Goal: Task Accomplishment & Management: Complete application form

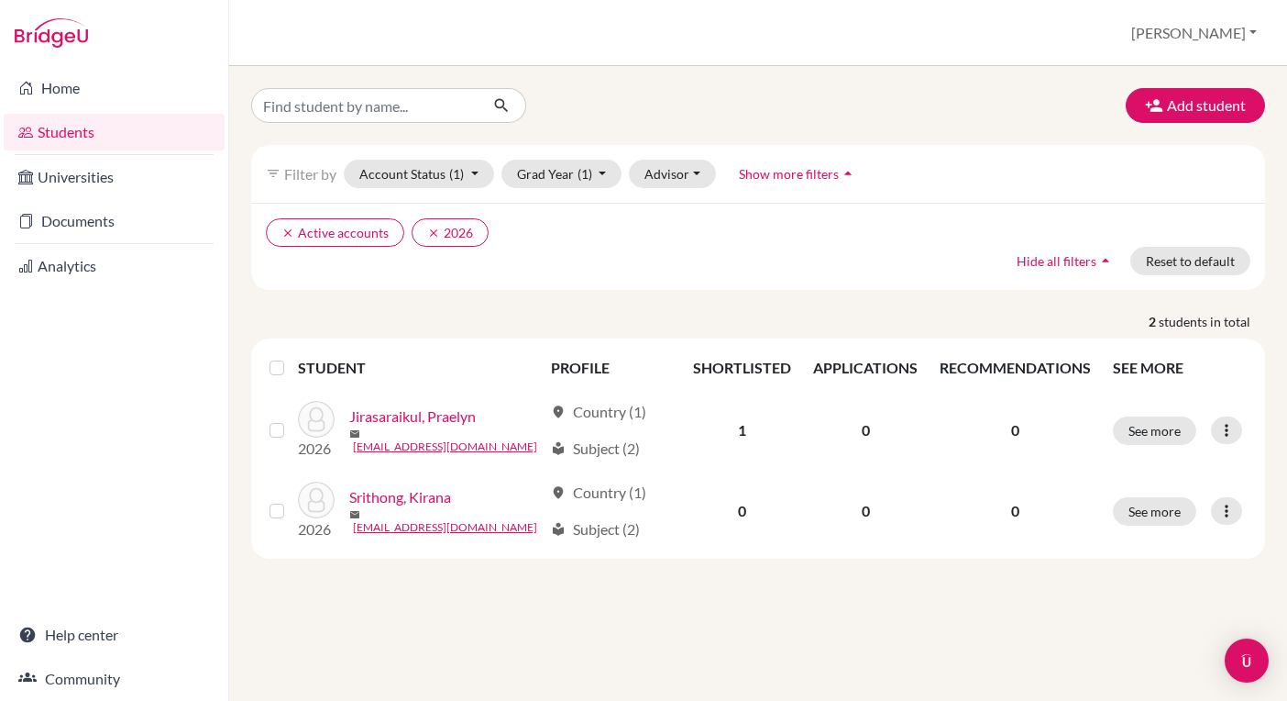
click at [582, 602] on div "Add student filter_list Filter by Account Status (1) Active accounts done Archi…" at bounding box center [758, 383] width 1058 height 635
click at [81, 83] on link "Home" at bounding box center [114, 88] width 221 height 37
click at [1178, 112] on button "Add student" at bounding box center [1195, 105] width 139 height 35
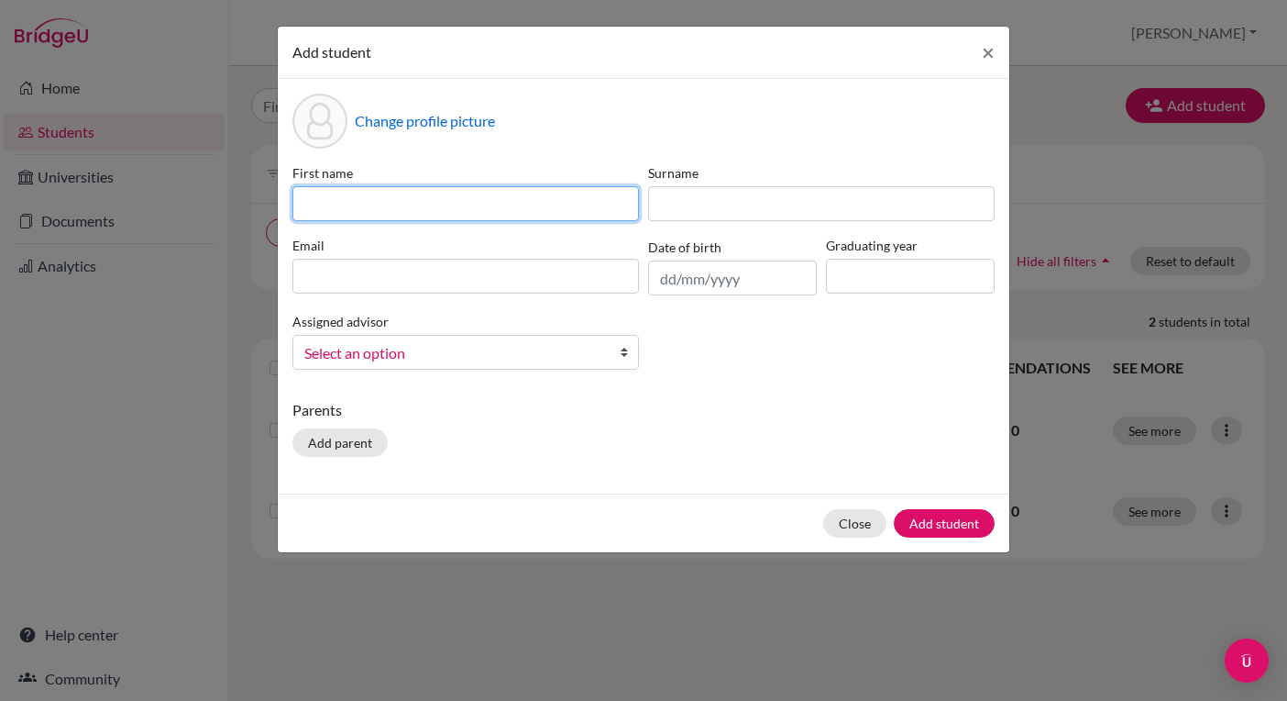
click at [479, 205] on input at bounding box center [466, 203] width 347 height 35
type input "Nunnapat"
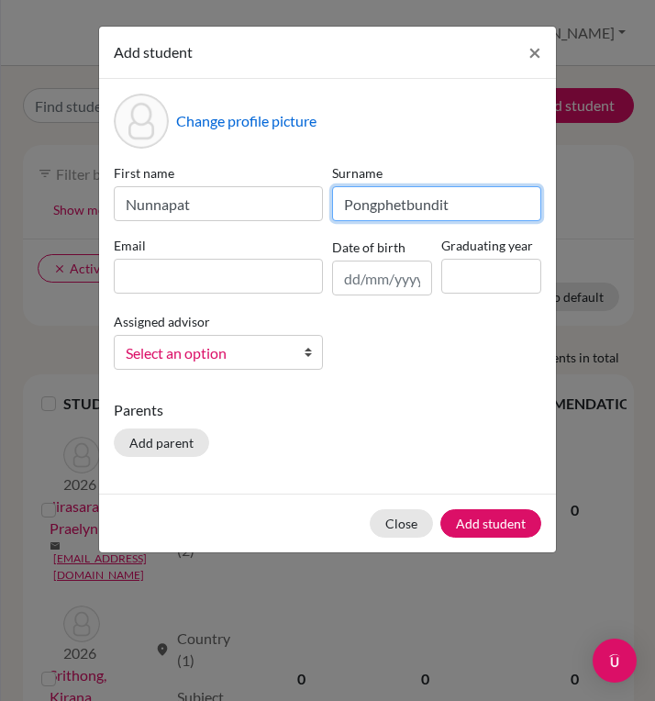
type input "Pongphetbundit"
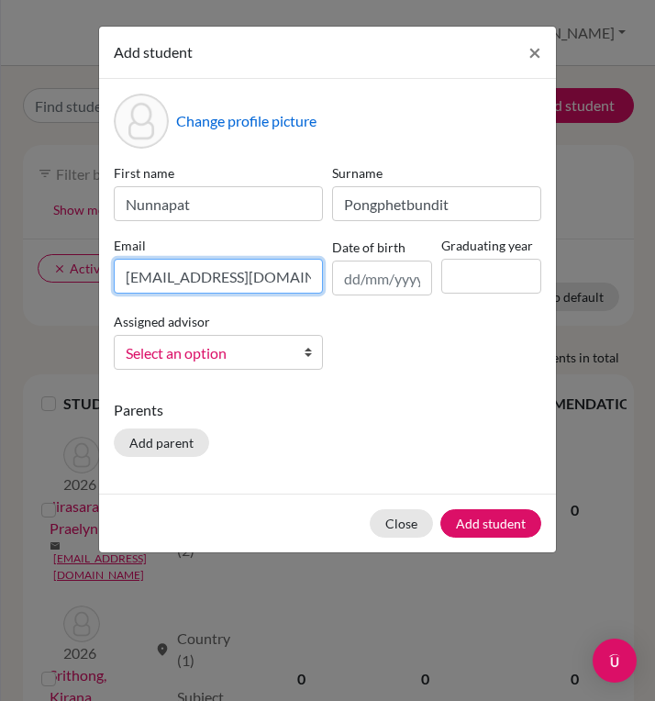
type input "[EMAIL_ADDRESS][DOMAIN_NAME]"
click at [504, 393] on div "Change profile picture First name Nunnapat Surname Pongphetbundit Email [EMAIL_…" at bounding box center [327, 286] width 457 height 414
click at [492, 275] on input at bounding box center [491, 276] width 100 height 35
type input "2026"
click at [469, 351] on div "First name Nunnapat Surname Pongphetbundit Email [EMAIL_ADDRESS][DOMAIN_NAME] D…" at bounding box center [327, 273] width 437 height 221
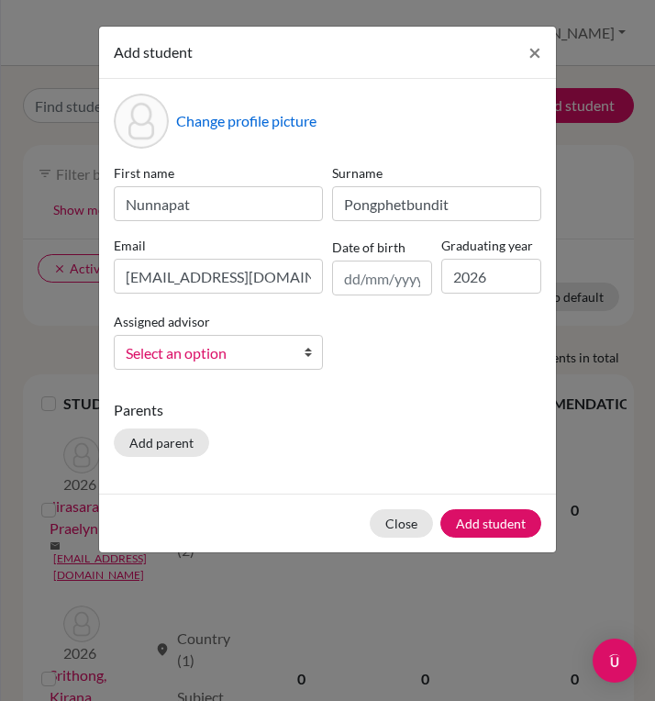
click at [402, 400] on p "Parents" at bounding box center [327, 410] width 427 height 22
click at [481, 528] on button "Add student" at bounding box center [490, 523] width 101 height 28
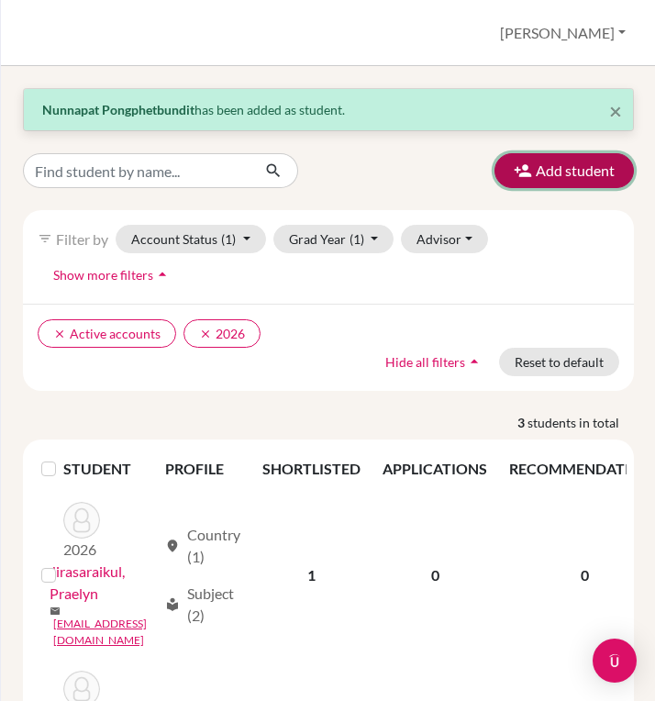
click at [558, 168] on button "Add student" at bounding box center [563, 170] width 139 height 35
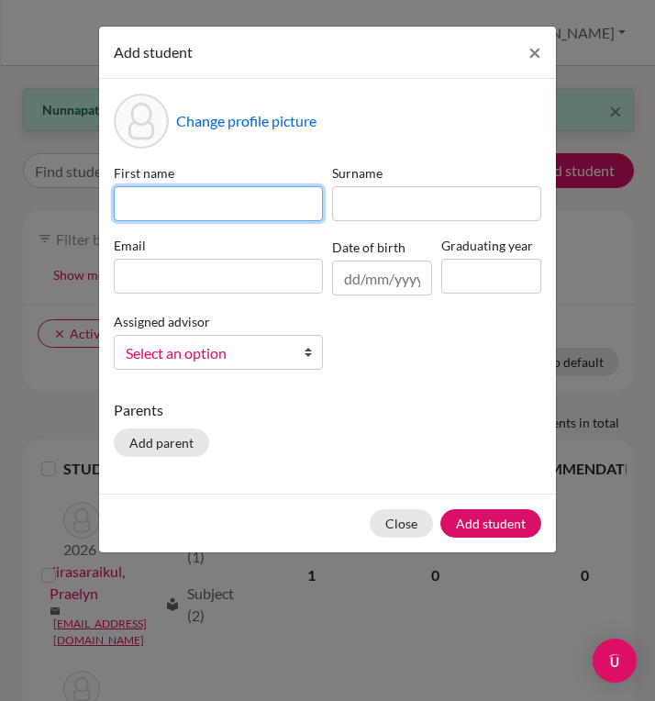
click at [216, 204] on input at bounding box center [218, 203] width 209 height 35
type input "[PERSON_NAME]"
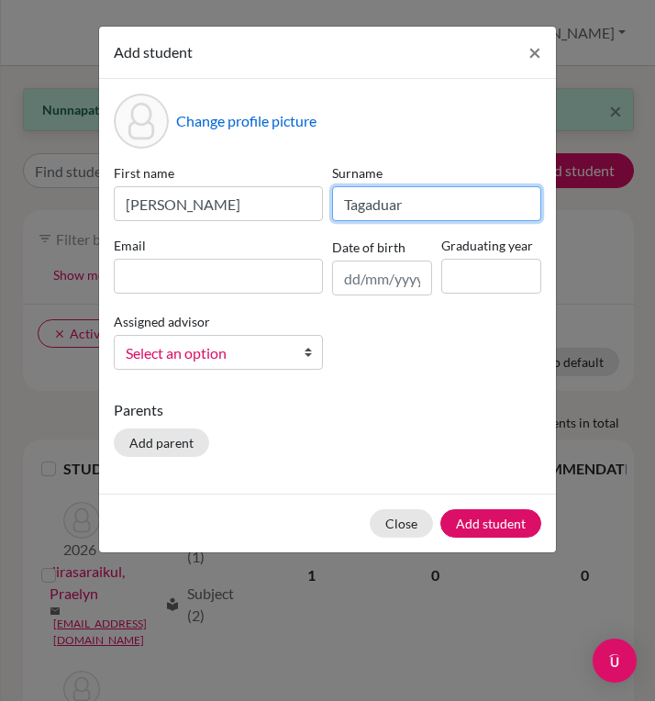
type input "Tagaduar"
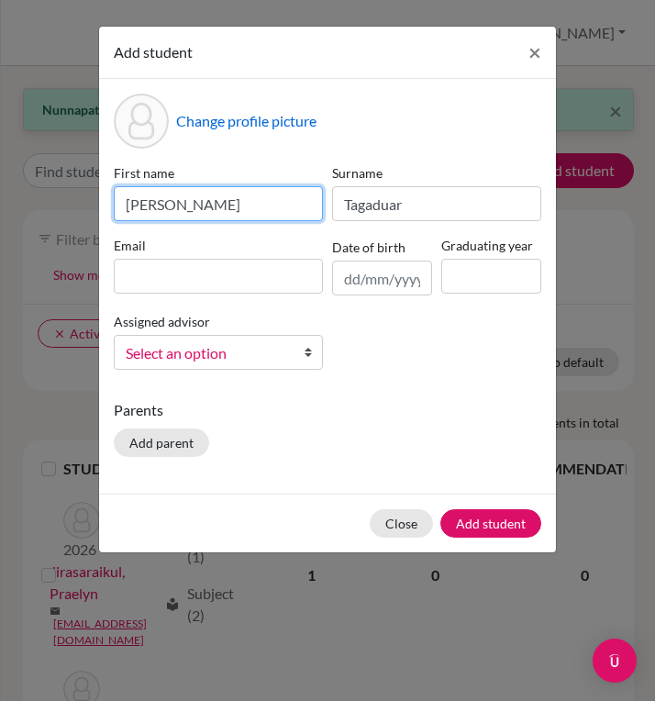
drag, startPoint x: 243, startPoint y: 207, endPoint x: 185, endPoint y: 205, distance: 57.8
click at [185, 205] on input "[PERSON_NAME]" at bounding box center [218, 203] width 209 height 35
type input "Marquis"
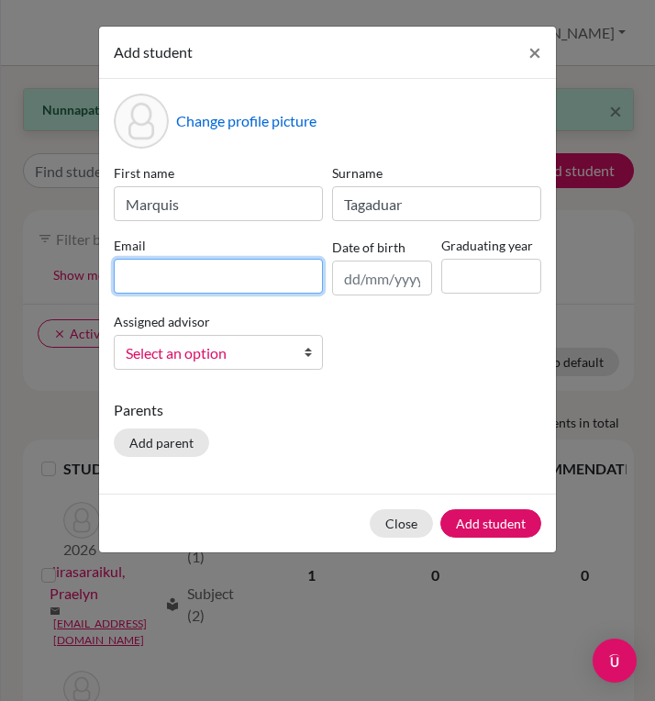
click at [185, 269] on input at bounding box center [218, 276] width 209 height 35
type input "[EMAIL_ADDRESS][DOMAIN_NAME]"
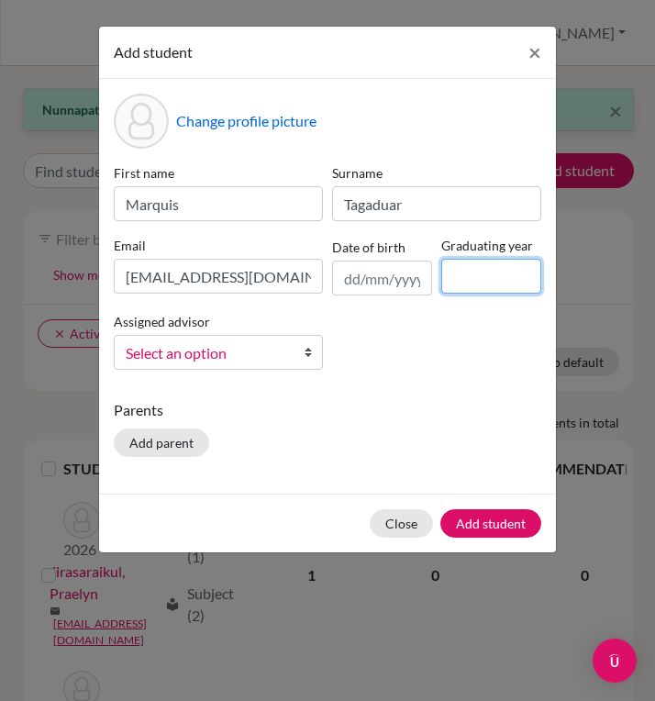
click at [459, 270] on input at bounding box center [491, 276] width 100 height 35
type input "2026"
click at [454, 354] on div "First name [PERSON_NAME] Surname Tagaduar Email [PERSON_NAME][EMAIL_ADDRESS][DO…" at bounding box center [327, 273] width 437 height 221
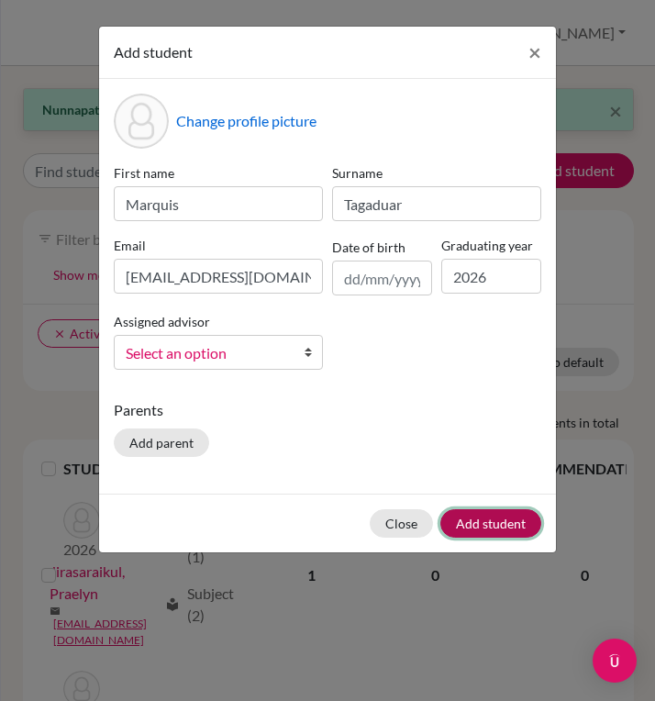
click at [505, 525] on button "Add student" at bounding box center [490, 523] width 101 height 28
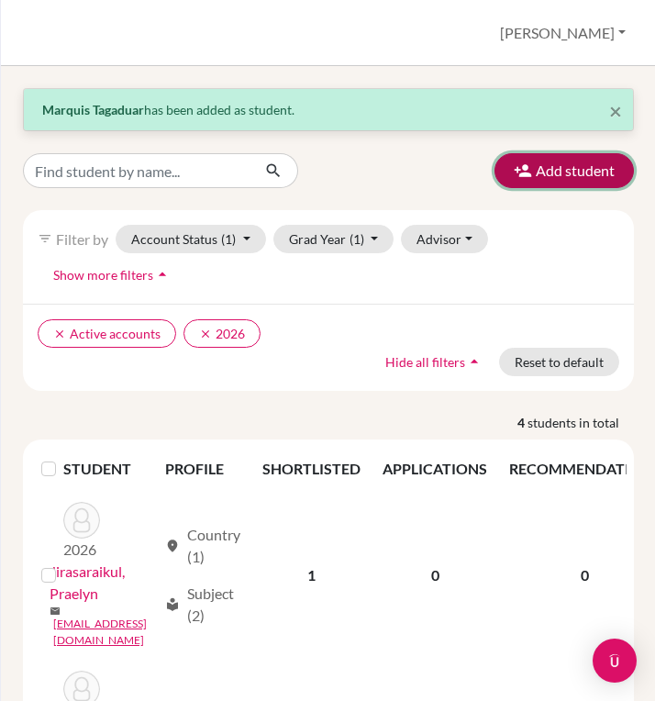
click at [569, 175] on button "Add student" at bounding box center [563, 170] width 139 height 35
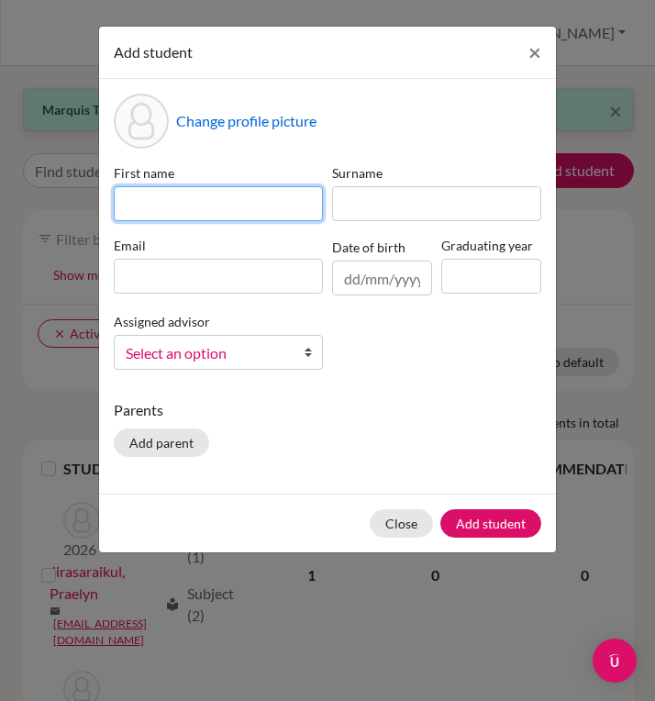
click at [193, 198] on input at bounding box center [218, 203] width 209 height 35
type input "[PERSON_NAME]"
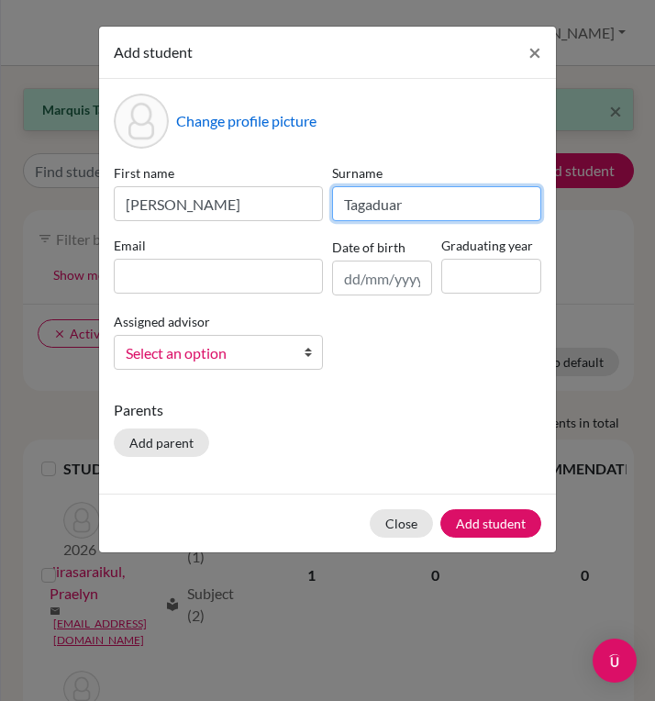
type input "Tagaduar"
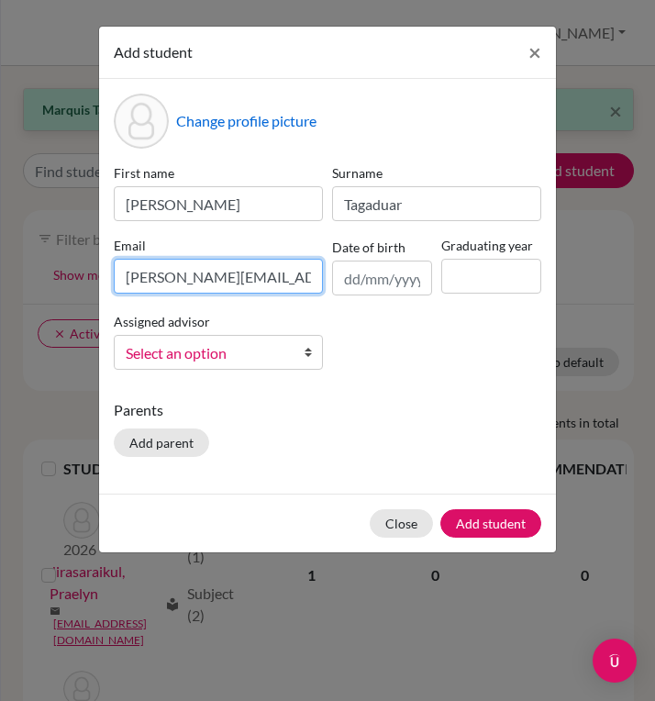
type input "[PERSON_NAME][EMAIL_ADDRESS][DOMAIN_NAME]"
click at [430, 349] on div "First name [PERSON_NAME] Surname Tagaduar Email [PERSON_NAME][EMAIL_ADDRESS][DO…" at bounding box center [327, 273] width 437 height 221
click at [464, 286] on input at bounding box center [491, 276] width 100 height 35
type input "2026"
click at [448, 370] on div "First name [PERSON_NAME] Surname Tagaduar Email [PERSON_NAME][EMAIL_ADDRESS][DO…" at bounding box center [327, 273] width 437 height 221
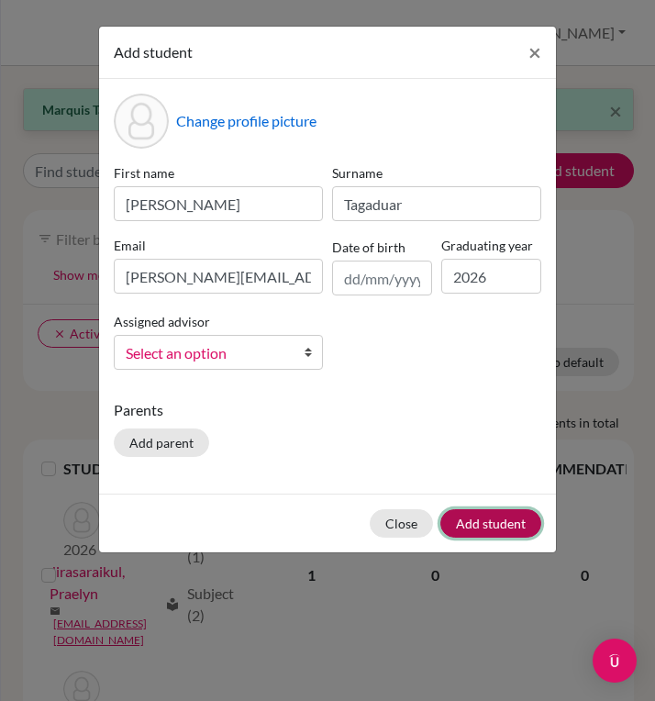
click at [491, 525] on button "Add student" at bounding box center [490, 523] width 101 height 28
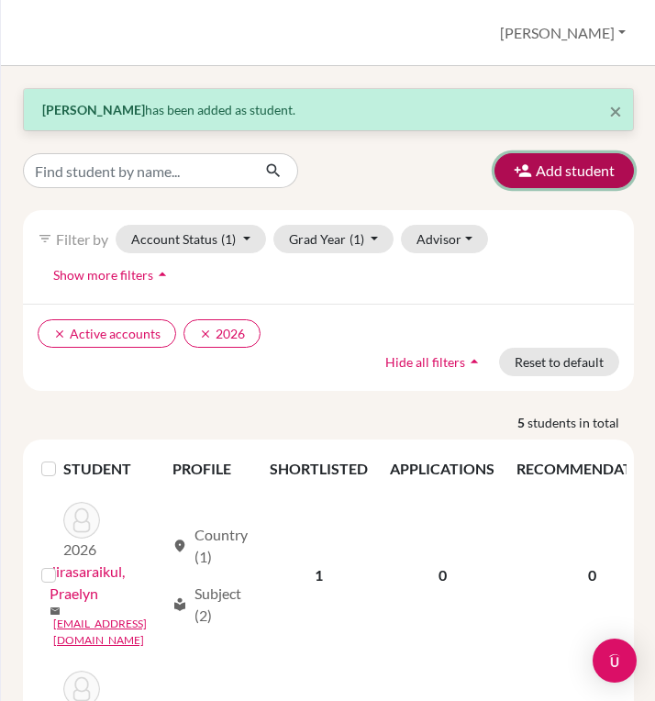
click at [559, 178] on button "Add student" at bounding box center [563, 170] width 139 height 35
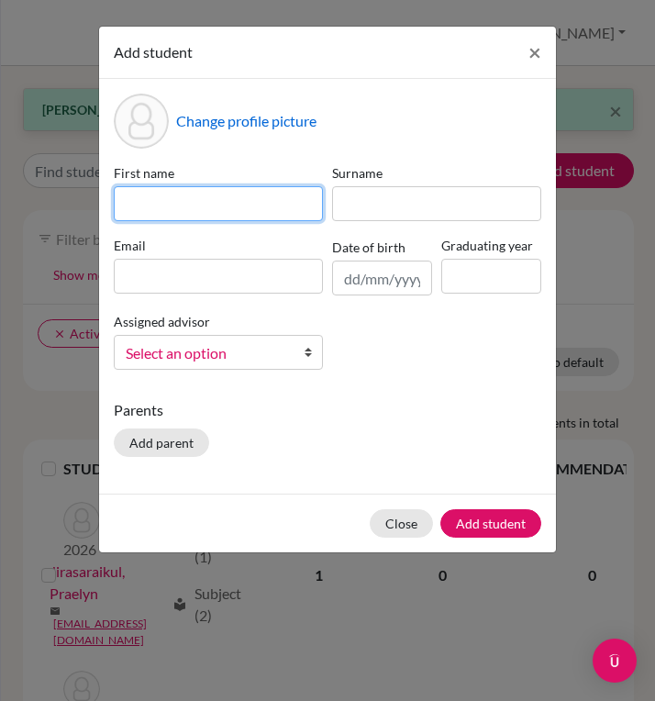
click at [241, 214] on input at bounding box center [218, 203] width 209 height 35
type input "Kye"
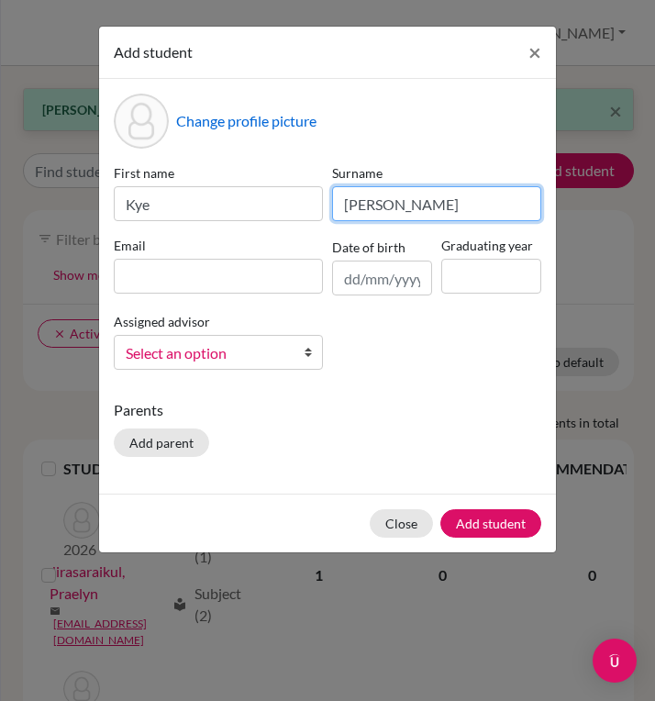
type input "[PERSON_NAME]"
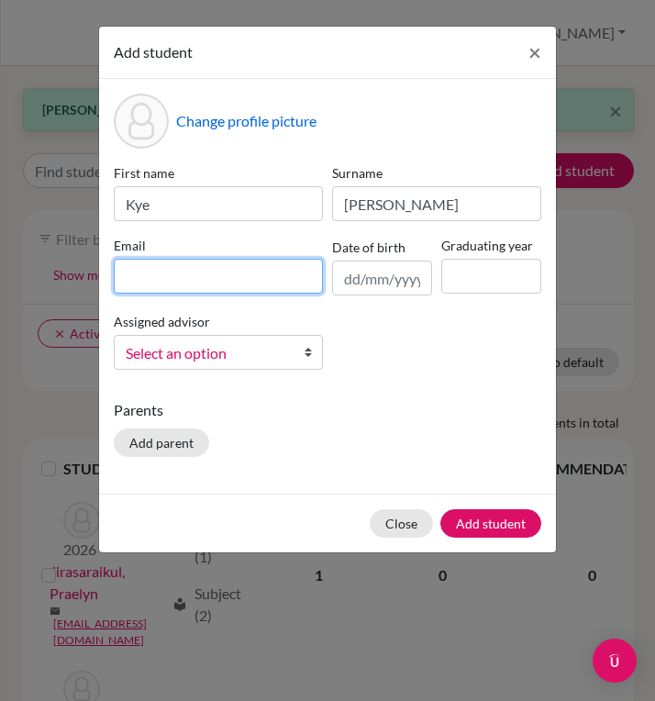
click at [156, 267] on input at bounding box center [218, 276] width 209 height 35
type input "[EMAIL_ADDRESS][DOMAIN_NAME]"
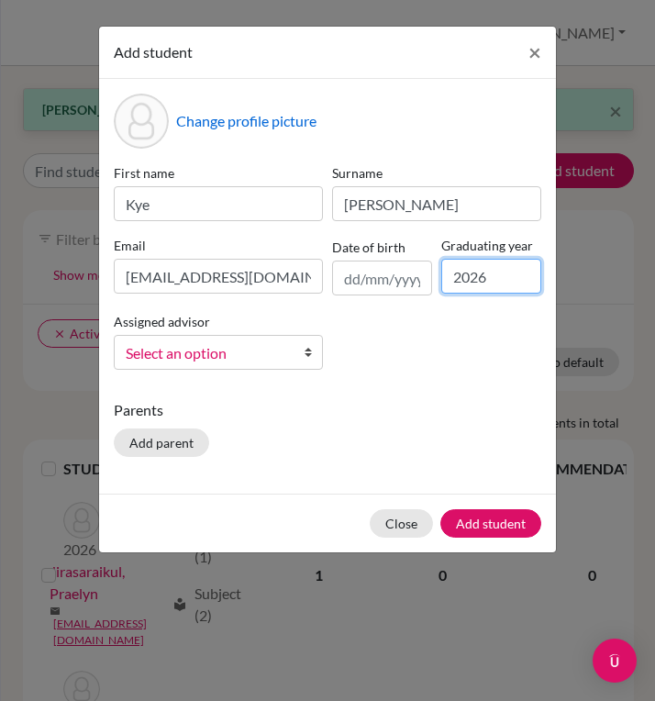
type input "2026"
click at [411, 358] on div "First name [PERSON_NAME] Surname [PERSON_NAME] Email [PERSON_NAME][EMAIL_ADDRES…" at bounding box center [327, 273] width 437 height 221
click at [495, 520] on button "Add student" at bounding box center [490, 523] width 101 height 28
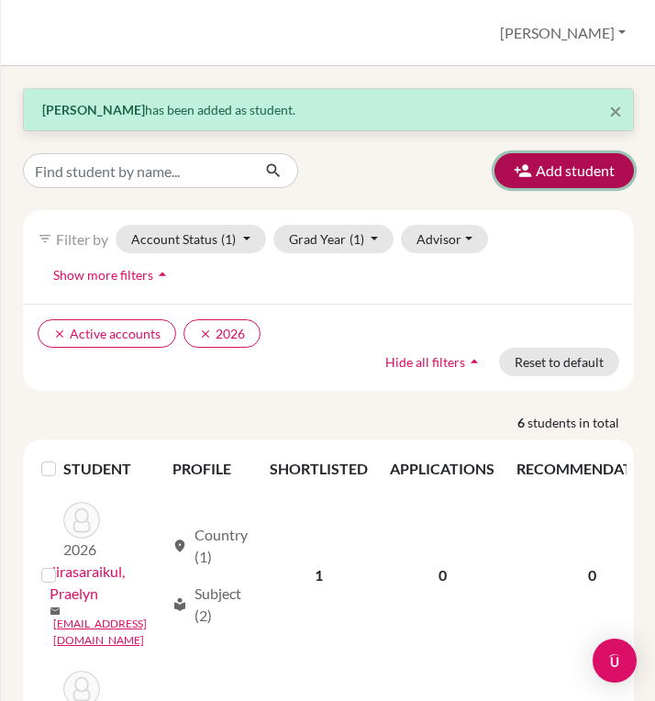
click at [529, 162] on icon "button" at bounding box center [523, 170] width 18 height 18
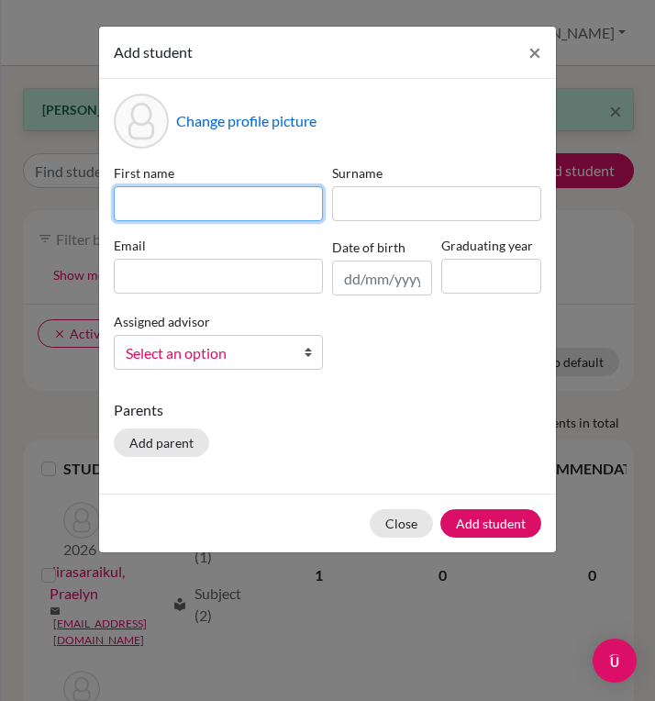
click at [200, 200] on input at bounding box center [218, 203] width 209 height 35
type input "Athleilah"
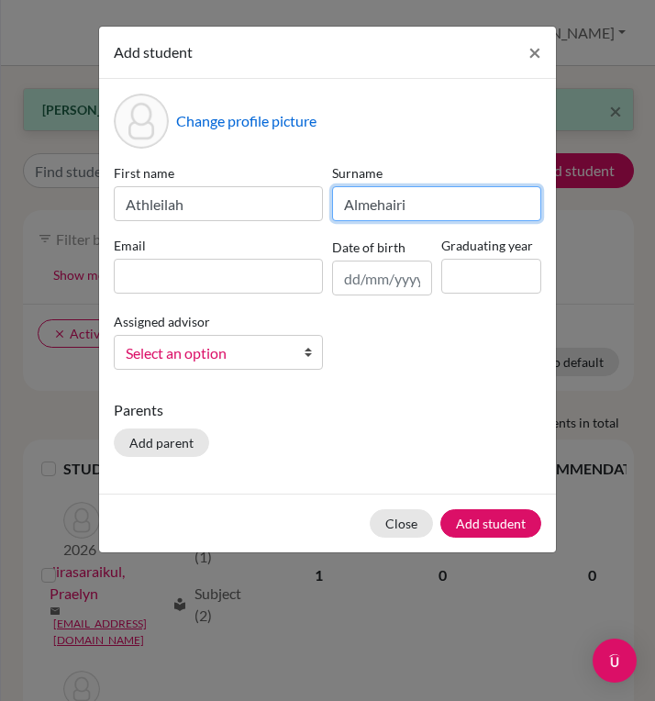
type input "Almehairi"
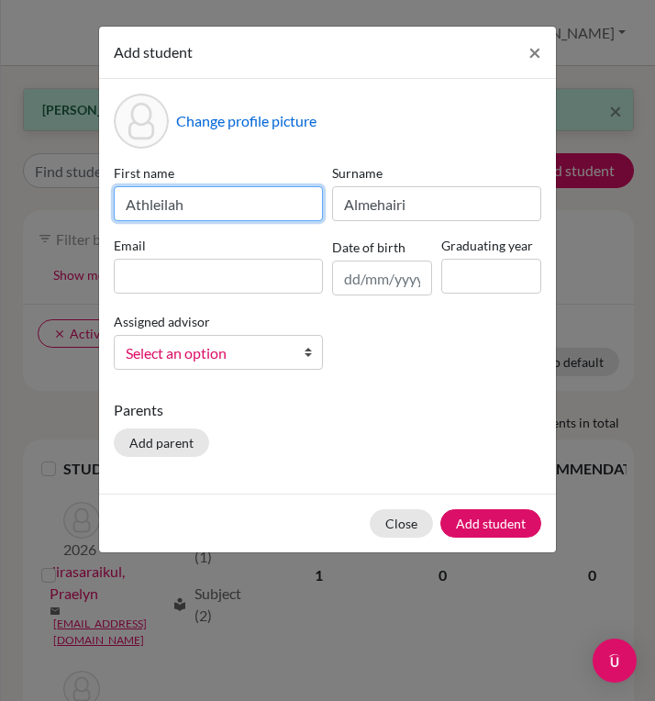
click at [219, 202] on input "Athleilah" at bounding box center [218, 203] width 209 height 35
type input "[DEMOGRAPHIC_DATA]"
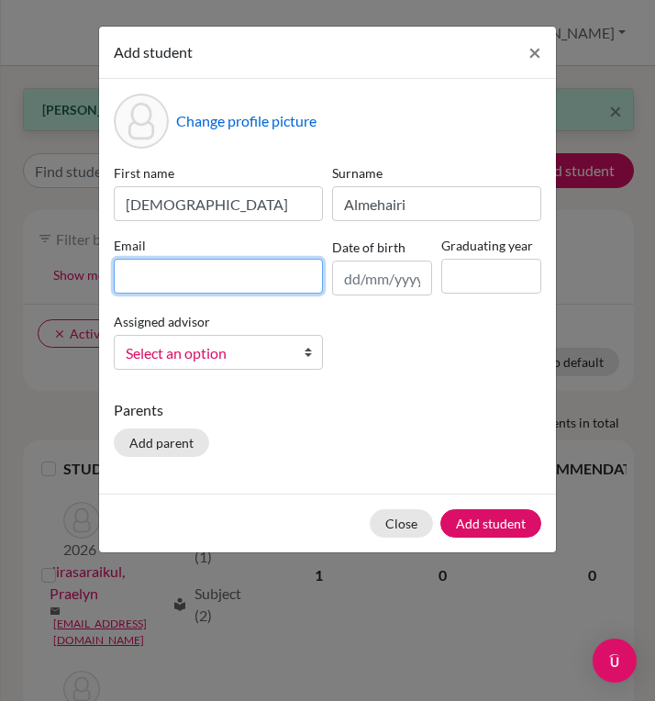
click at [181, 273] on input at bounding box center [218, 276] width 209 height 35
type input "[EMAIL_ADDRESS][DOMAIN_NAME]"
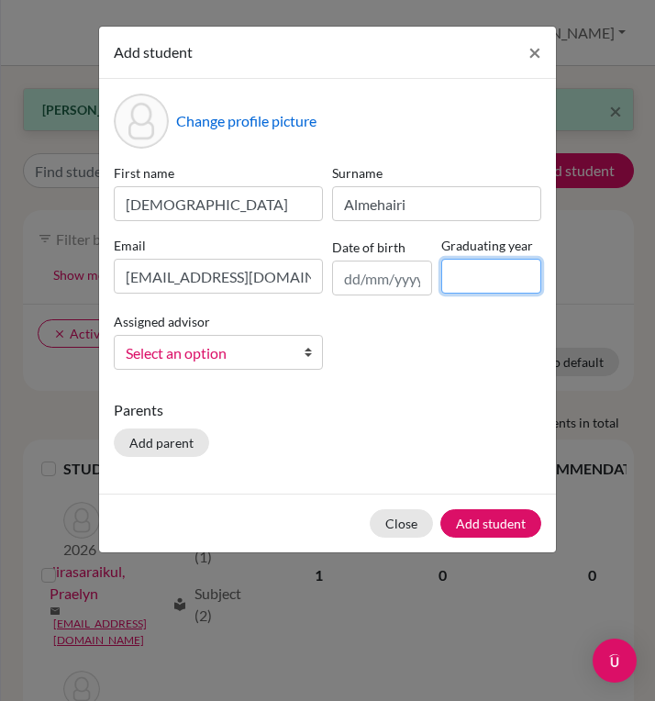
click at [507, 276] on input at bounding box center [491, 276] width 100 height 35
type input "2026"
click at [450, 357] on div "First name [DEMOGRAPHIC_DATA] Surname [PERSON_NAME] Email [EMAIL_ADDRESS][DOMAI…" at bounding box center [327, 273] width 437 height 221
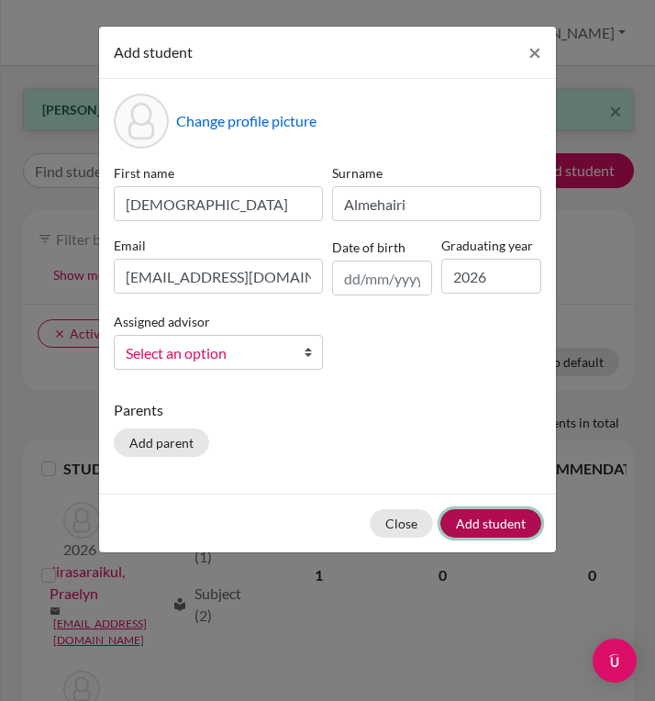
click at [498, 522] on button "Add student" at bounding box center [490, 523] width 101 height 28
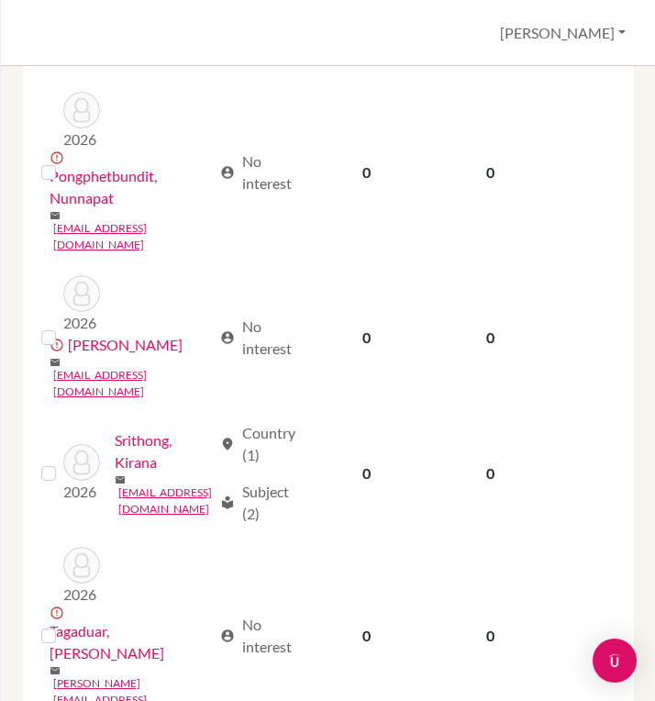
scroll to position [824, 0]
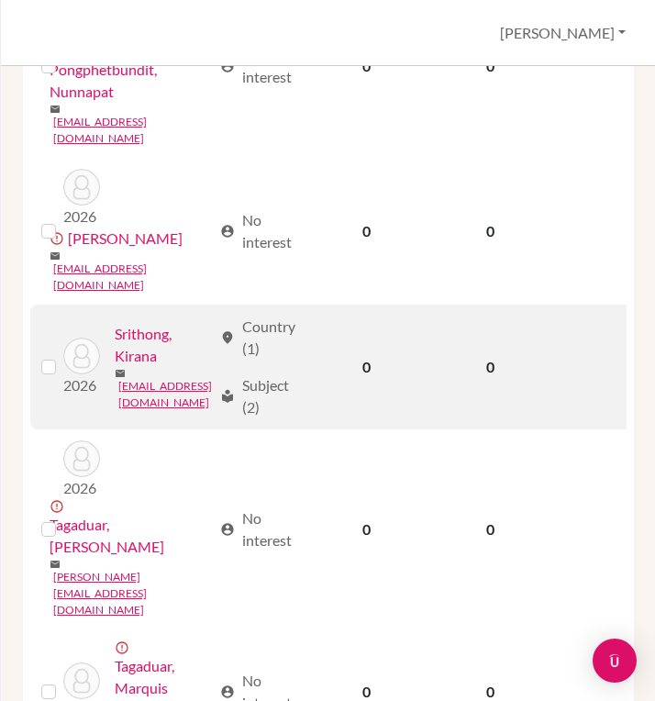
click at [115, 342] on link "Srithong, Kirana" at bounding box center [163, 345] width 97 height 44
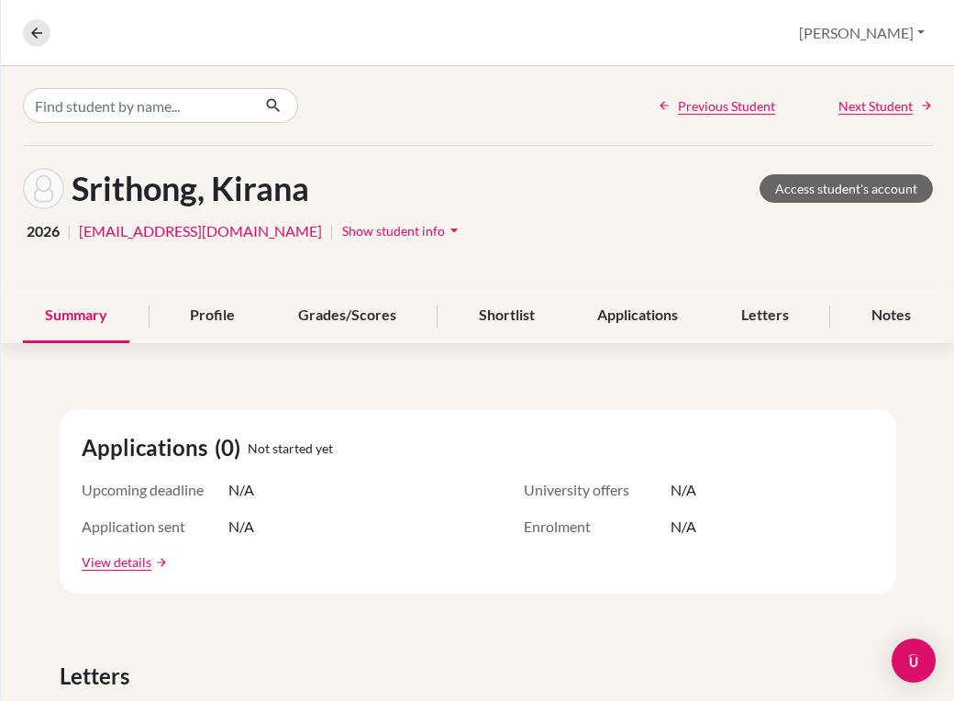
click at [342, 227] on span "Show student info" at bounding box center [393, 231] width 103 height 16
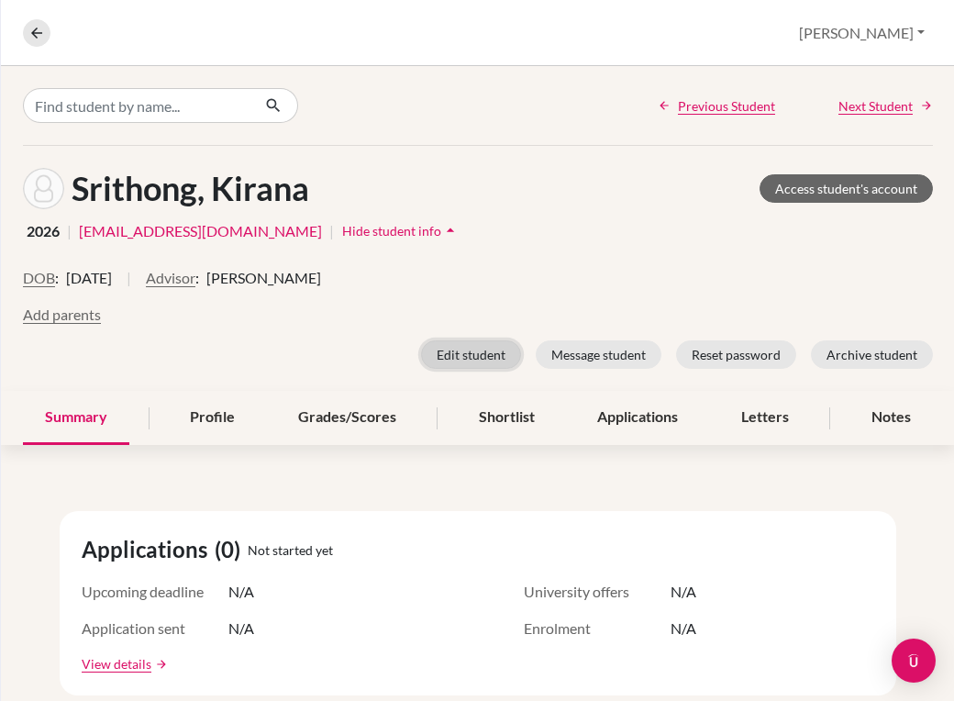
click at [459, 359] on button "Edit student" at bounding box center [471, 354] width 100 height 28
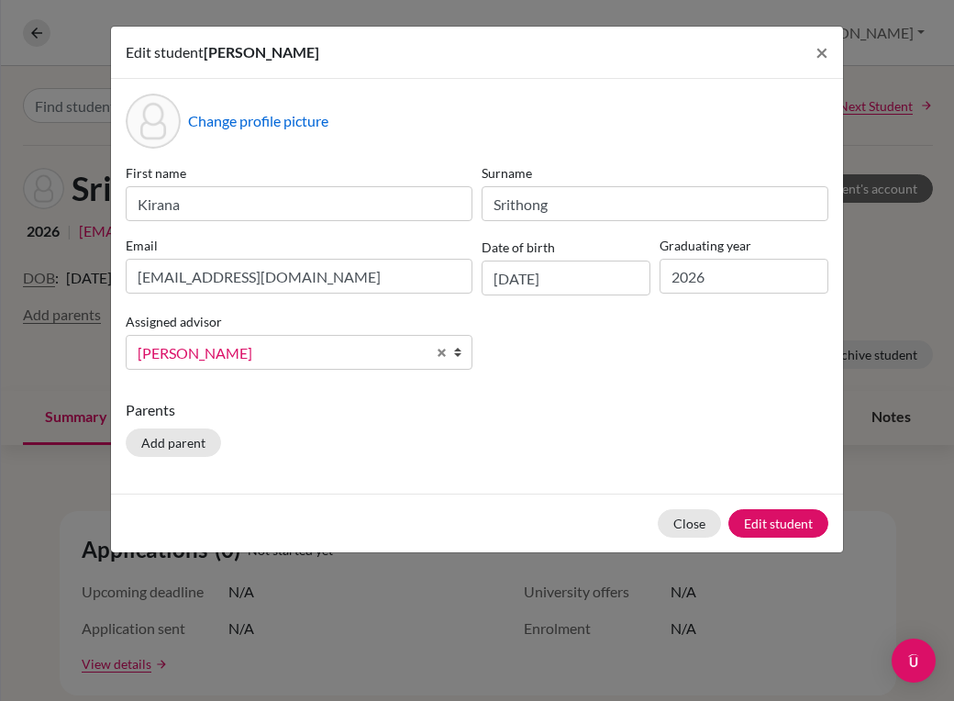
click at [459, 359] on b at bounding box center [462, 352] width 18 height 33
click at [603, 373] on div "First name [PERSON_NAME] Surname [PERSON_NAME] Email [PERSON_NAME][EMAIL_ADDRES…" at bounding box center [477, 273] width 712 height 221
click at [754, 522] on button "Edit student" at bounding box center [778, 523] width 100 height 28
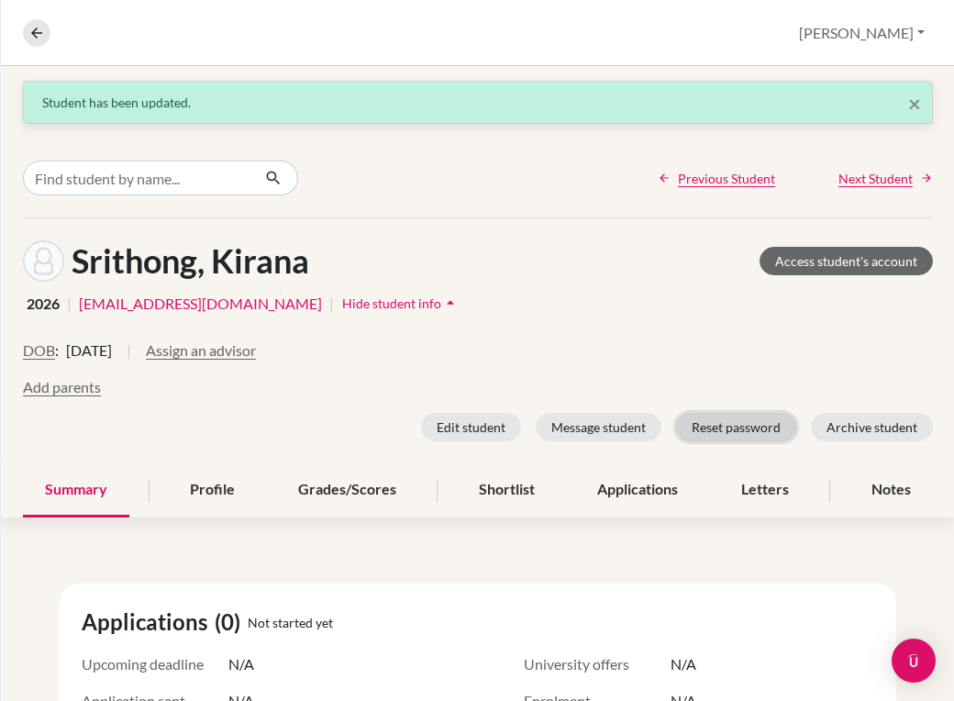
click at [738, 429] on button "Reset password" at bounding box center [736, 427] width 120 height 28
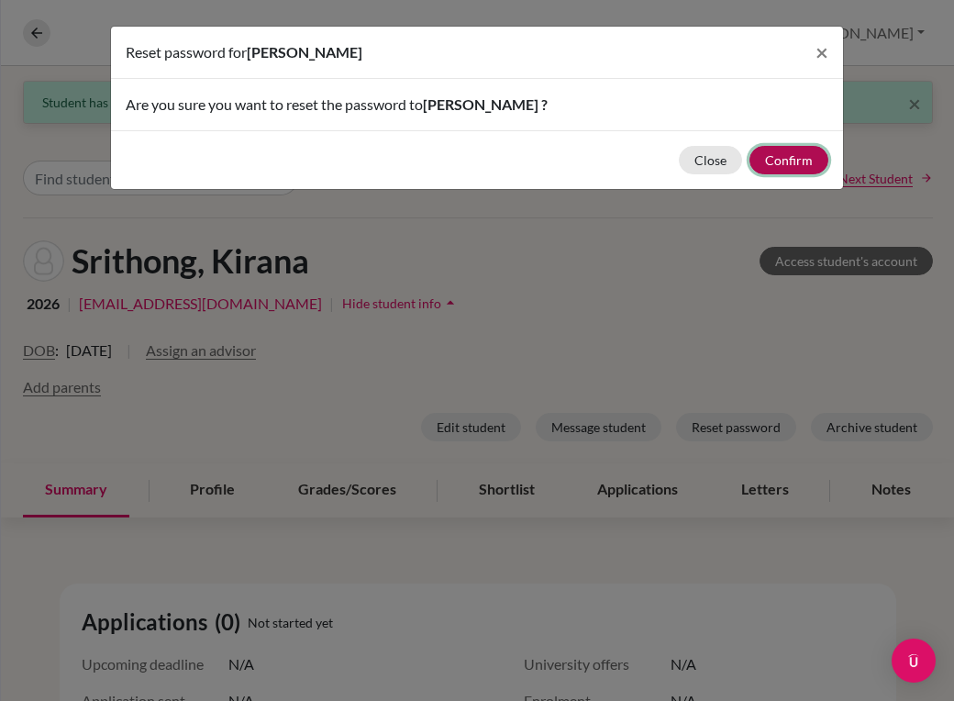
click at [771, 163] on button "Confirm" at bounding box center [788, 160] width 79 height 28
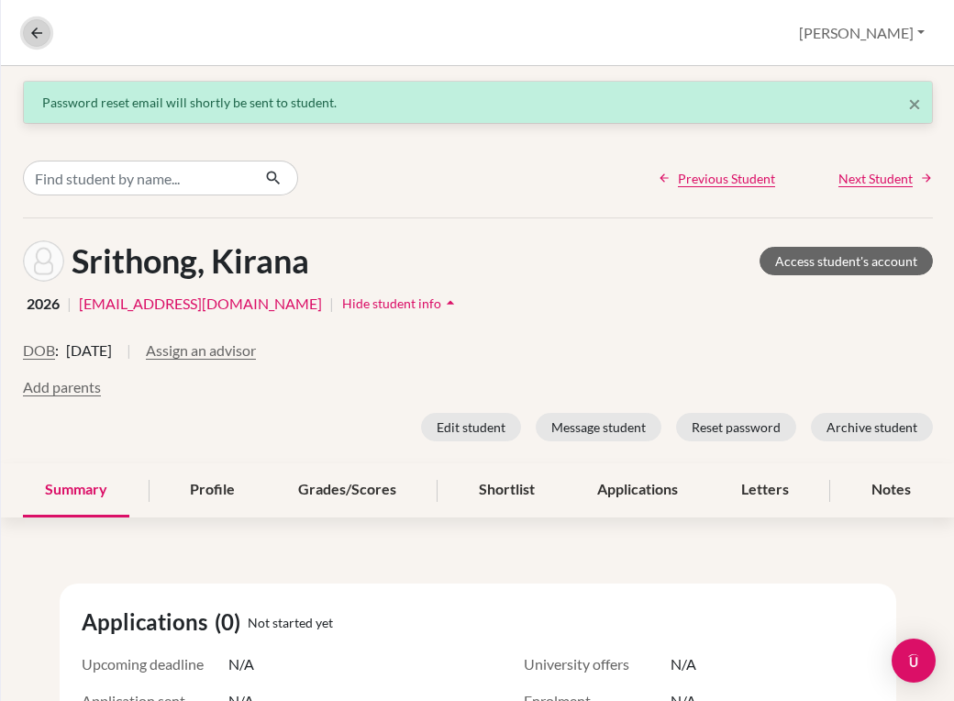
click at [38, 38] on icon at bounding box center [36, 33] width 17 height 17
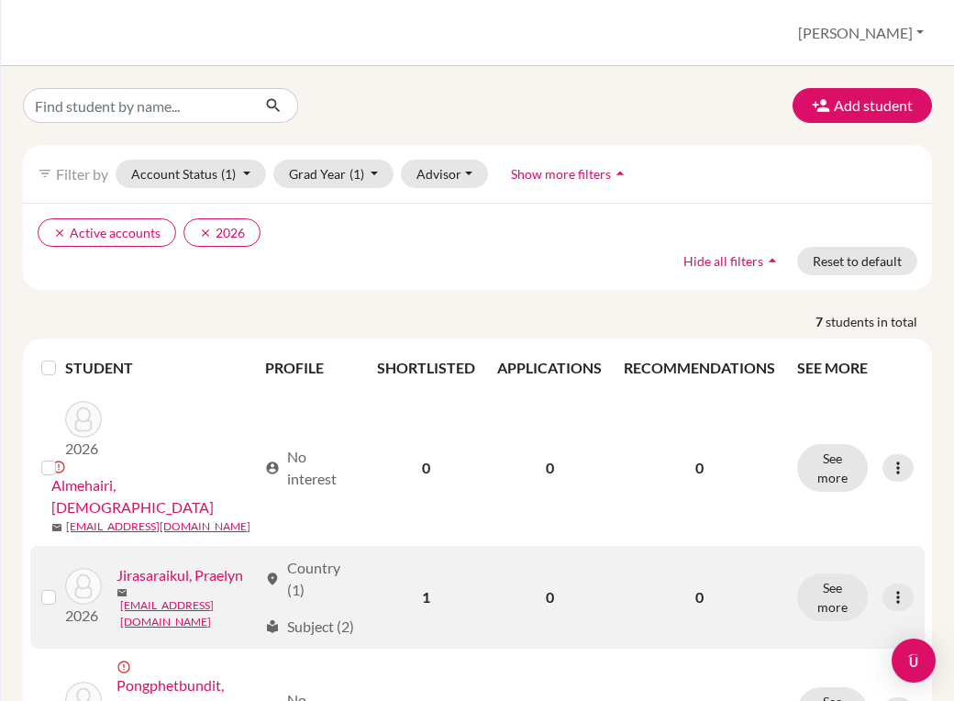
click at [177, 564] on link "Jirasaraikul, Praelyn" at bounding box center [179, 575] width 127 height 22
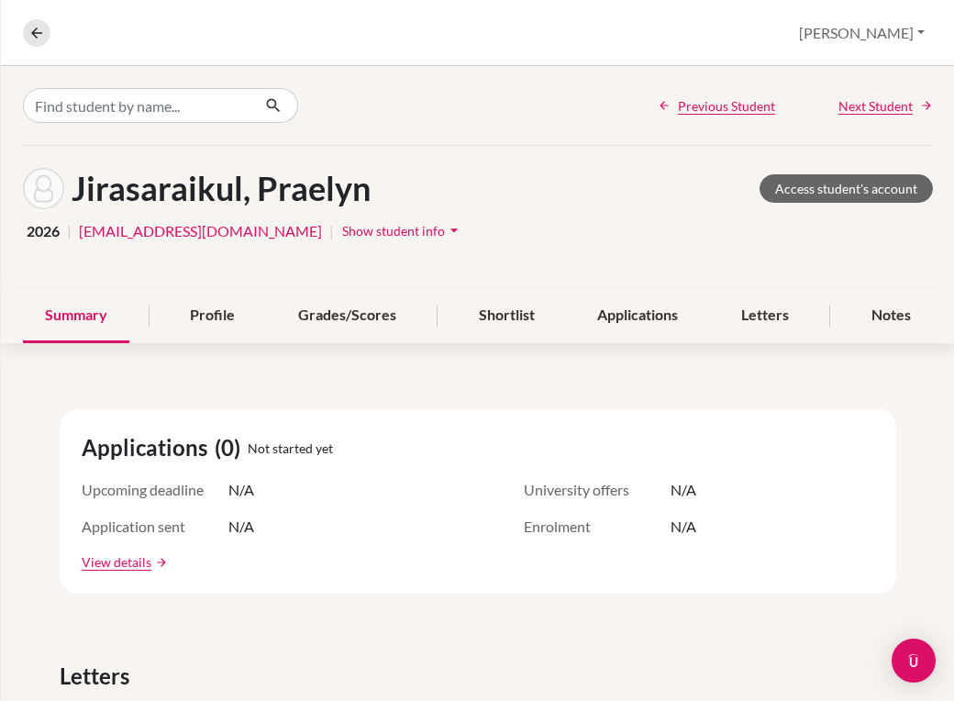
click at [342, 231] on span "Show student info" at bounding box center [393, 231] width 103 height 16
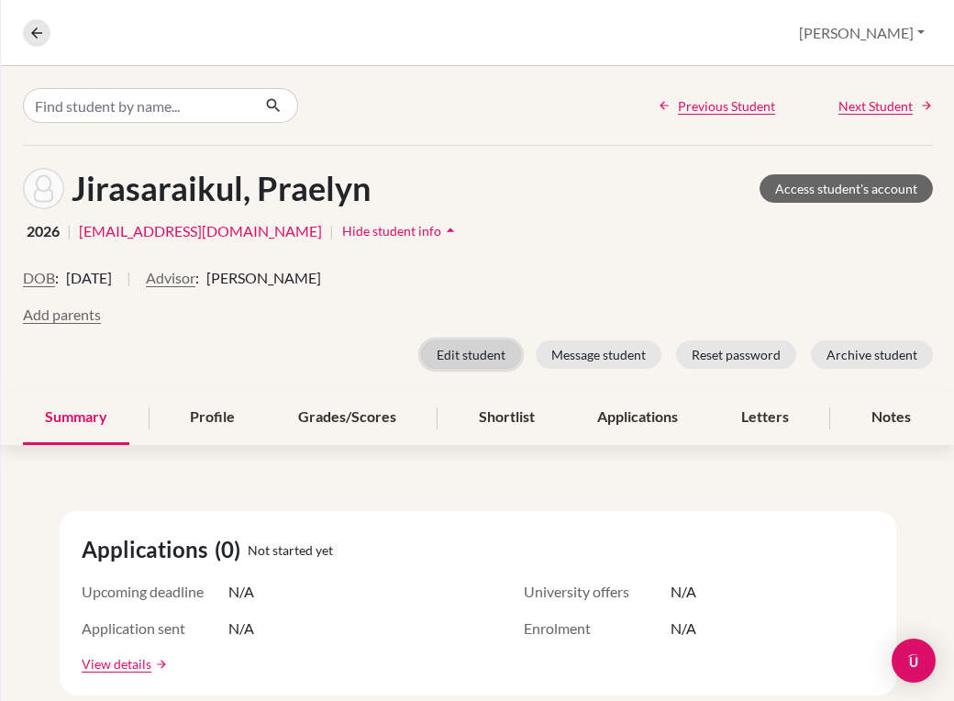
click at [467, 345] on button "Edit student" at bounding box center [471, 354] width 100 height 28
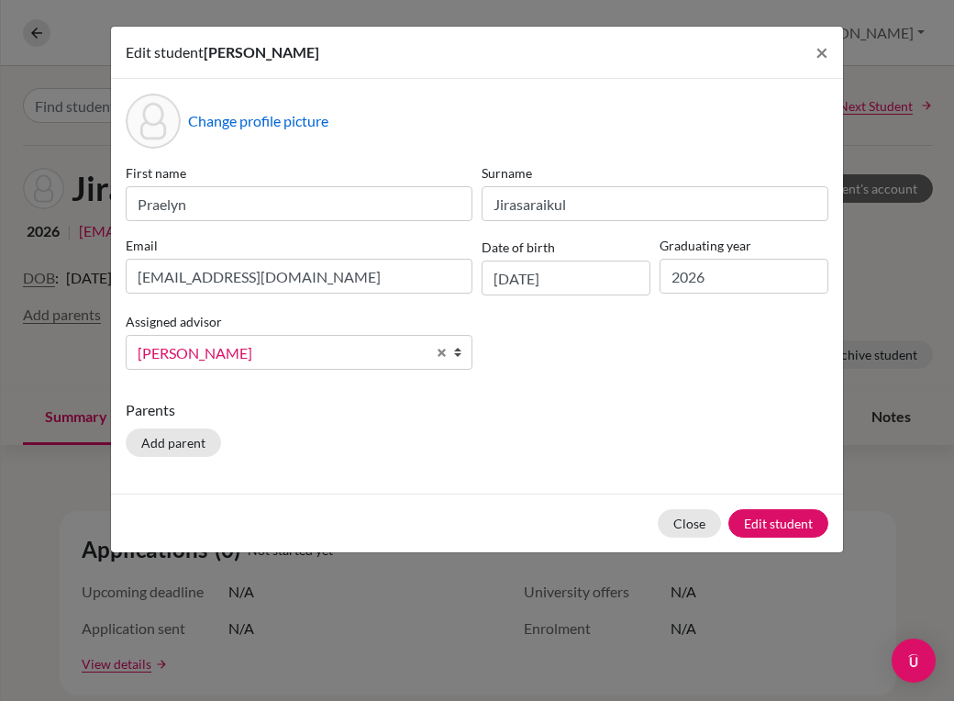
click at [467, 345] on b at bounding box center [462, 352] width 18 height 33
click at [809, 523] on button "Edit student" at bounding box center [778, 523] width 100 height 28
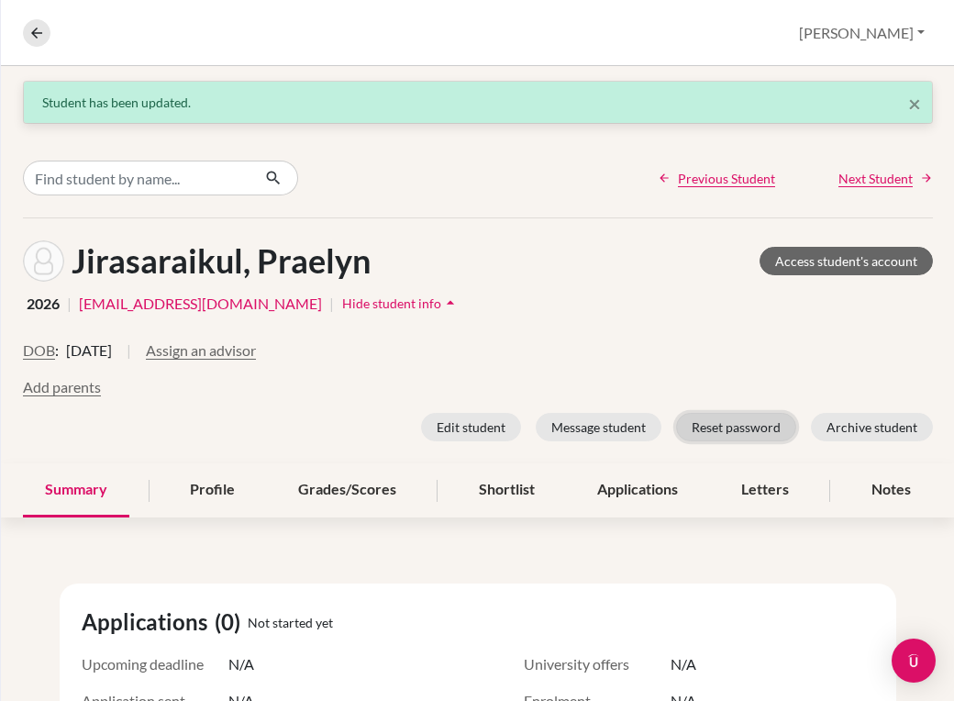
click at [746, 435] on button "Reset password" at bounding box center [736, 427] width 120 height 28
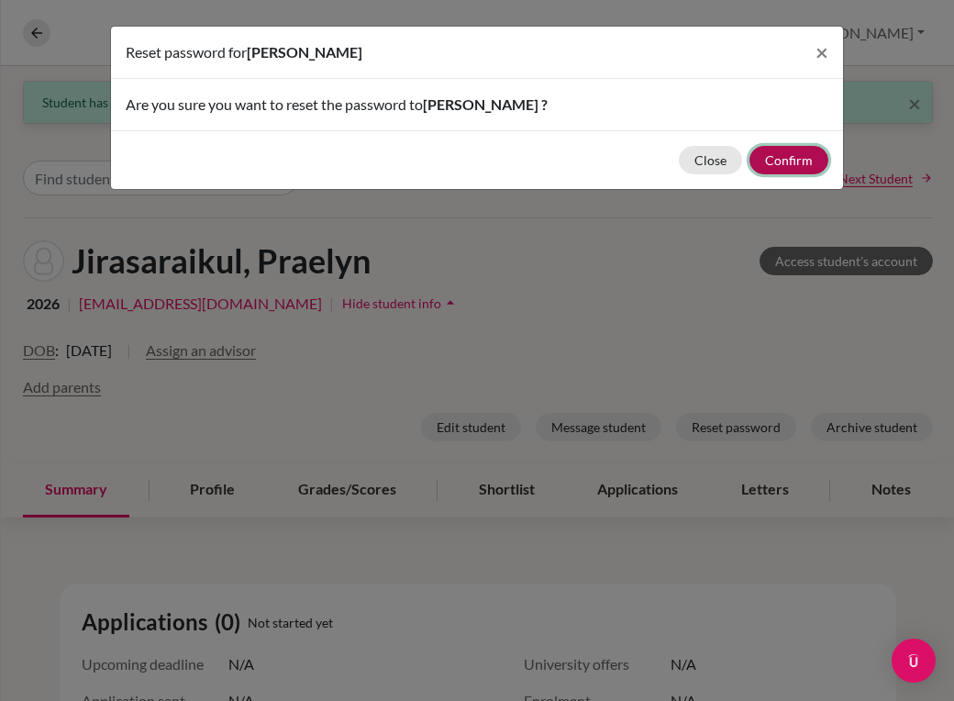
click at [777, 158] on button "Confirm" at bounding box center [788, 160] width 79 height 28
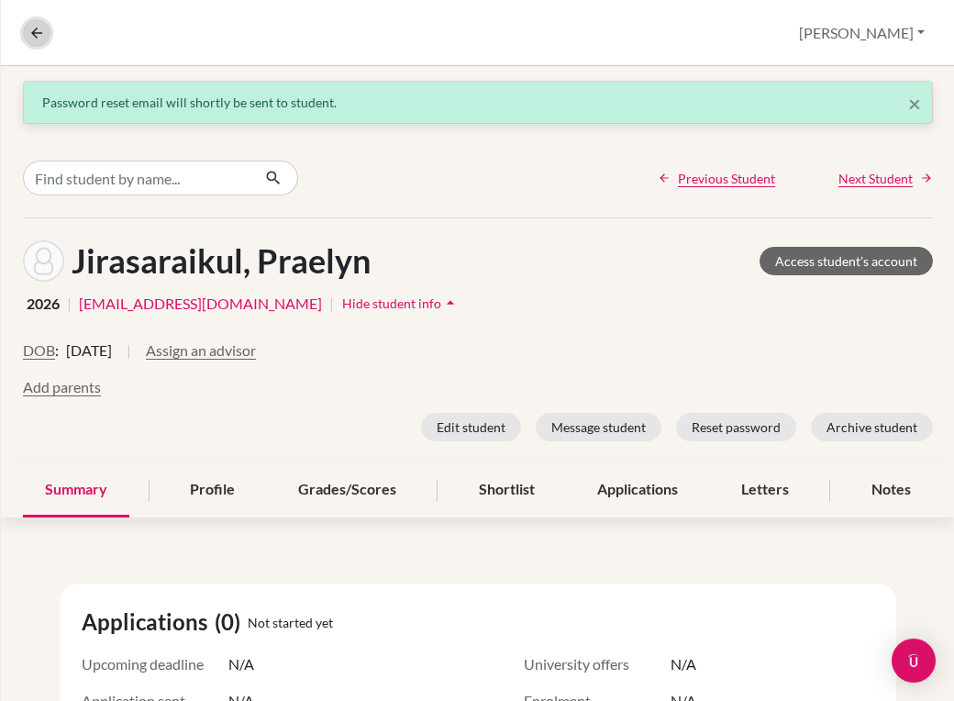
click at [41, 29] on icon at bounding box center [36, 33] width 17 height 17
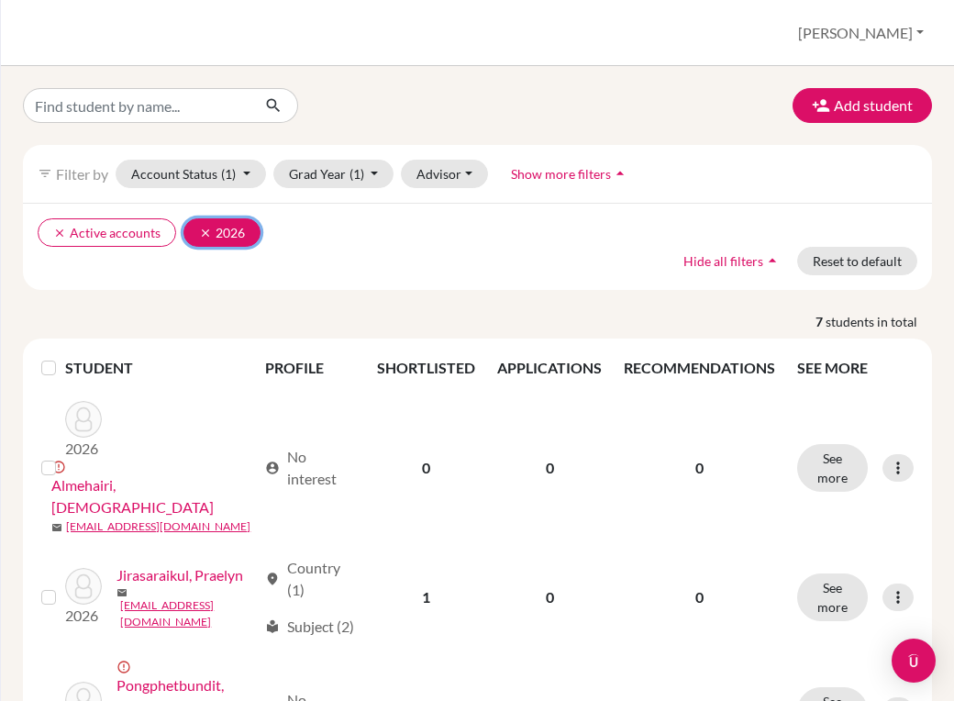
click at [200, 231] on icon "clear" at bounding box center [205, 233] width 13 height 13
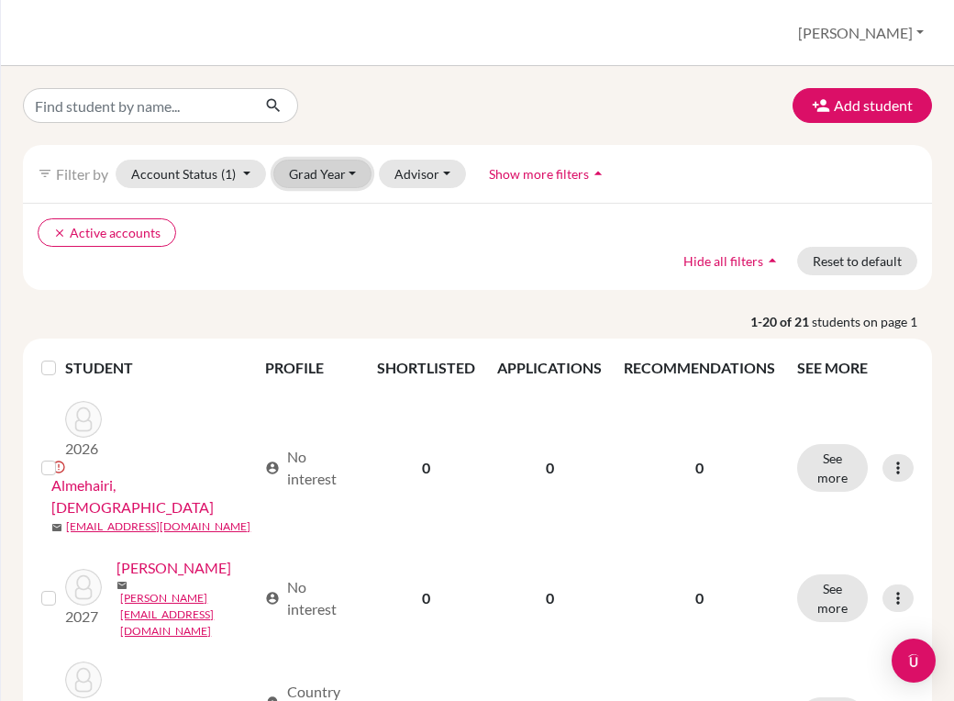
click at [334, 171] on button "Grad Year" at bounding box center [322, 174] width 99 height 28
click at [326, 237] on span "2027" at bounding box center [312, 242] width 33 height 22
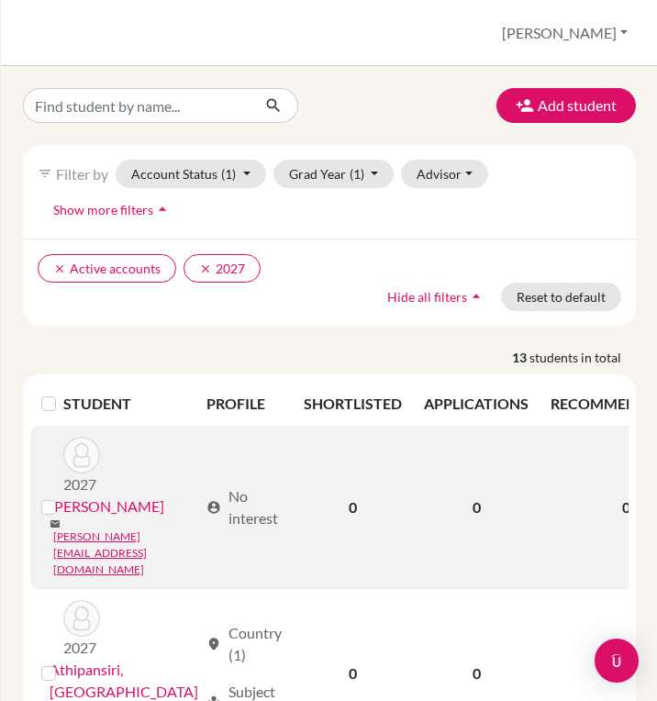
click at [89, 511] on link "[PERSON_NAME]" at bounding box center [107, 506] width 115 height 22
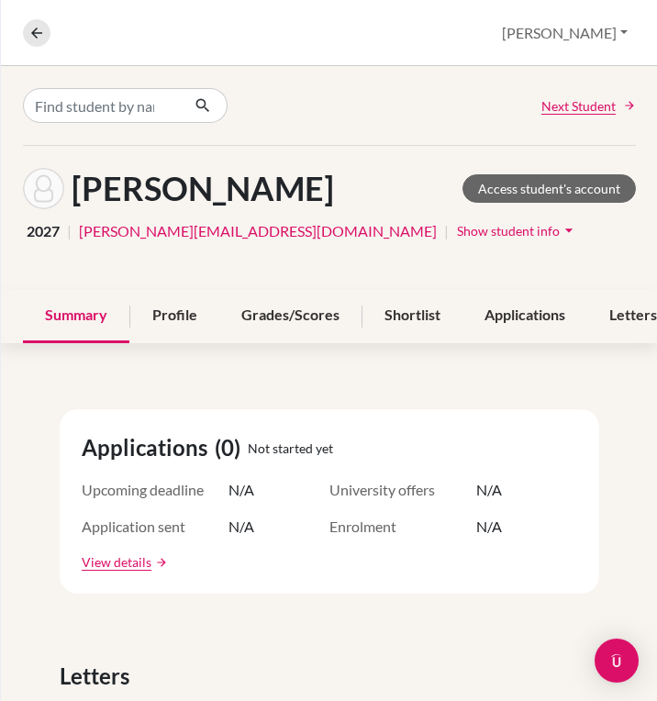
click at [457, 225] on span "Show student info" at bounding box center [508, 231] width 103 height 16
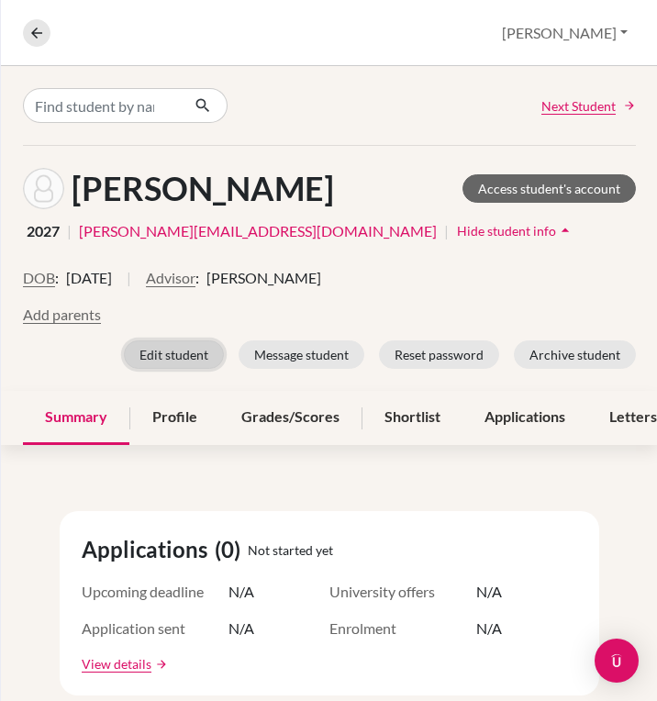
click at [181, 349] on button "Edit student" at bounding box center [174, 354] width 100 height 28
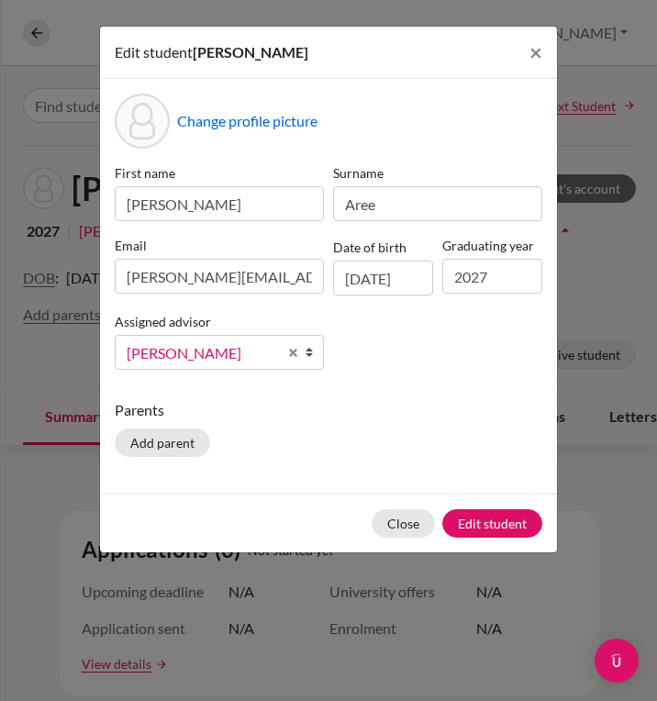
click at [405, 392] on div "Change profile picture First name [PERSON_NAME] Surname [PERSON_NAME] [PERSON_N…" at bounding box center [328, 286] width 457 height 414
click at [538, 51] on span "×" at bounding box center [535, 52] width 13 height 27
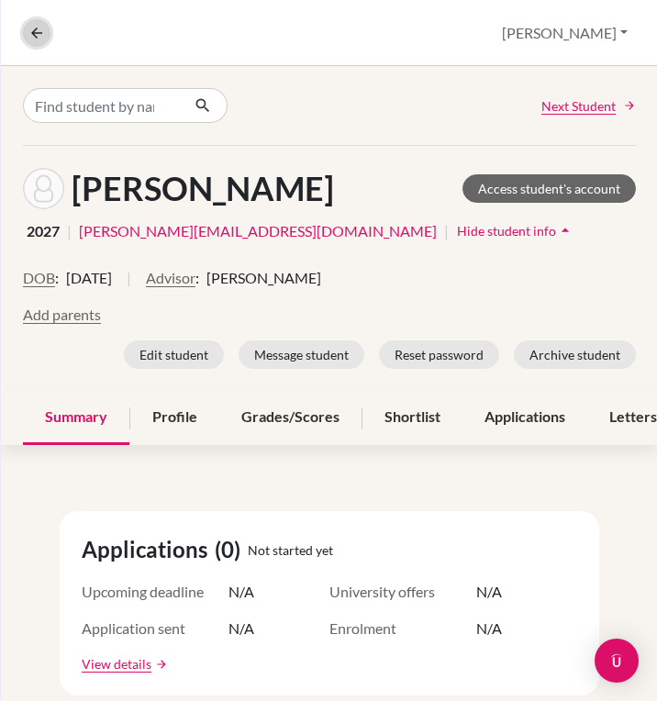
click at [39, 37] on icon at bounding box center [36, 33] width 17 height 17
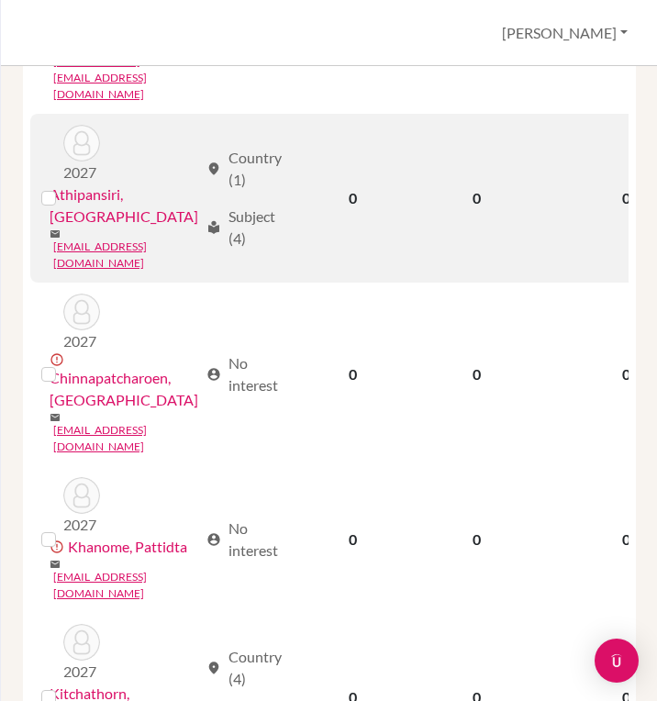
scroll to position [489, 0]
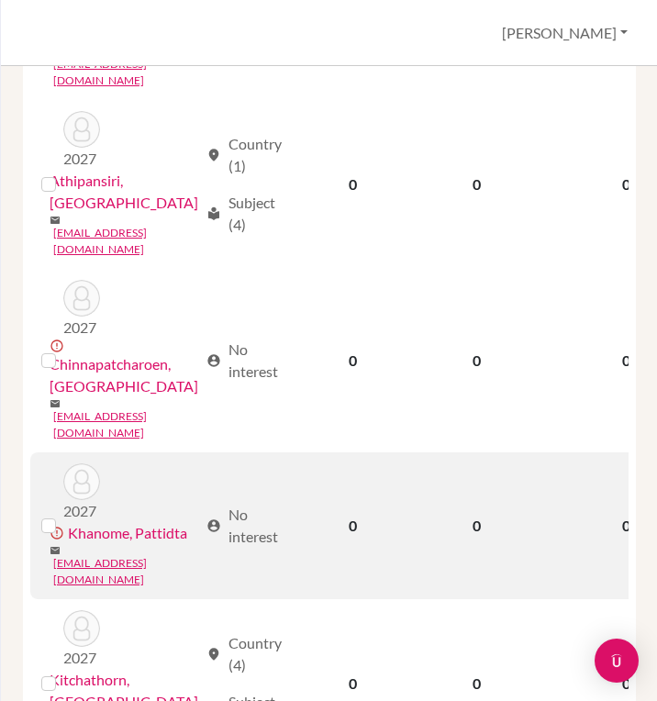
click at [119, 522] on link "Khanome, Pattidta" at bounding box center [127, 533] width 119 height 22
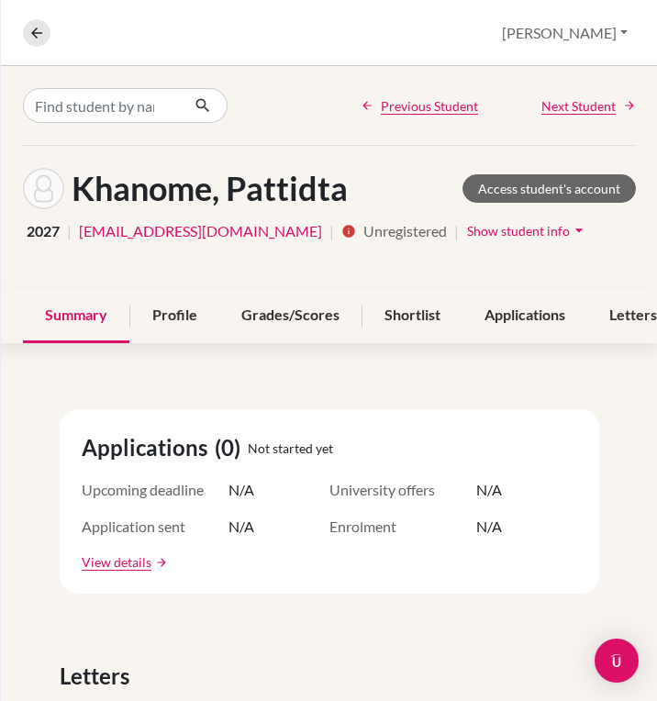
click at [467, 230] on span "Show student info" at bounding box center [518, 231] width 103 height 16
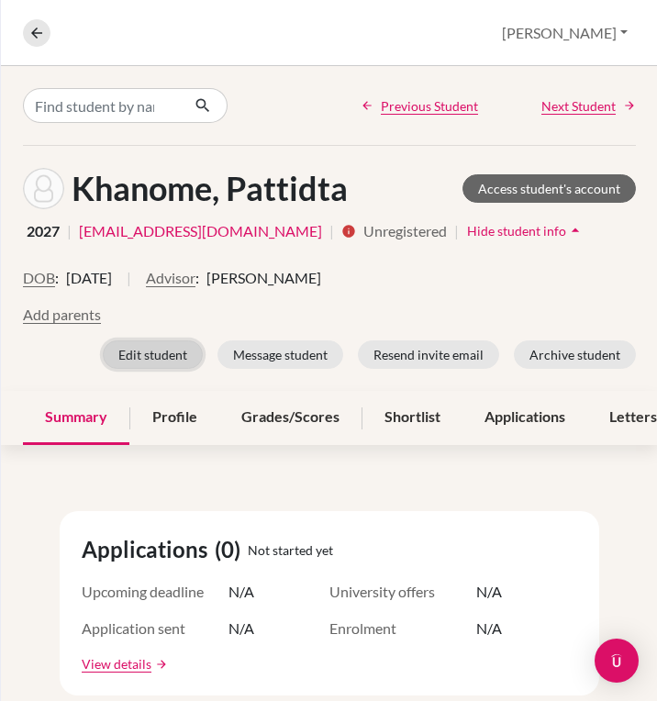
click at [158, 357] on button "Edit student" at bounding box center [153, 354] width 100 height 28
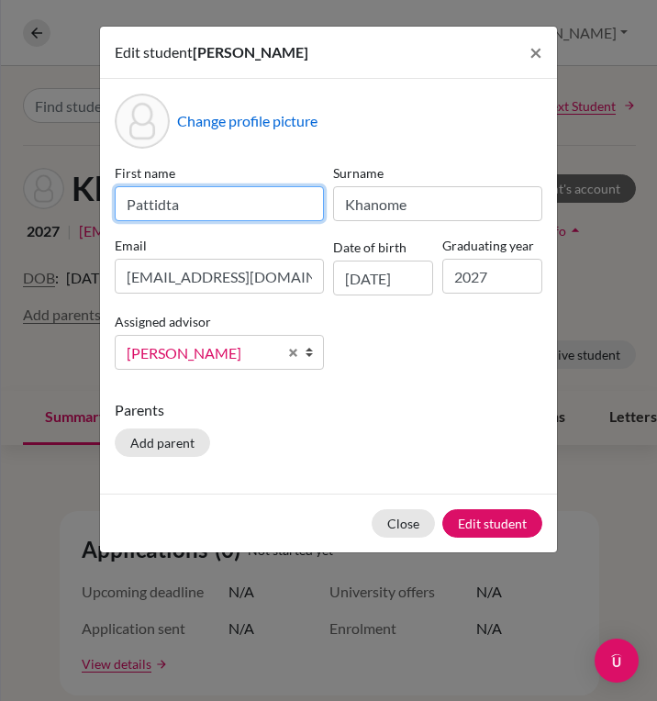
click at [153, 207] on input "Pattidta" at bounding box center [219, 203] width 209 height 35
type input "Patidta"
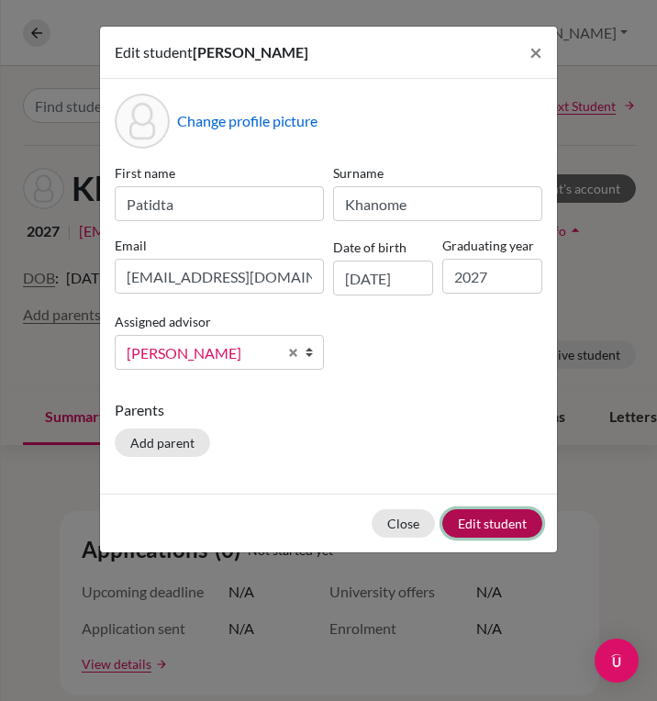
click at [498, 525] on button "Edit student" at bounding box center [492, 523] width 100 height 28
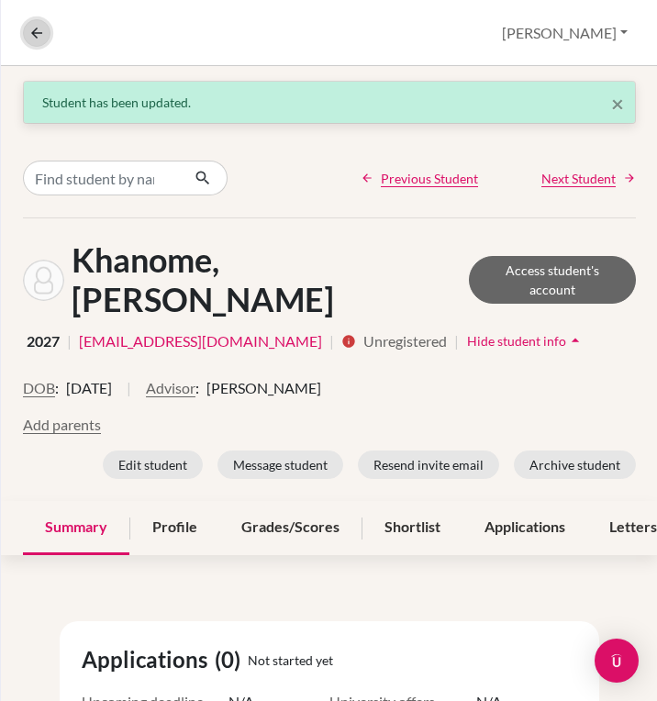
click at [32, 30] on icon at bounding box center [36, 33] width 17 height 17
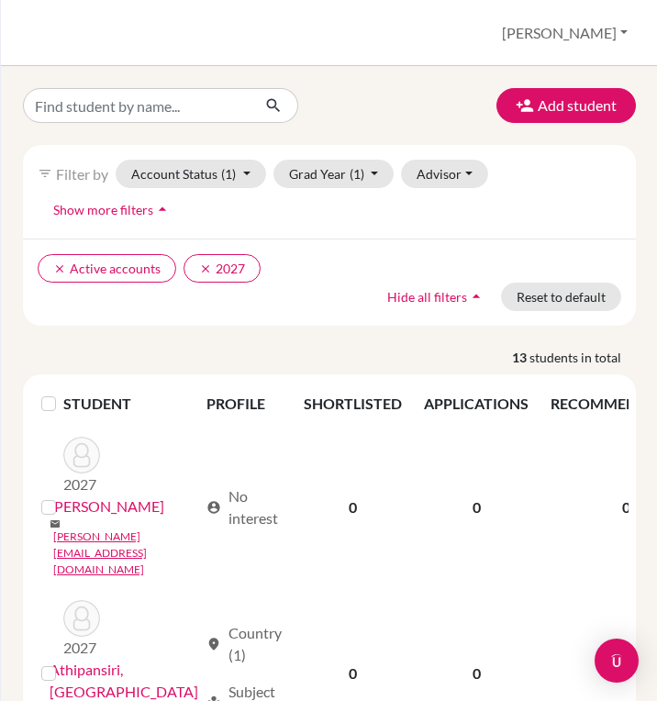
click at [263, 315] on div "clear Active accounts clear 2027 Hide all filters arrow_drop_up Reset to default" at bounding box center [329, 281] width 613 height 87
click at [210, 268] on button "clear 2027" at bounding box center [221, 268] width 77 height 28
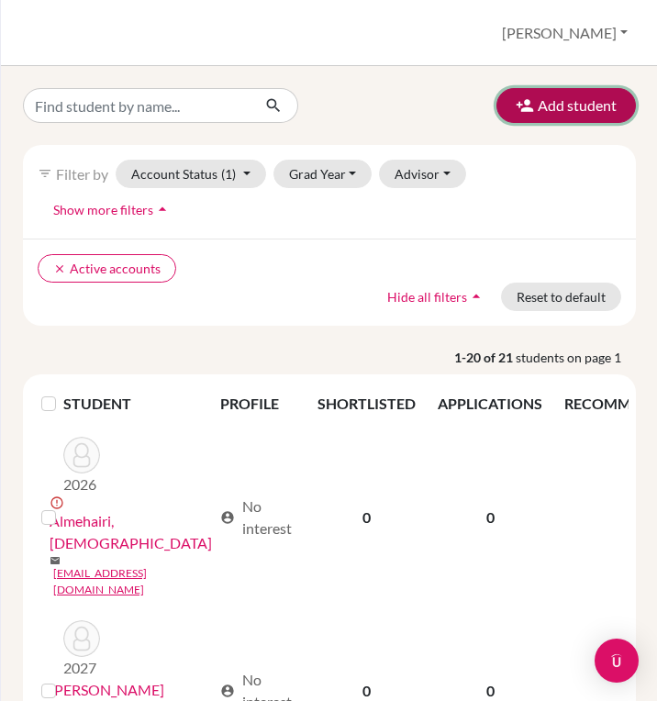
click at [557, 118] on button "Add student" at bounding box center [565, 105] width 139 height 35
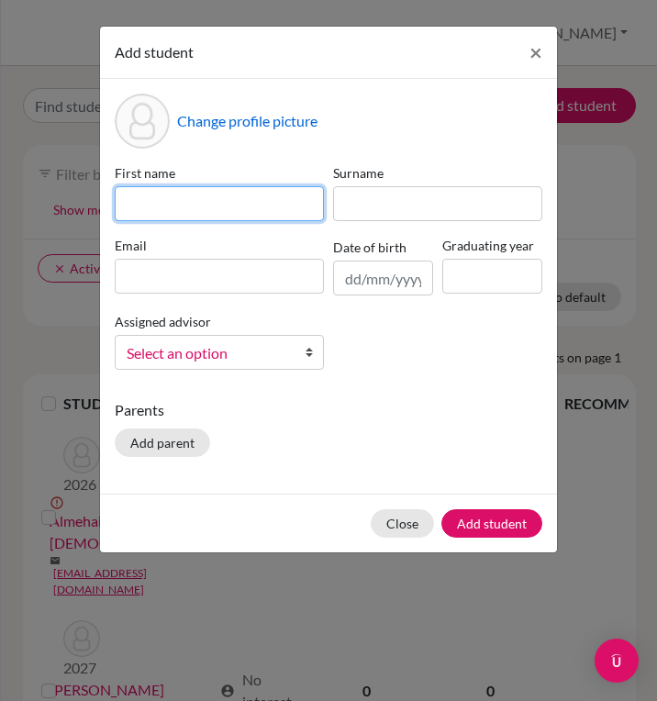
click at [227, 198] on input at bounding box center [219, 203] width 209 height 35
type input "[PERSON_NAME]"
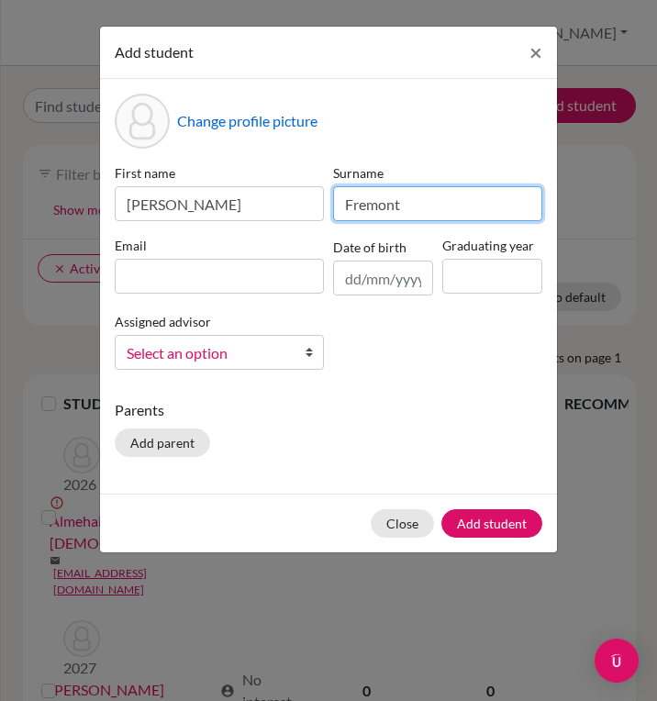
type input "Fremont"
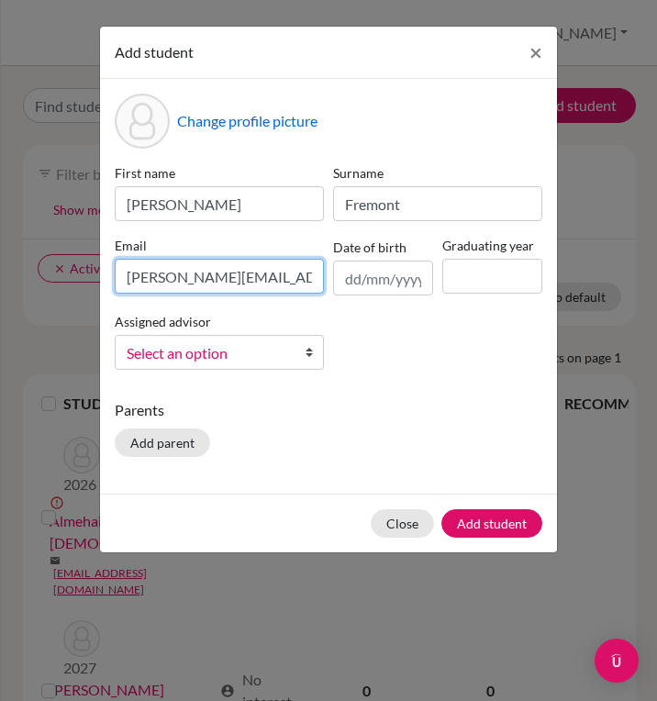
type input "[PERSON_NAME][EMAIL_ADDRESS][DOMAIN_NAME]"
click at [460, 281] on input at bounding box center [492, 276] width 100 height 35
type input "2027"
click at [454, 356] on div "First name [PERSON_NAME] [PERSON_NAME] Email [PERSON_NAME][EMAIL_ADDRESS][DOMAI…" at bounding box center [328, 273] width 437 height 221
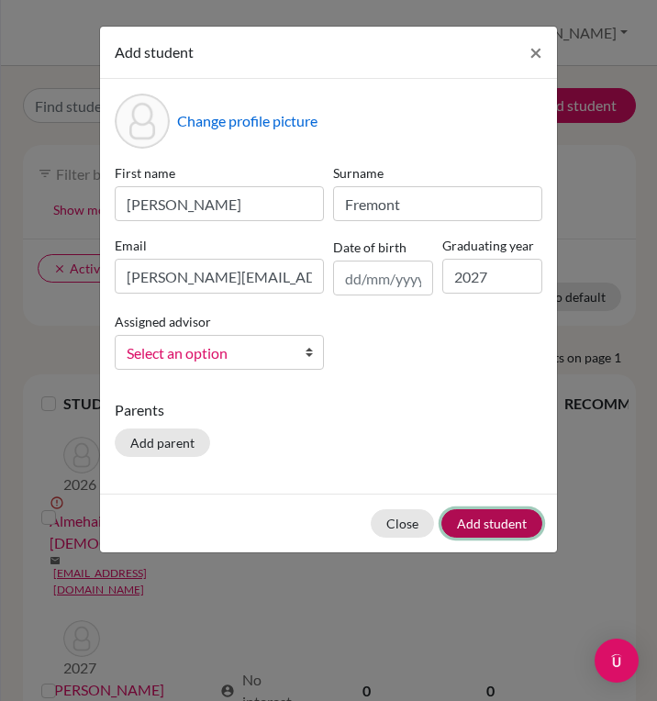
click at [508, 521] on button "Add student" at bounding box center [491, 523] width 101 height 28
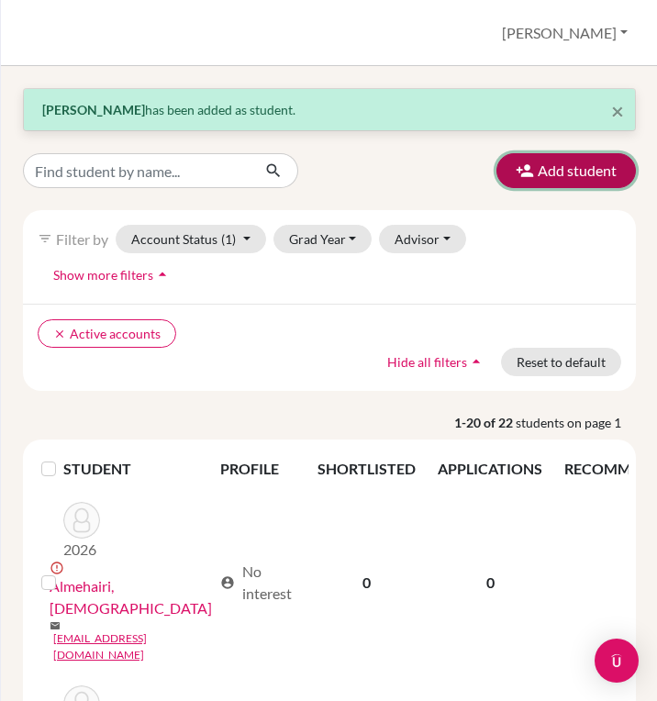
click at [525, 181] on button "Add student" at bounding box center [565, 170] width 139 height 35
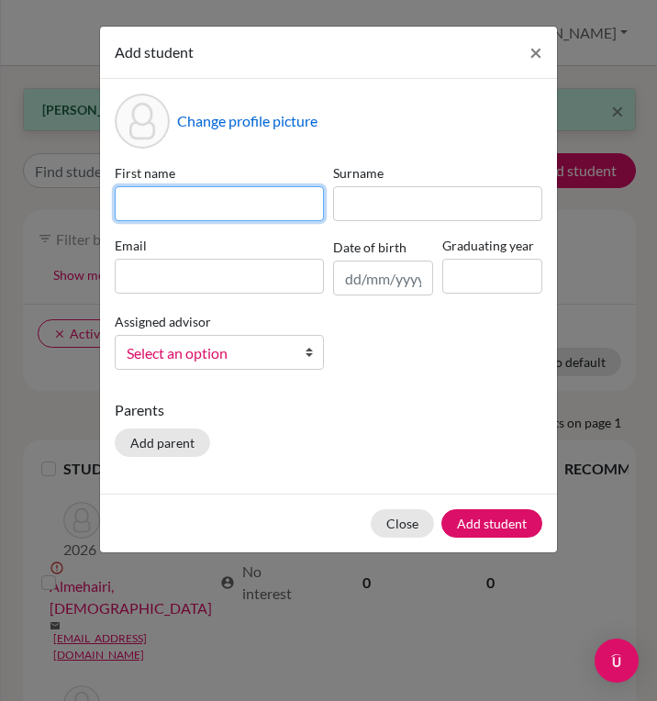
click at [249, 204] on input at bounding box center [219, 203] width 209 height 35
type input "Similan"
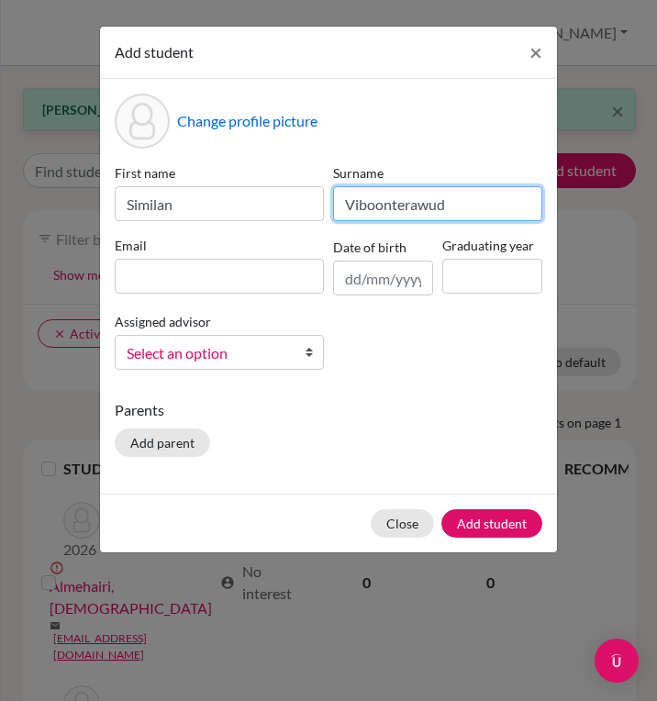
type input "Viboonterawud"
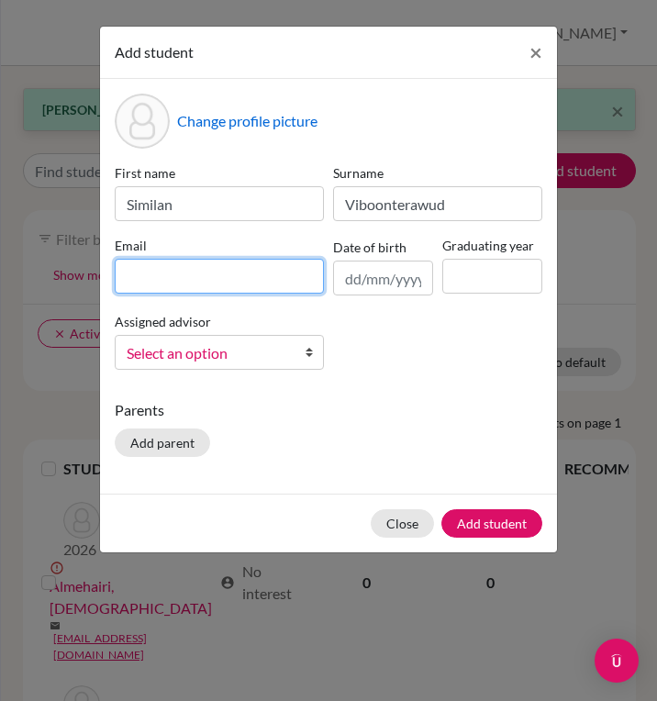
click at [139, 285] on input at bounding box center [219, 276] width 209 height 35
type input "[EMAIL_ADDRESS][DOMAIN_NAME]"
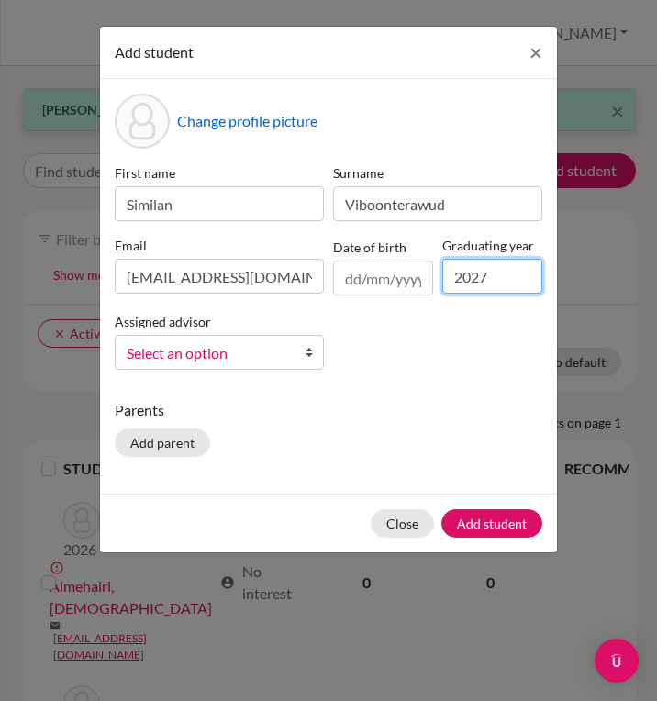
type input "2027"
click at [389, 397] on div "Change profile picture First name [PERSON_NAME] Surname Viboonterawud Email [EM…" at bounding box center [328, 286] width 457 height 414
click at [486, 525] on button "Add student" at bounding box center [491, 523] width 101 height 28
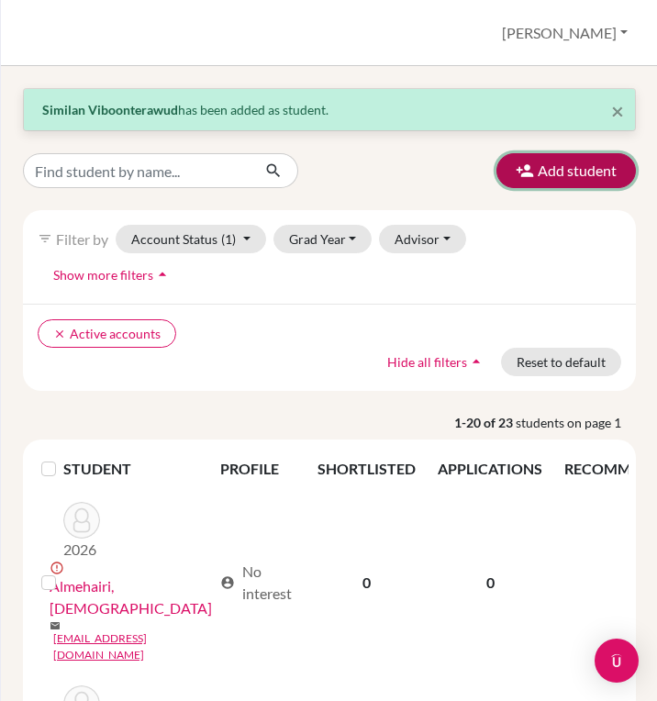
click at [574, 171] on button "Add student" at bounding box center [565, 170] width 139 height 35
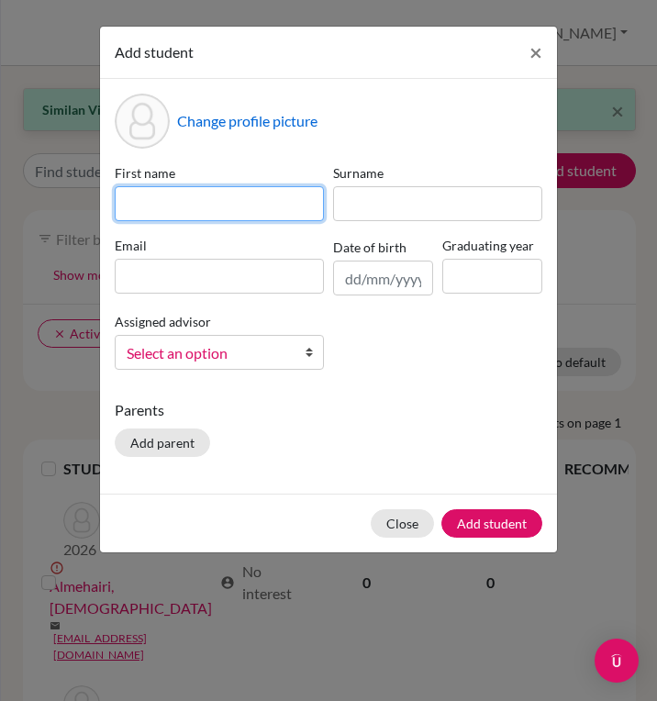
click at [221, 199] on input at bounding box center [219, 203] width 209 height 35
type input "Worakamol"
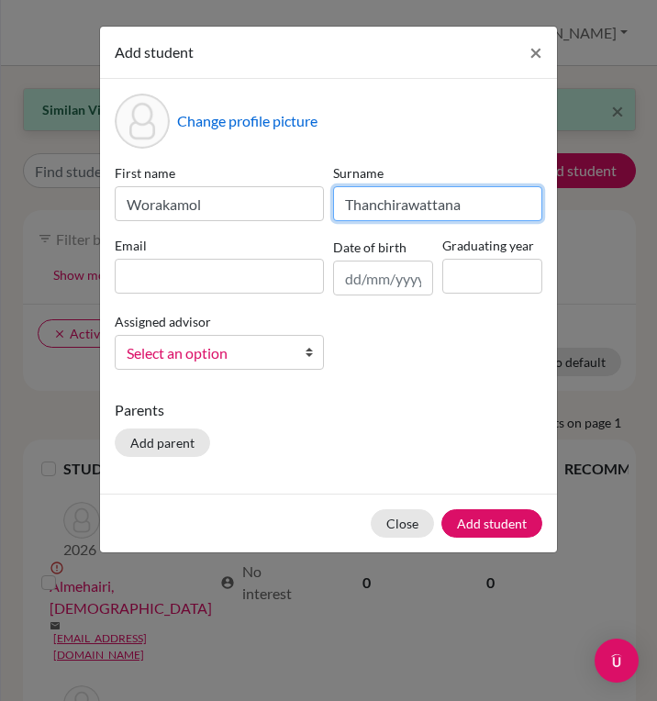
type input "Thanchirawattana"
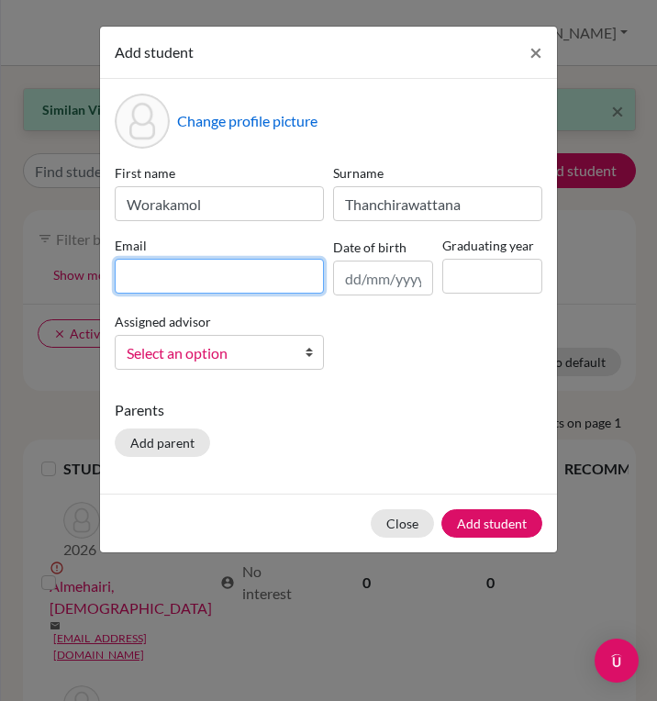
click at [171, 263] on input at bounding box center [219, 276] width 209 height 35
type input "[EMAIL_ADDRESS][DOMAIN_NAME]"
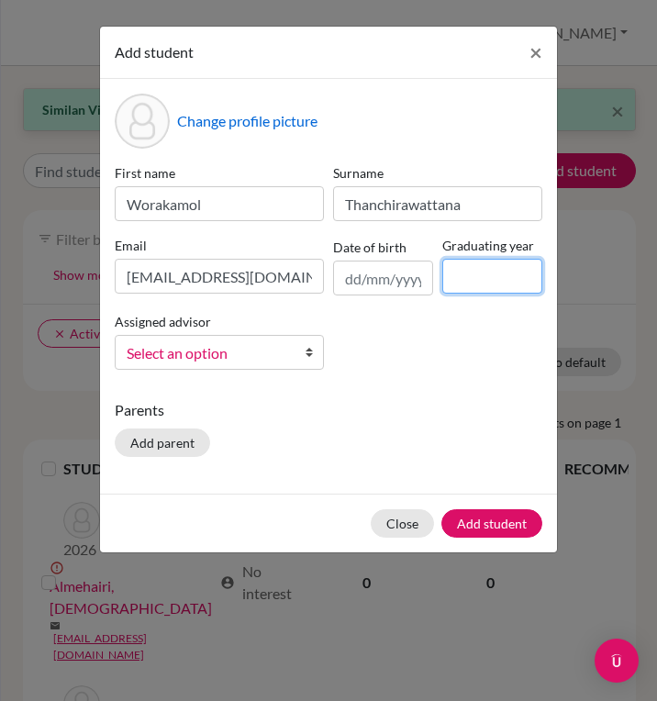
click at [494, 270] on input at bounding box center [492, 276] width 100 height 35
type input "2027"
click at [290, 427] on div "Parents Add parent" at bounding box center [328, 431] width 427 height 65
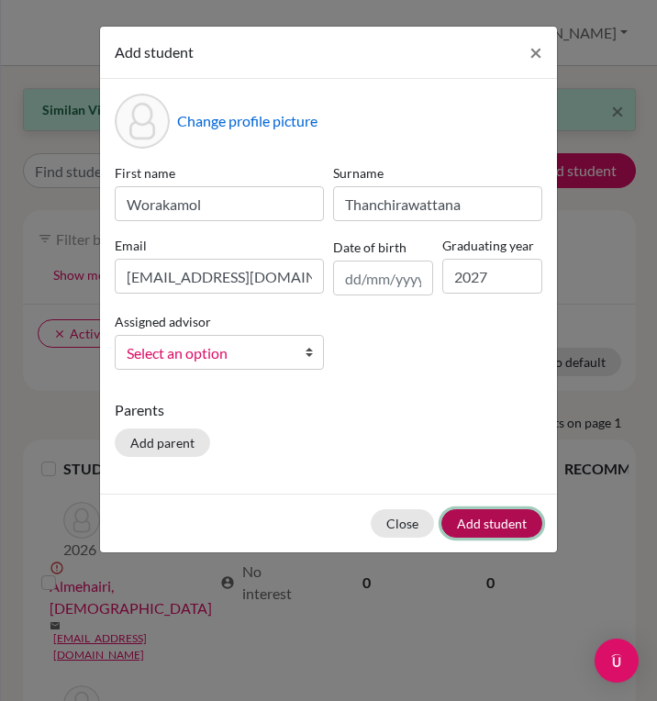
click at [503, 518] on button "Add student" at bounding box center [491, 523] width 101 height 28
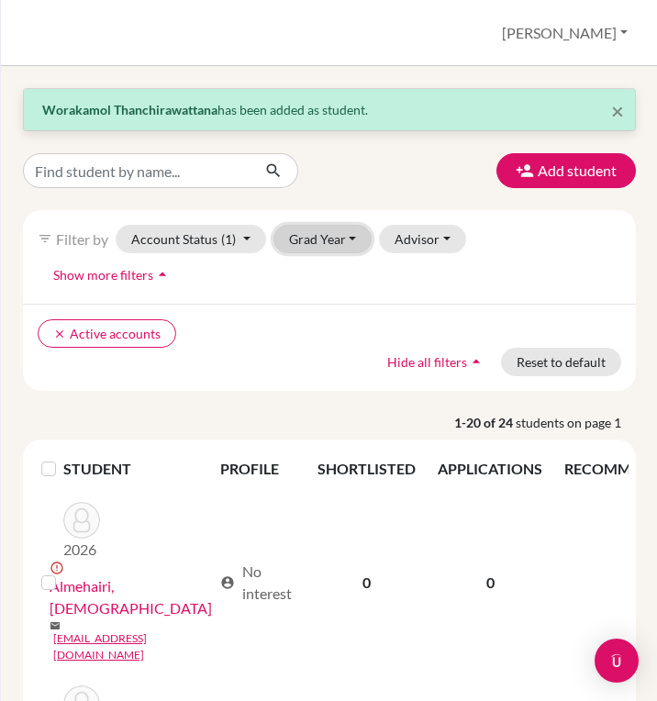
click at [335, 236] on button "Grad Year" at bounding box center [322, 239] width 99 height 28
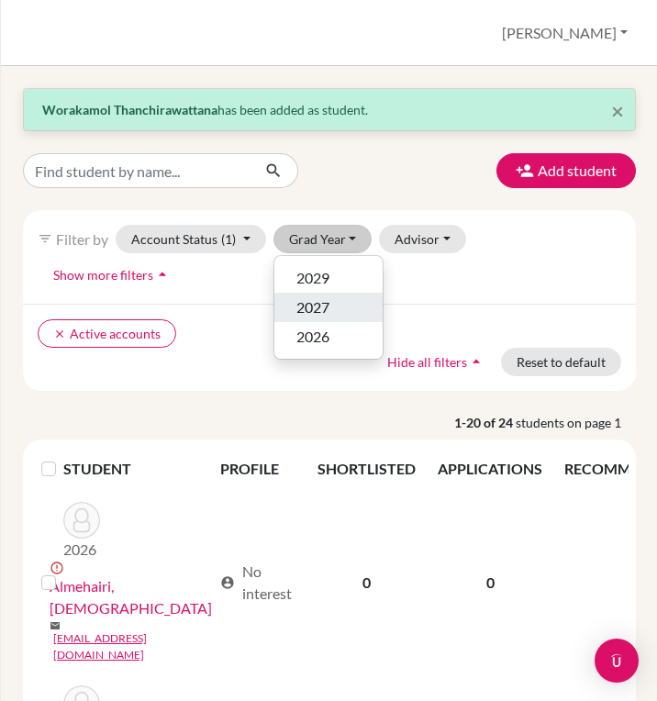
click at [317, 309] on span "2027" at bounding box center [312, 307] width 33 height 22
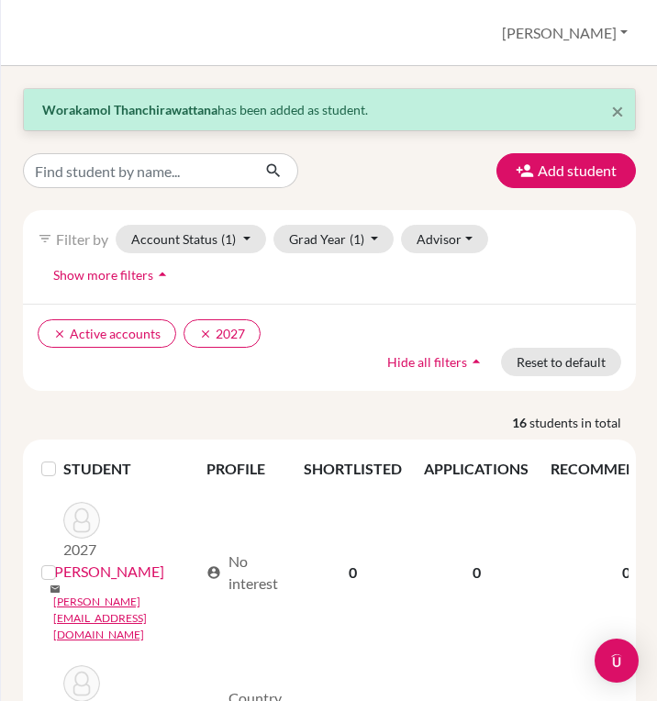
click at [98, 468] on th "STUDENT" at bounding box center [129, 469] width 132 height 44
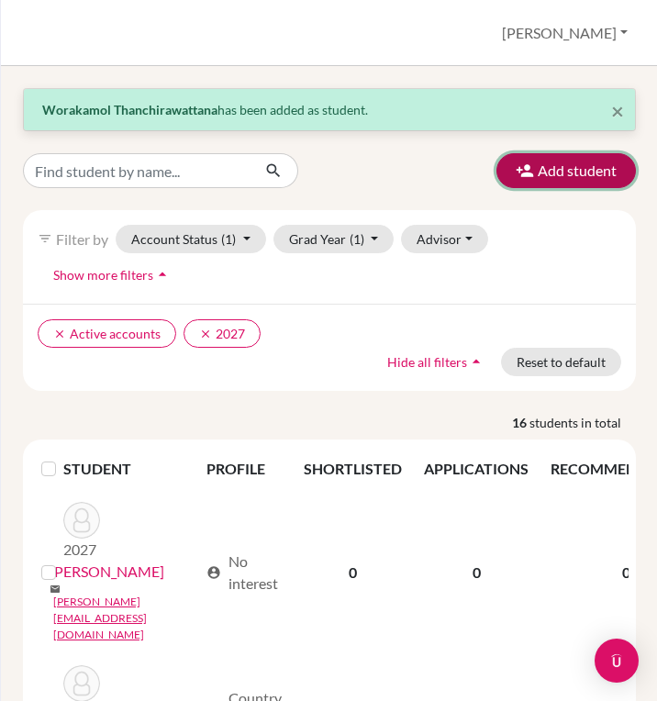
click at [531, 169] on icon "button" at bounding box center [524, 170] width 18 height 18
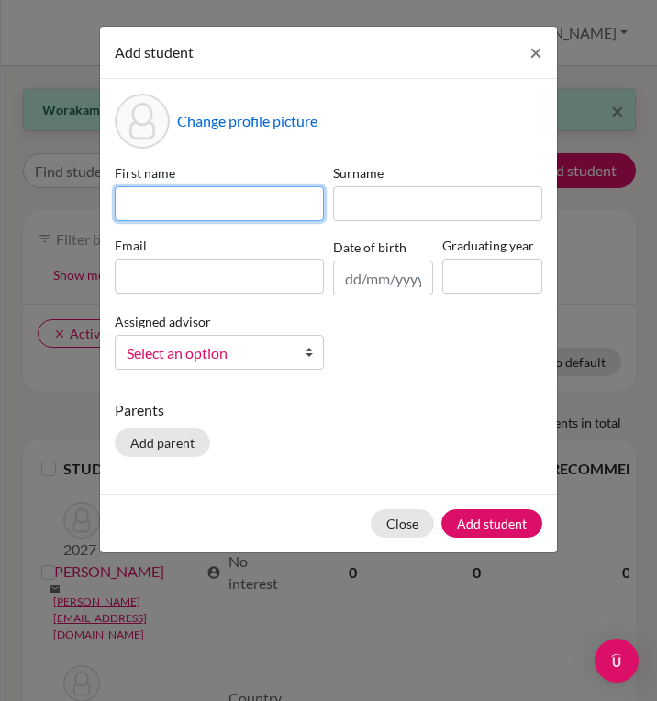
click at [205, 204] on input at bounding box center [219, 203] width 209 height 35
type input "Sut Seng"
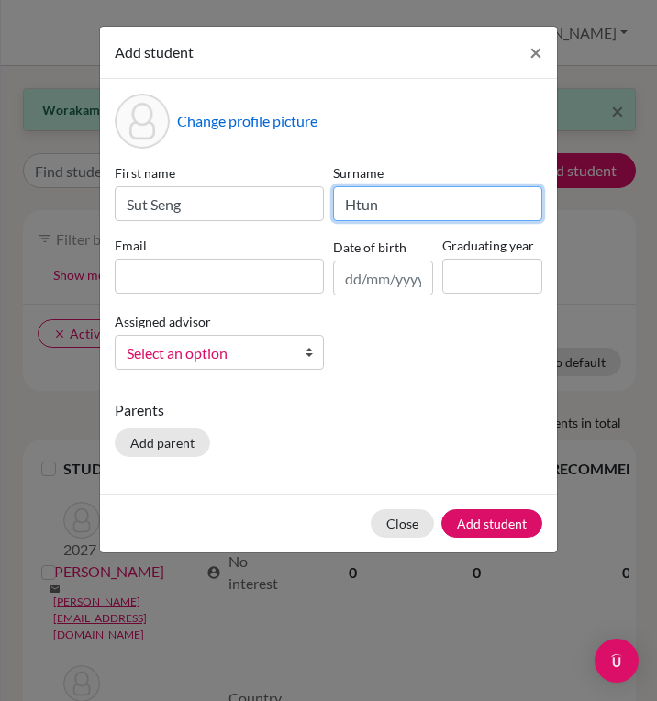
type input "Htun"
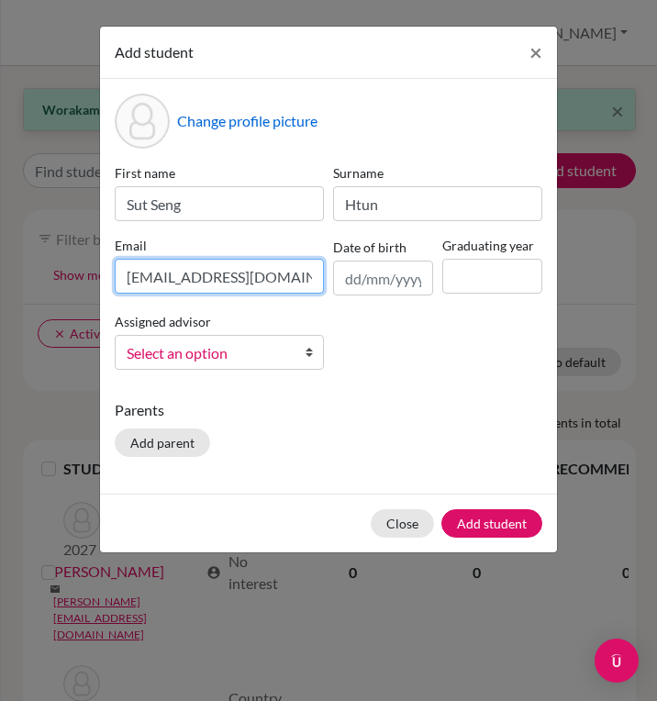
type input "[EMAIL_ADDRESS][DOMAIN_NAME]"
type input "2027"
click at [326, 428] on div "Parents Add parent" at bounding box center [328, 431] width 427 height 65
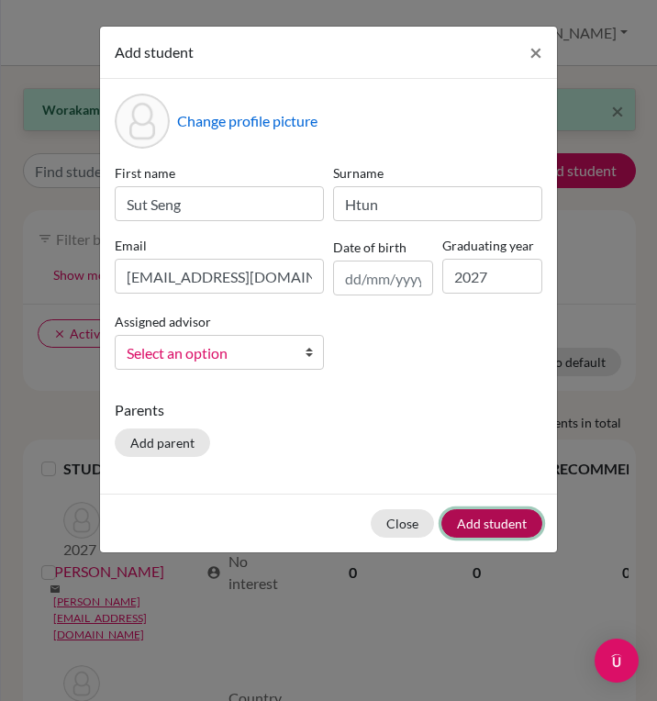
click at [509, 525] on button "Add student" at bounding box center [491, 523] width 101 height 28
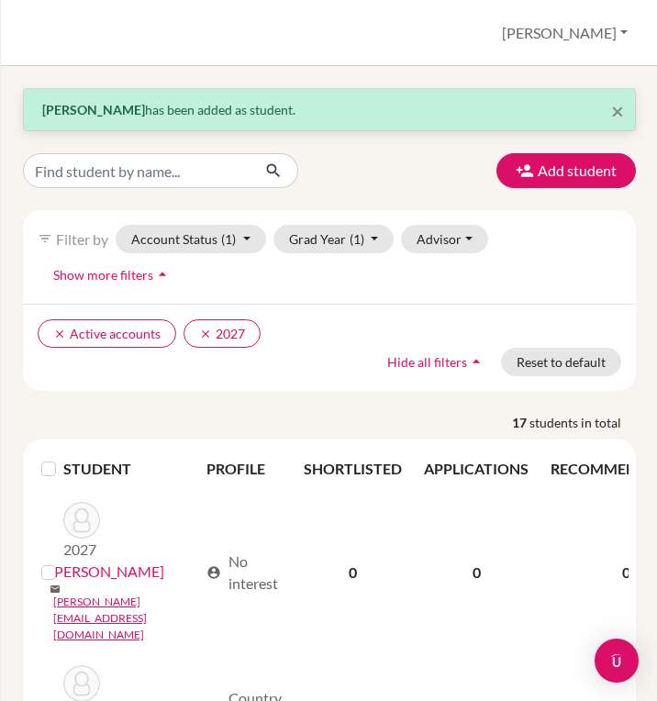
click at [357, 418] on p "17 students in total" at bounding box center [329, 422] width 640 height 19
click at [212, 337] on button "clear 2027" at bounding box center [221, 333] width 77 height 28
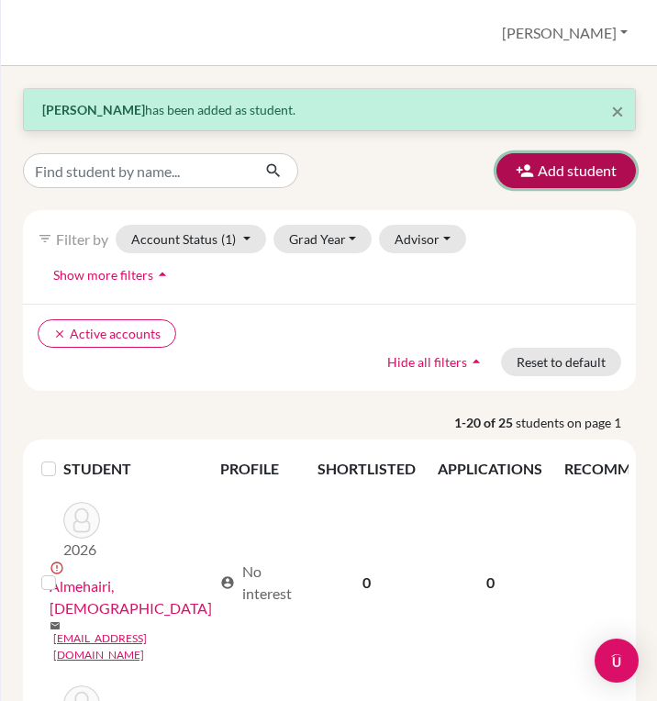
click at [580, 168] on button "Add student" at bounding box center [565, 170] width 139 height 35
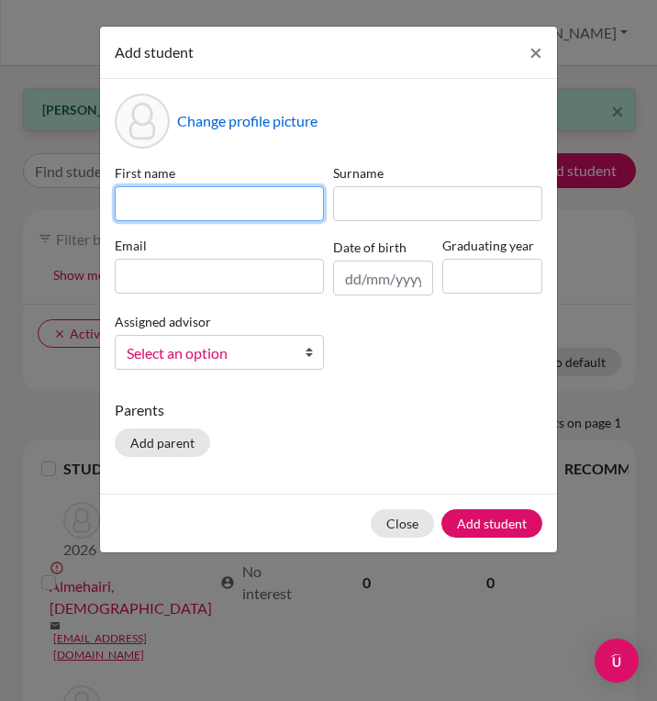
click at [219, 203] on input at bounding box center [219, 203] width 209 height 35
type input "[PERSON_NAME]"
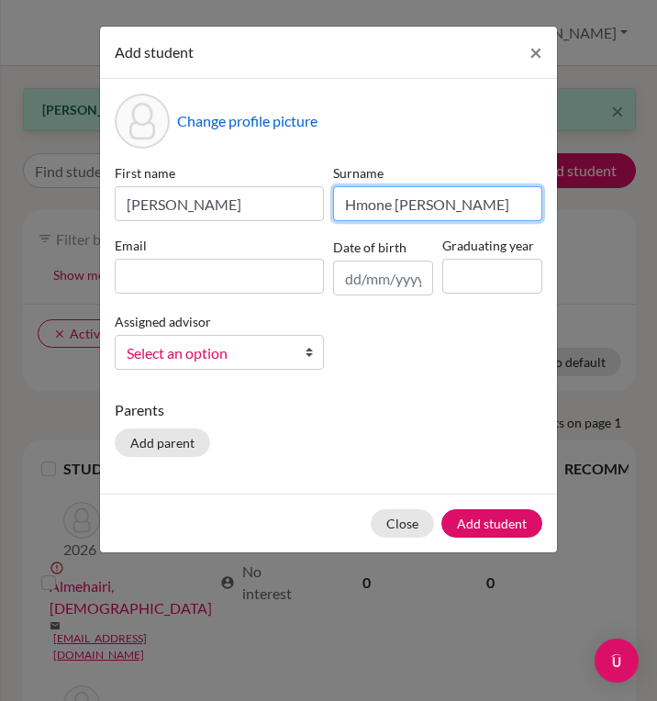
type input "Hmone [PERSON_NAME]"
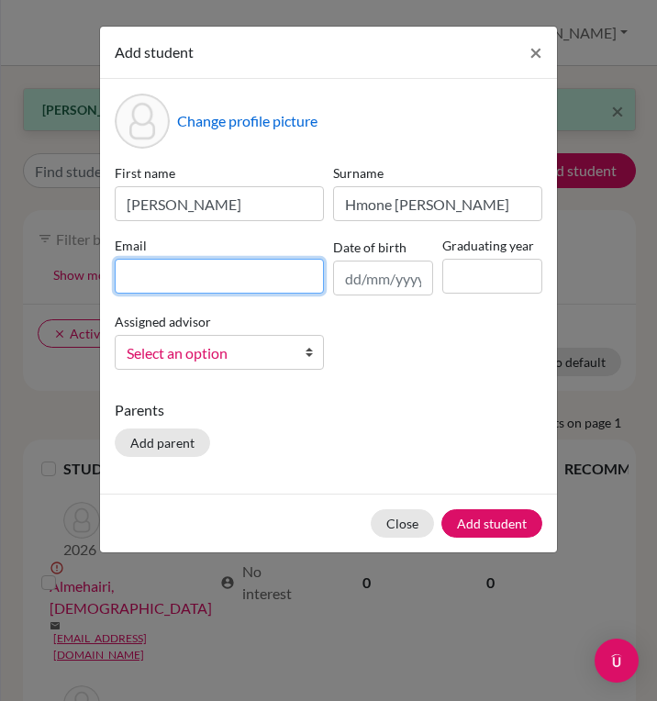
click at [169, 273] on input at bounding box center [219, 276] width 209 height 35
type input "[EMAIL_ADDRESS][DOMAIN_NAME]"
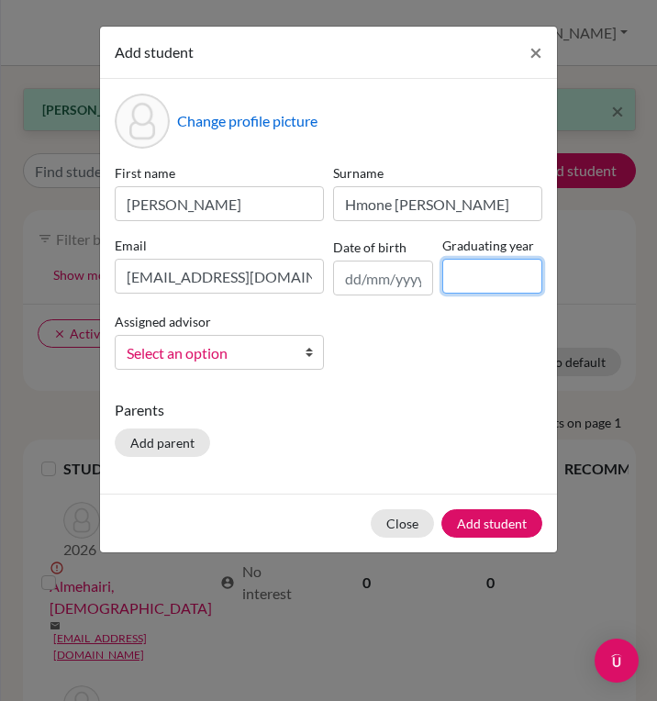
click at [494, 271] on input at bounding box center [492, 276] width 100 height 35
type input "2027"
click at [467, 363] on div "First name [PERSON_NAME] Surname [PERSON_NAME] Email [EMAIL_ADDRESS][DOMAIN_NAM…" at bounding box center [328, 273] width 437 height 221
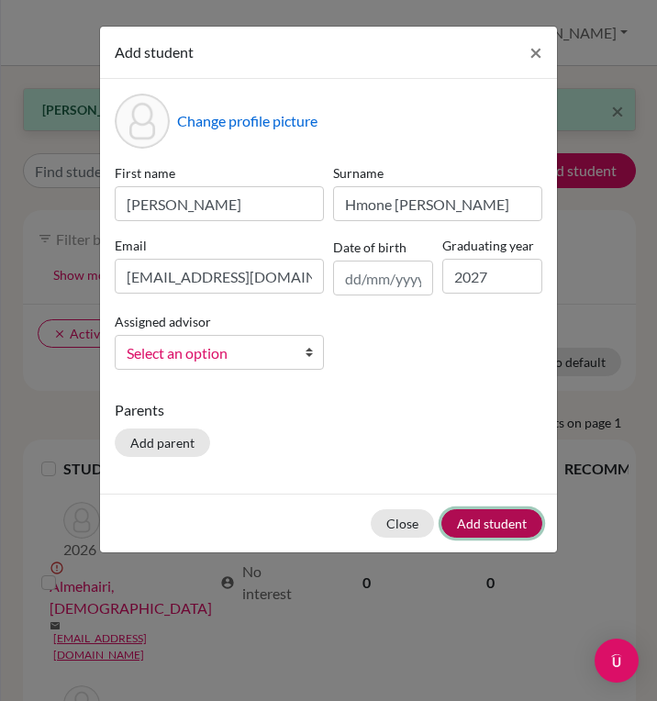
click at [496, 524] on button "Add student" at bounding box center [491, 523] width 101 height 28
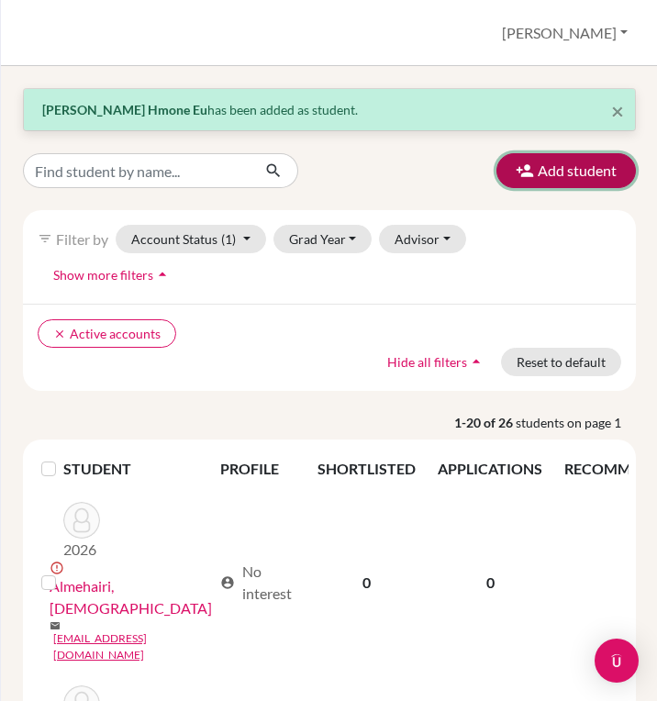
click at [603, 174] on button "Add student" at bounding box center [565, 170] width 139 height 35
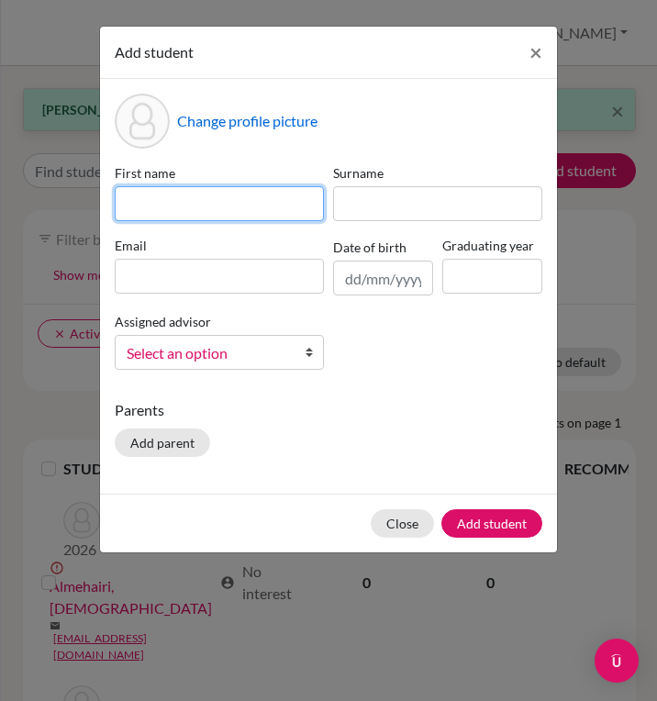
click at [263, 207] on input at bounding box center [219, 203] width 209 height 35
type input "C"
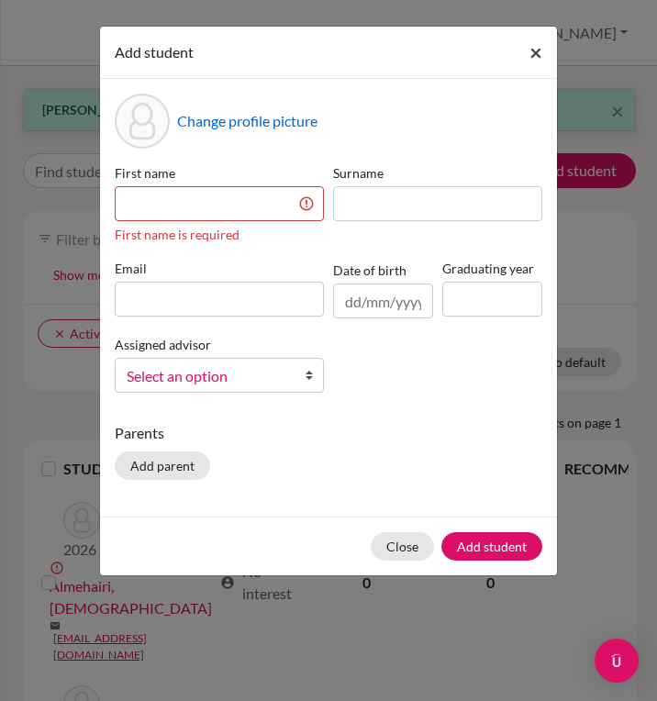
click at [532, 53] on span "×" at bounding box center [535, 52] width 13 height 27
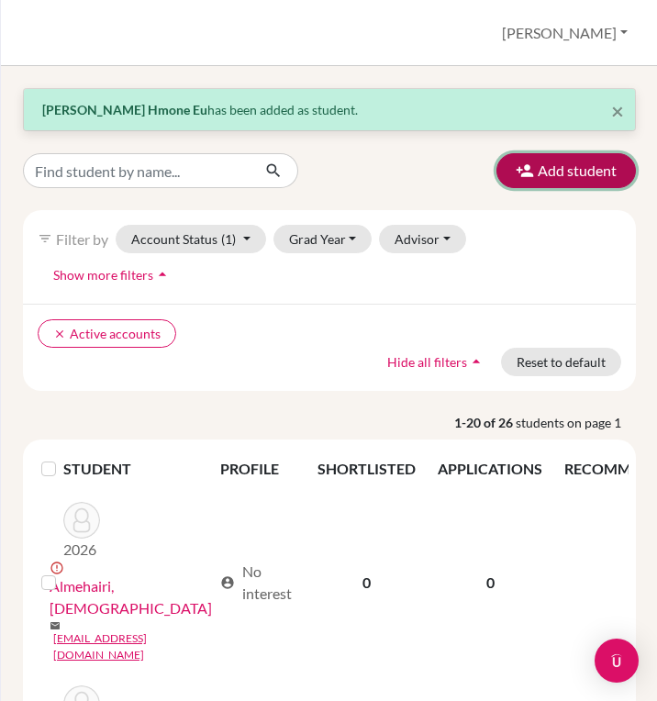
click at [563, 171] on button "Add student" at bounding box center [565, 170] width 139 height 35
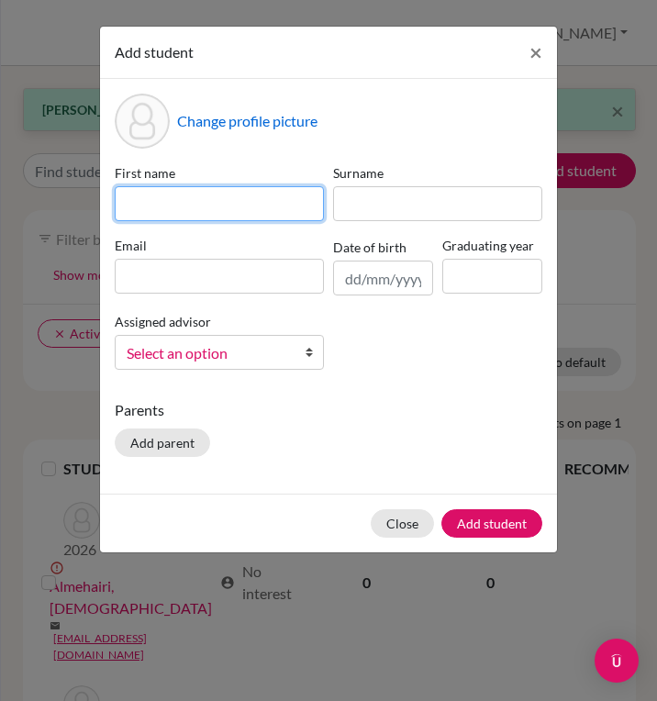
click at [198, 206] on input at bounding box center [219, 203] width 209 height 35
type input "Chanyavee"
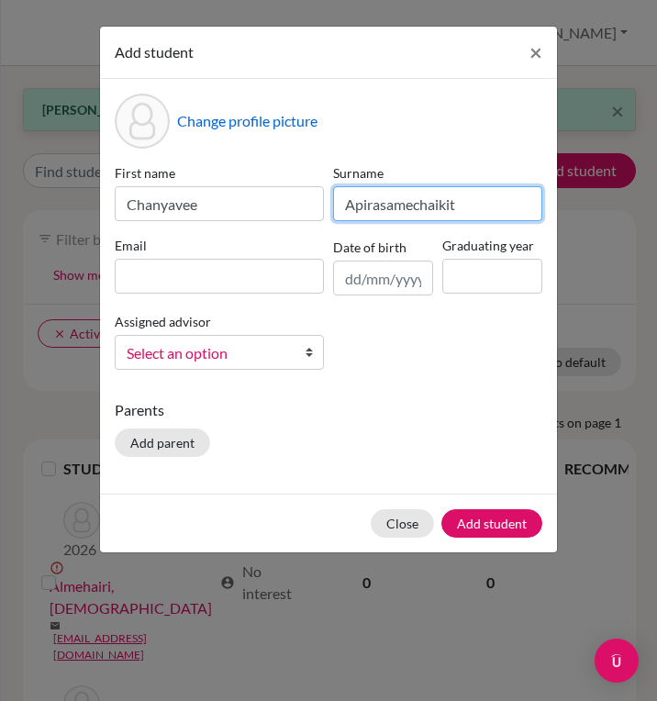
type input "Apirasamechaikit"
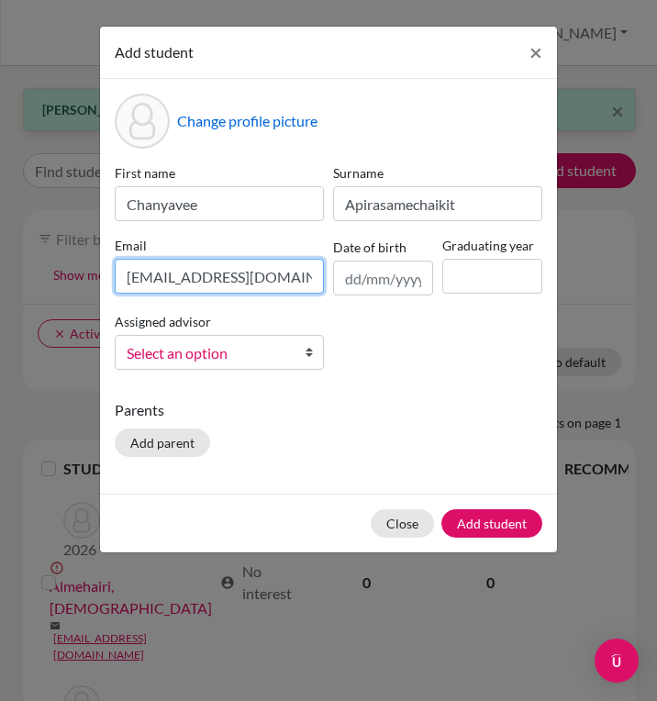
type input "[EMAIL_ADDRESS][DOMAIN_NAME]"
type input "2027"
click at [295, 446] on div "Parents Add parent" at bounding box center [328, 431] width 427 height 65
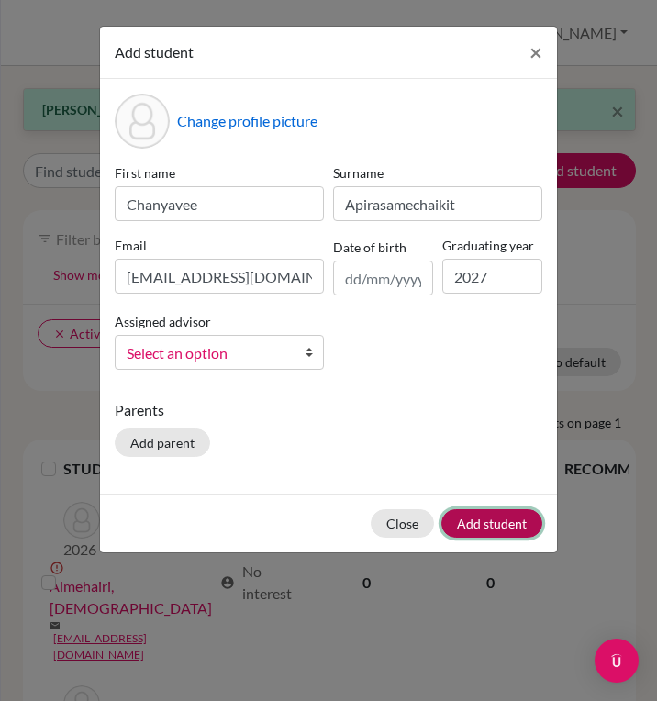
click at [498, 523] on button "Add student" at bounding box center [491, 523] width 101 height 28
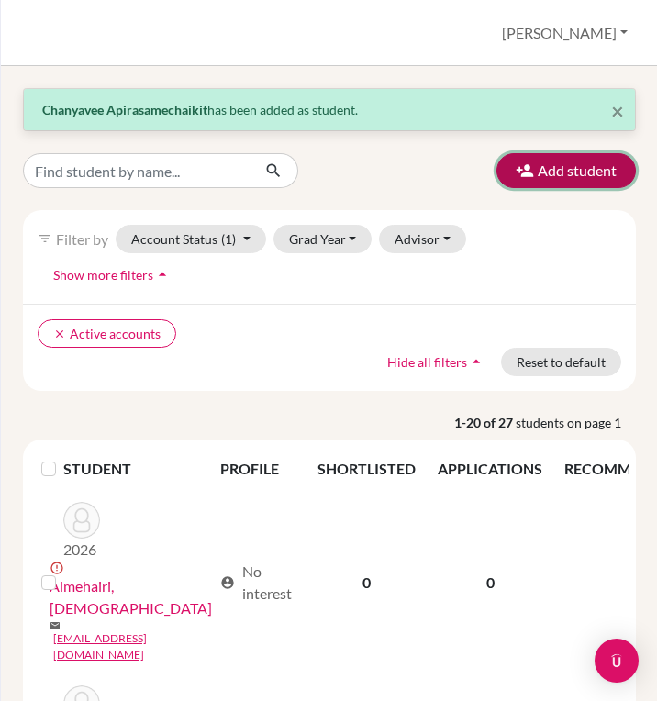
click at [540, 174] on button "Add student" at bounding box center [565, 170] width 139 height 35
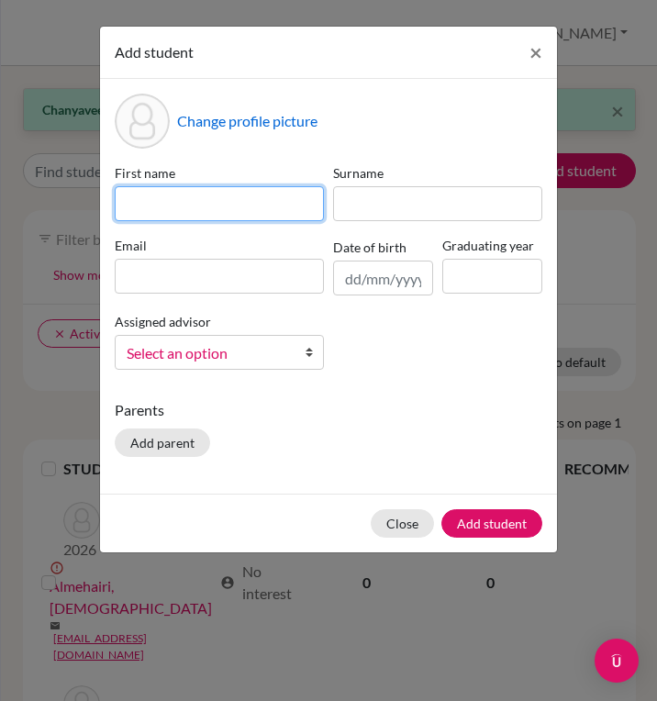
click at [246, 196] on input at bounding box center [219, 203] width 209 height 35
type input "New-a"
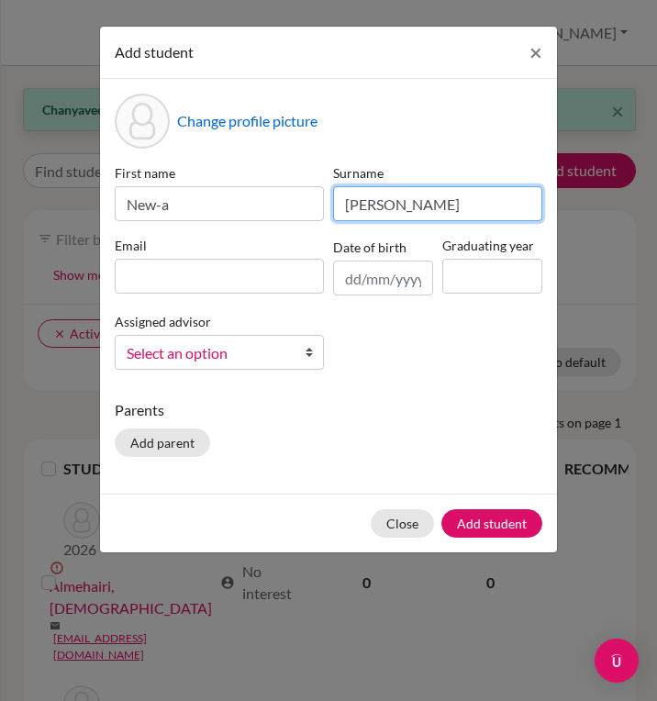
type input "[PERSON_NAME]"
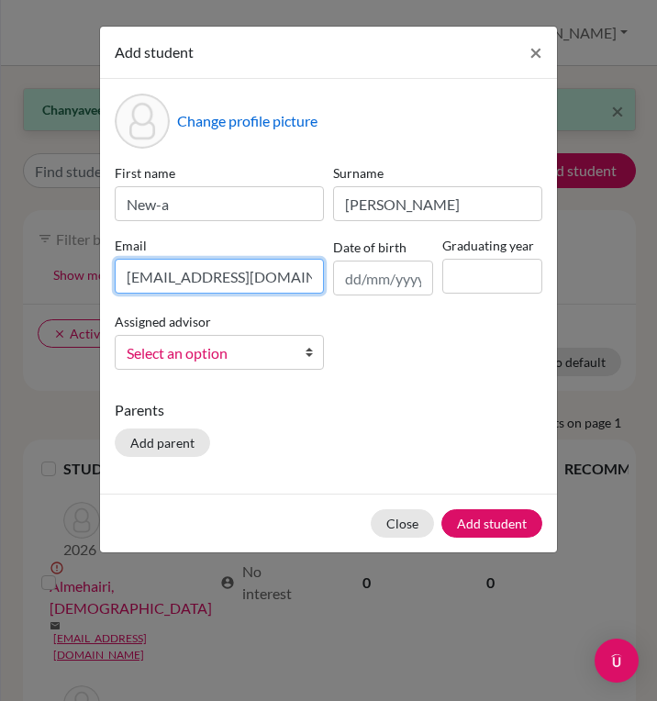
type input "[EMAIL_ADDRESS][DOMAIN_NAME]"
click at [468, 282] on input at bounding box center [492, 276] width 100 height 35
type input "2027"
click at [261, 419] on p "Parents" at bounding box center [328, 410] width 427 height 22
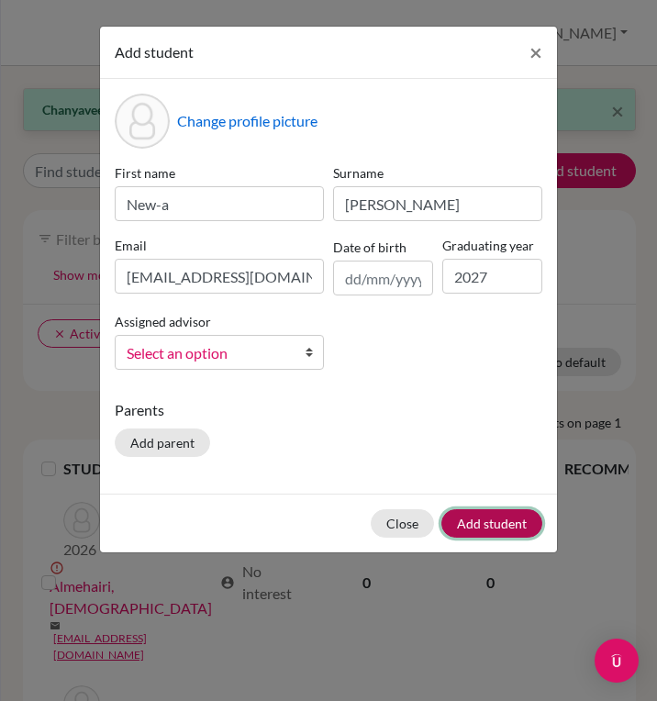
click at [504, 522] on button "Add student" at bounding box center [491, 523] width 101 height 28
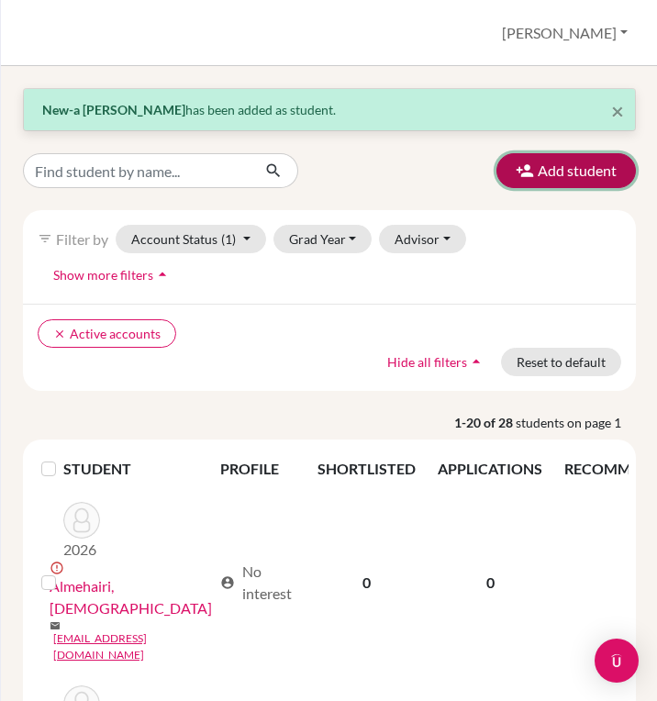
click at [523, 180] on button "Add student" at bounding box center [565, 170] width 139 height 35
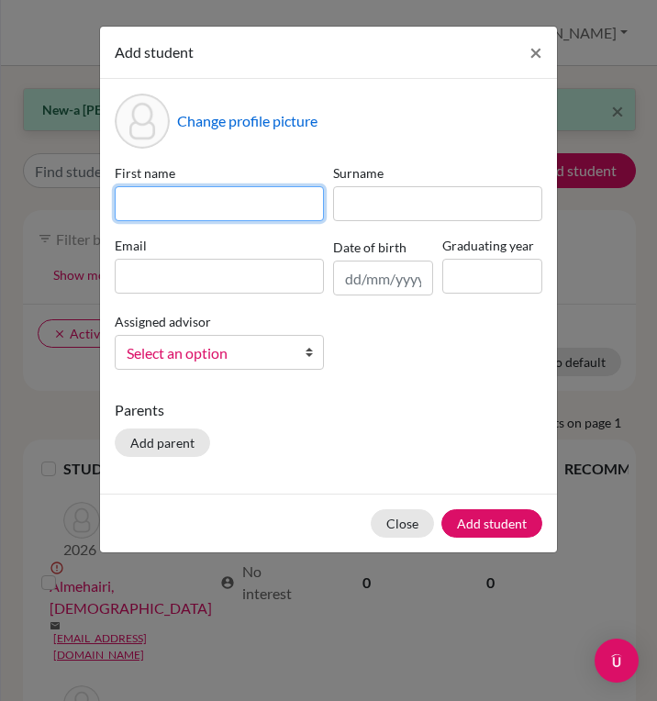
click at [255, 197] on input at bounding box center [219, 203] width 209 height 35
type input "Nichapa"
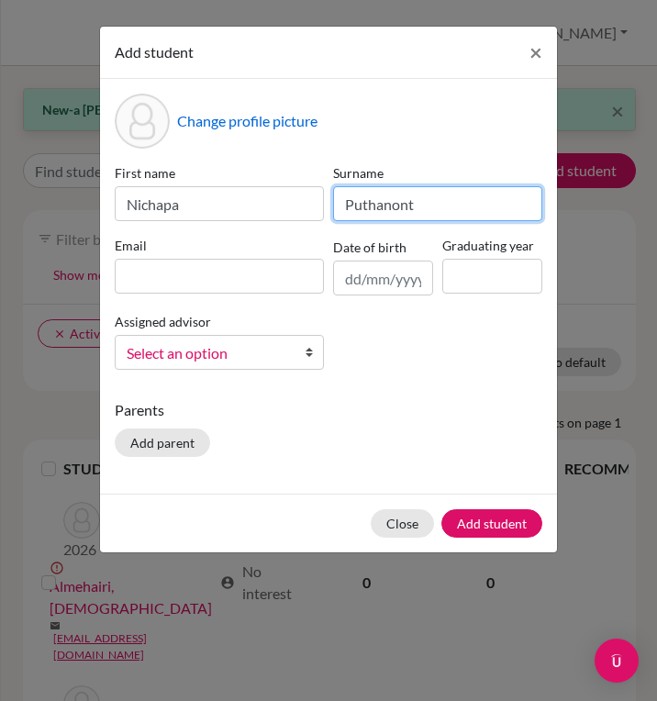
type input "Puthanont"
click at [404, 517] on div "Close Add student" at bounding box center [328, 522] width 457 height 59
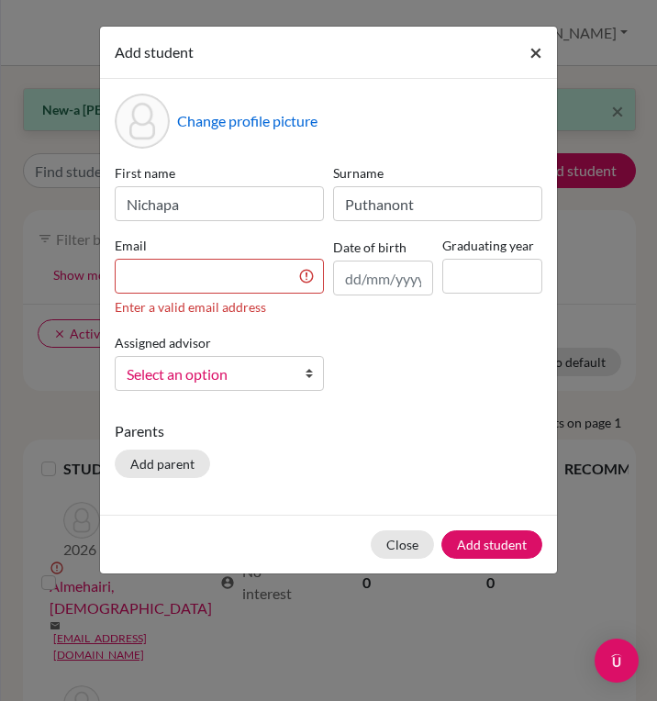
click at [543, 53] on button "×" at bounding box center [535, 52] width 42 height 51
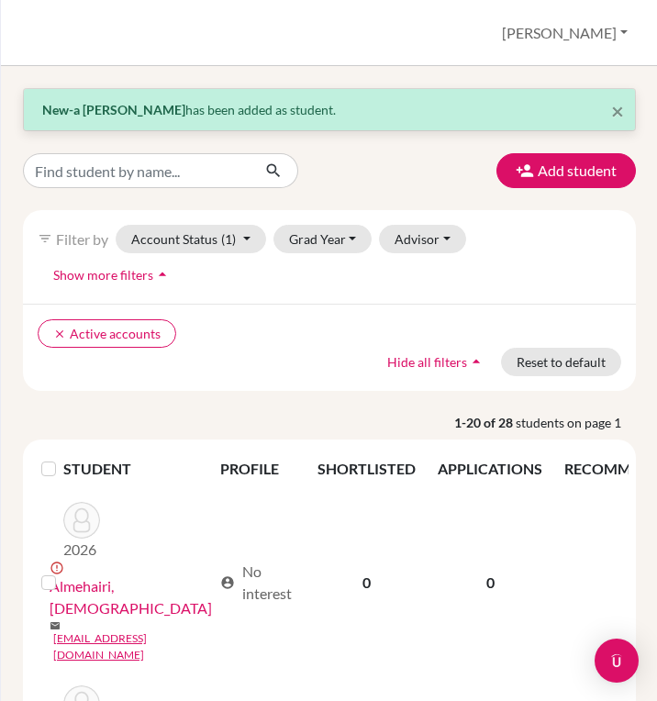
click at [301, 323] on div "clear Active accounts Hide all filters arrow_drop_up Reset to default" at bounding box center [329, 347] width 613 height 87
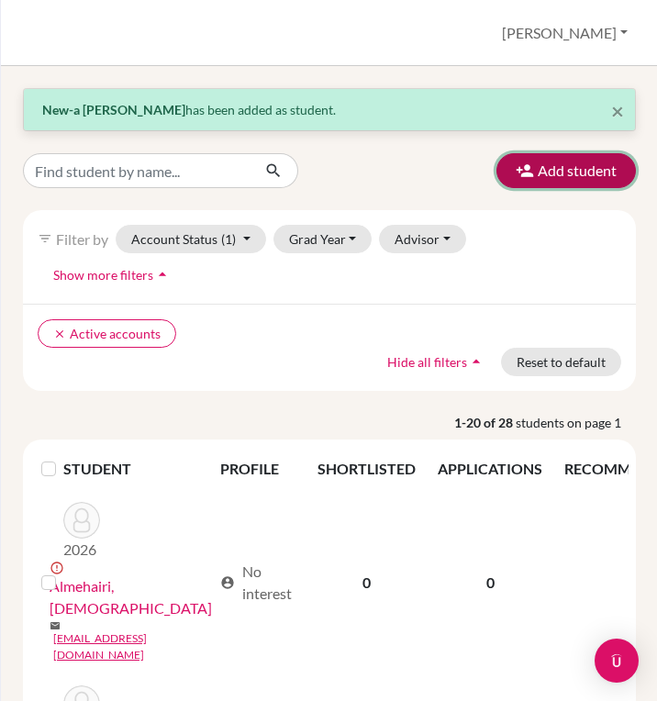
click at [549, 167] on button "Add student" at bounding box center [565, 170] width 139 height 35
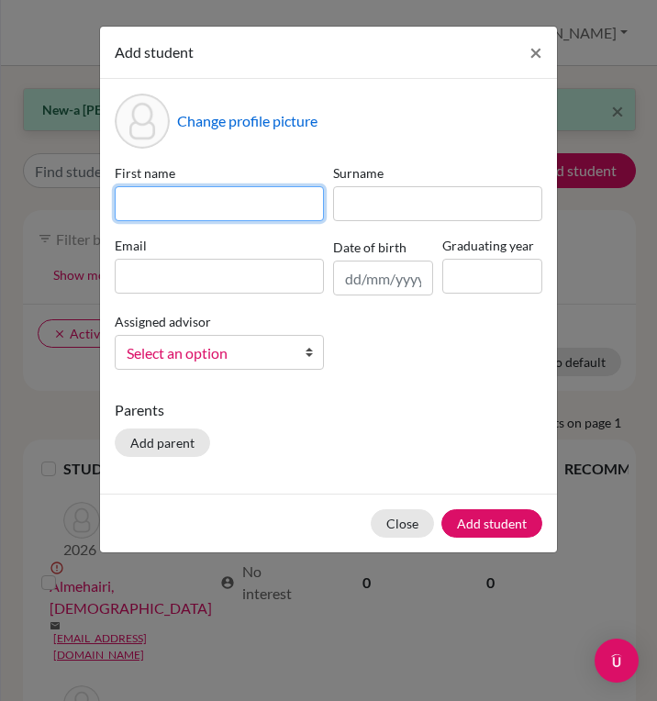
click at [220, 200] on input at bounding box center [219, 203] width 209 height 35
type input "Nichapa"
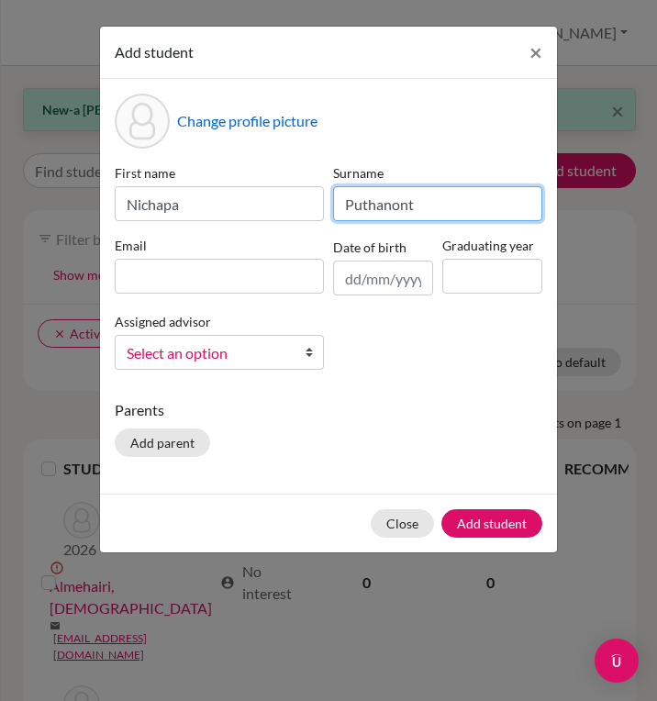
type input "Puthanont"
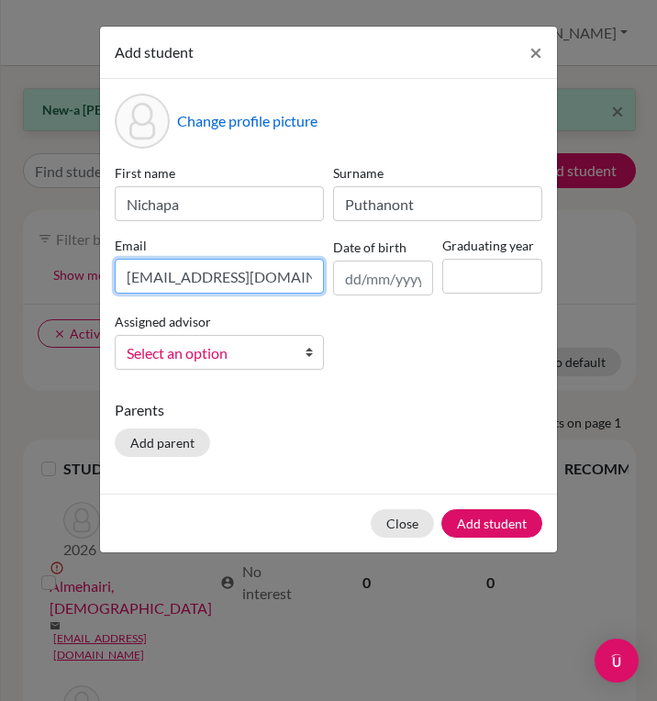
type input "[EMAIL_ADDRESS][DOMAIN_NAME]"
type input "2027"
click at [403, 395] on div "Change profile picture First name Nichapa Surname [PERSON_NAME] Email [EMAIL_AD…" at bounding box center [328, 286] width 457 height 414
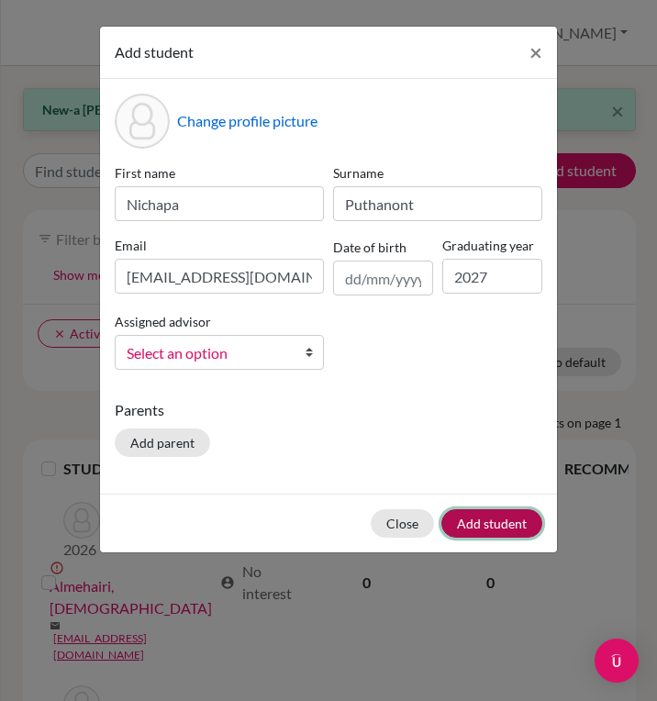
click at [503, 525] on button "Add student" at bounding box center [491, 523] width 101 height 28
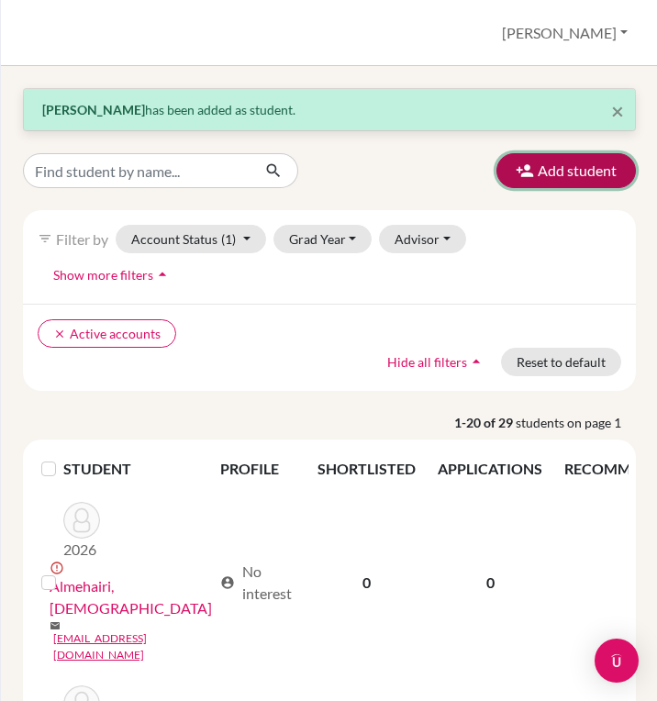
click at [577, 178] on button "Add student" at bounding box center [565, 170] width 139 height 35
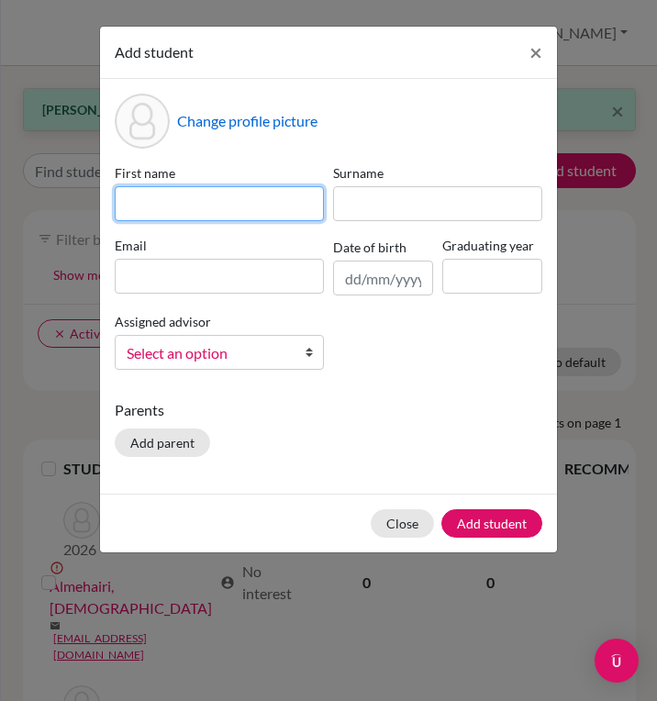
click at [248, 201] on input at bounding box center [219, 203] width 209 height 35
type input "Worachai"
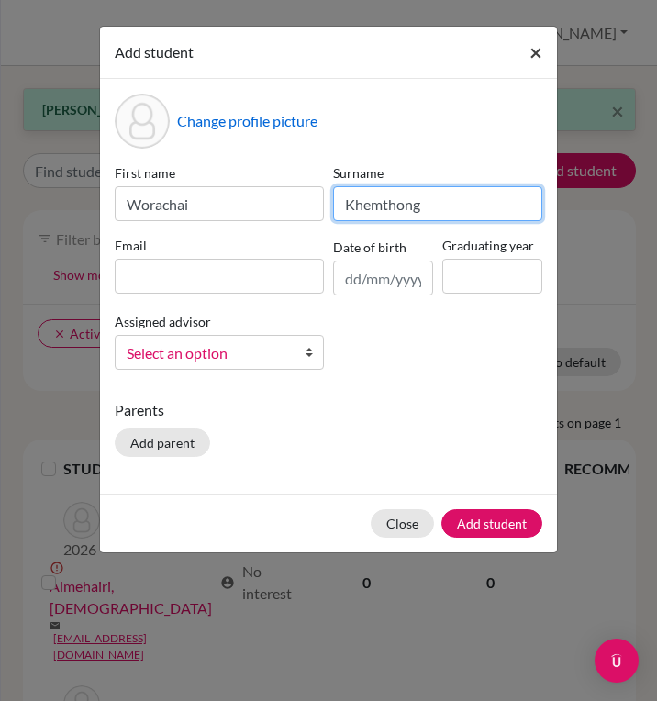
type input "Khemthong"
click at [537, 50] on span "×" at bounding box center [535, 52] width 13 height 27
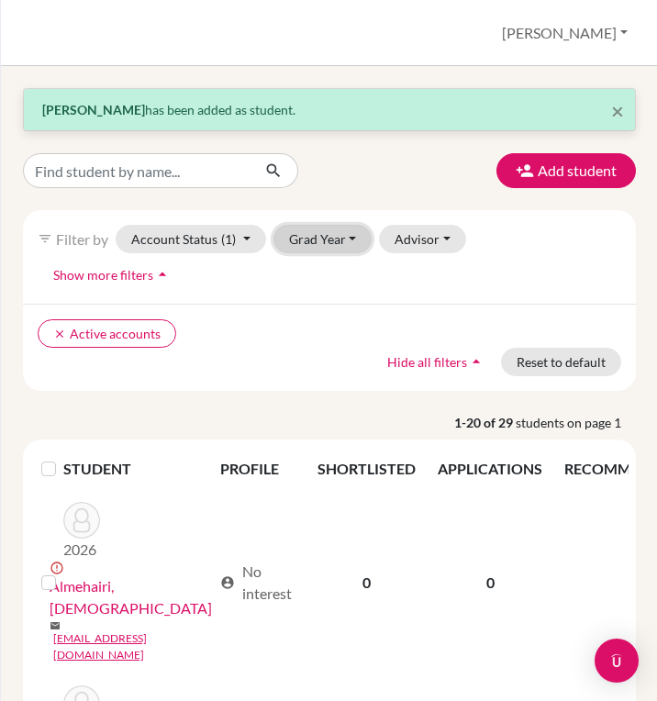
click at [337, 235] on button "Grad Year" at bounding box center [322, 239] width 99 height 28
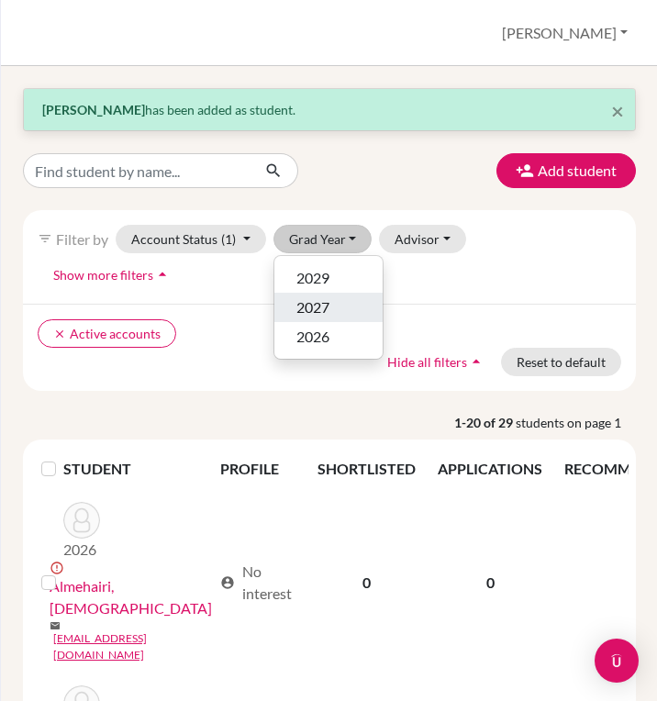
click at [319, 311] on span "2027" at bounding box center [312, 307] width 33 height 22
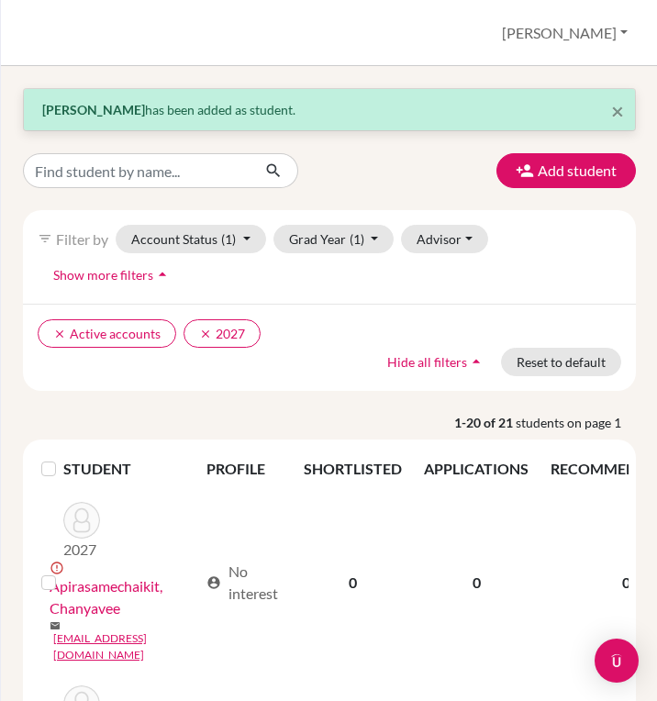
click at [364, 84] on div "× [PERSON_NAME] has been added as student. Add student filter_list Filter by Ac…" at bounding box center [329, 383] width 657 height 635
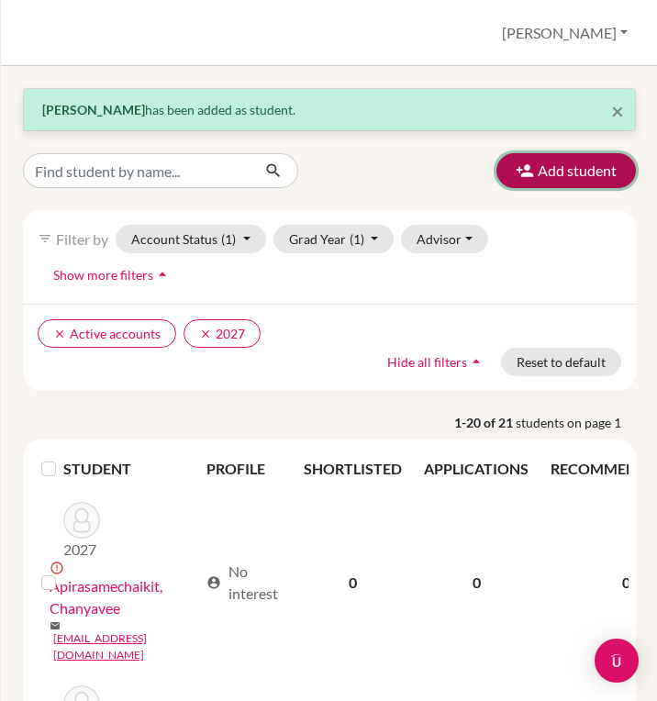
click at [531, 168] on icon "button" at bounding box center [524, 170] width 18 height 18
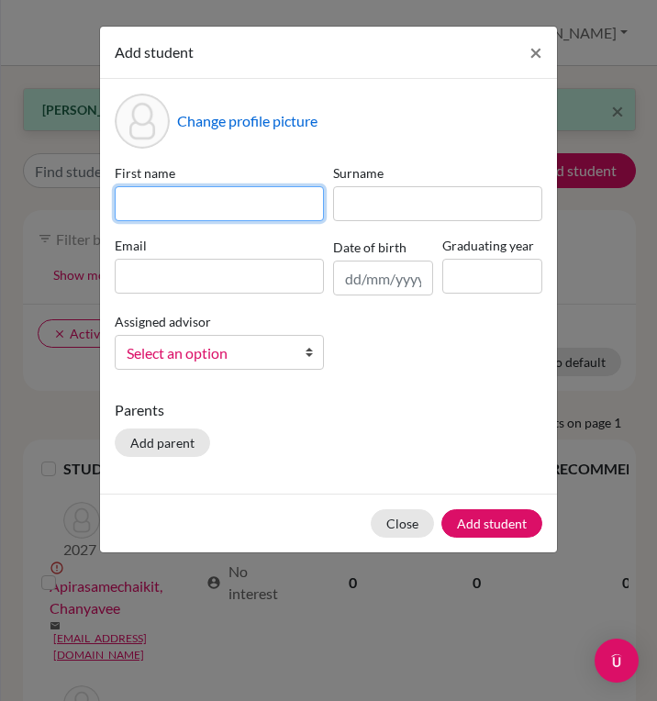
click at [263, 195] on input at bounding box center [219, 203] width 209 height 35
type input "Worachai"
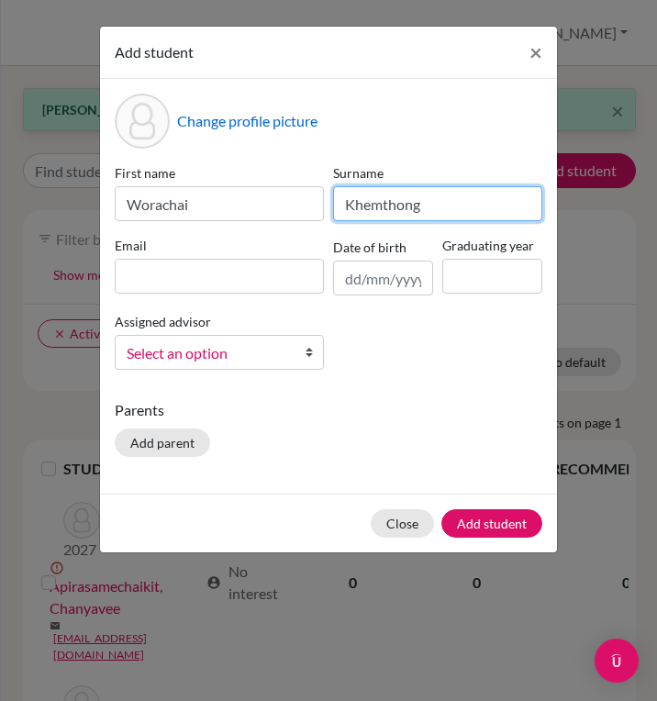
type input "Khemthong"
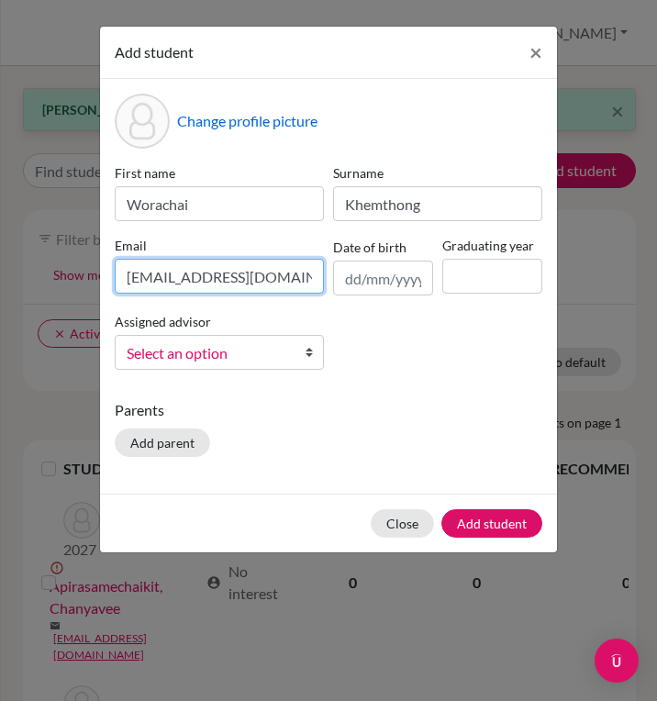
type input "[EMAIL_ADDRESS][DOMAIN_NAME]"
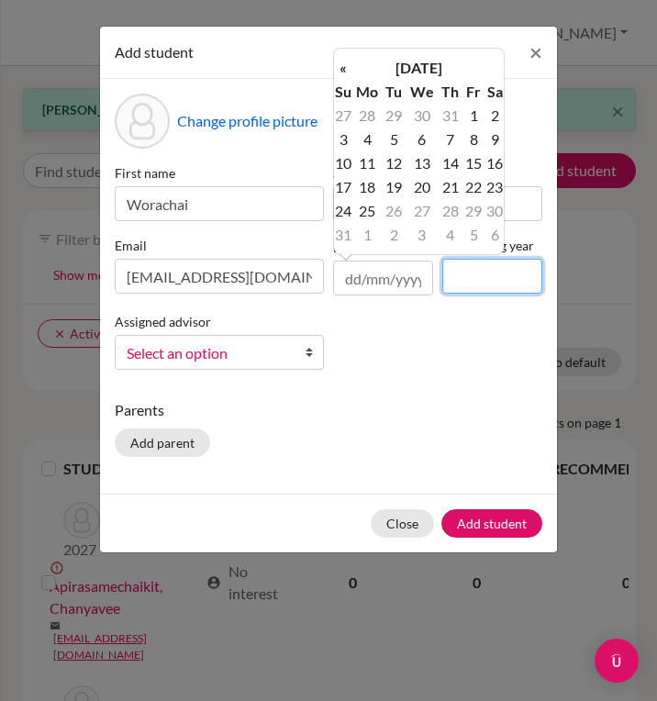
click at [514, 279] on input at bounding box center [492, 276] width 100 height 35
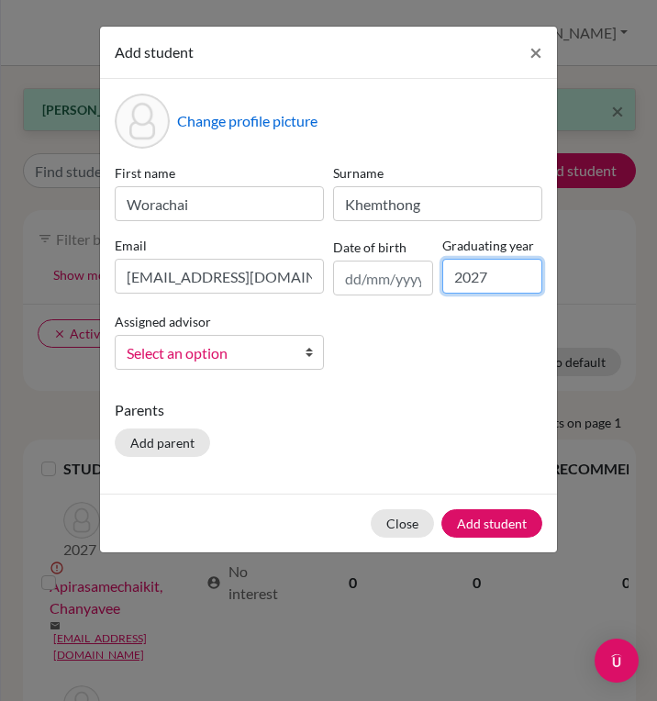
type input "2027"
click at [253, 403] on p "Parents" at bounding box center [328, 410] width 427 height 22
click at [504, 521] on button "Add student" at bounding box center [491, 523] width 101 height 28
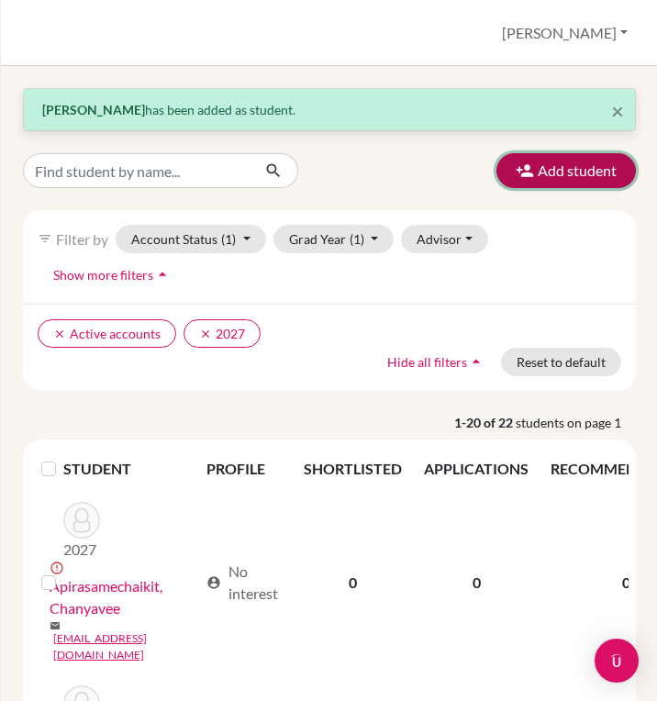
click at [542, 176] on button "Add student" at bounding box center [565, 170] width 139 height 35
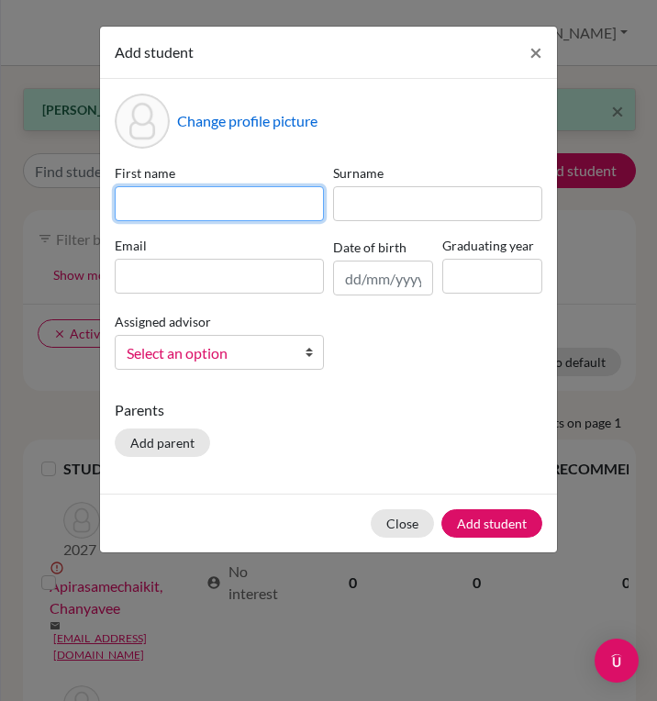
click at [251, 193] on input at bounding box center [219, 203] width 209 height 35
type input "Puttipong"
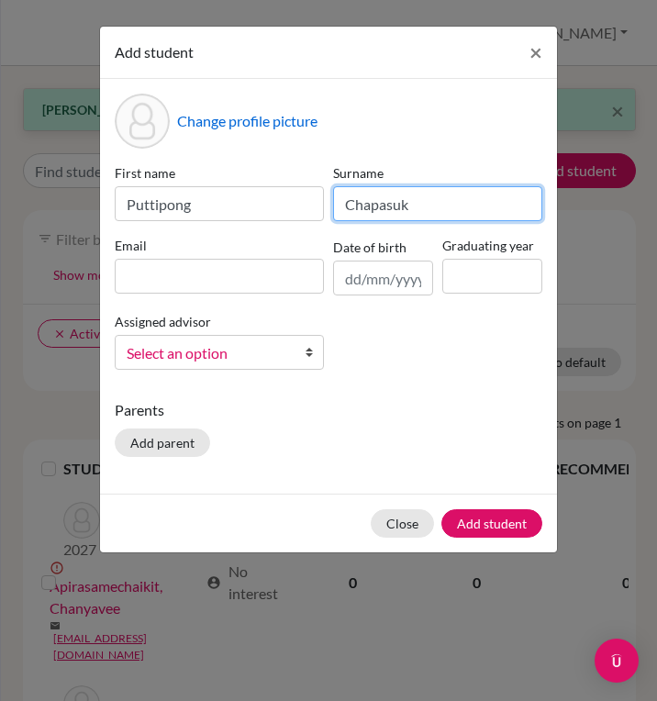
type input "Chapasuk"
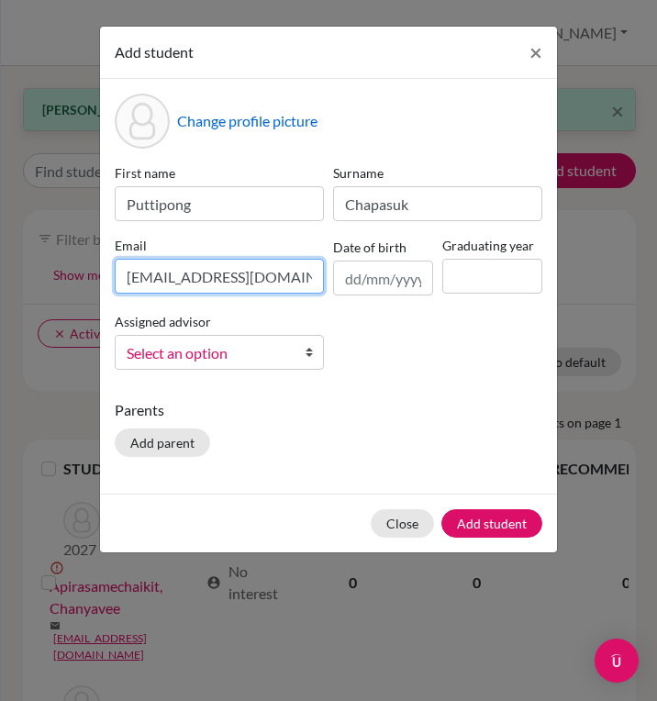
type input "[EMAIL_ADDRESS][DOMAIN_NAME]"
type input "2027"
click at [471, 401] on p "Parents" at bounding box center [328, 410] width 427 height 22
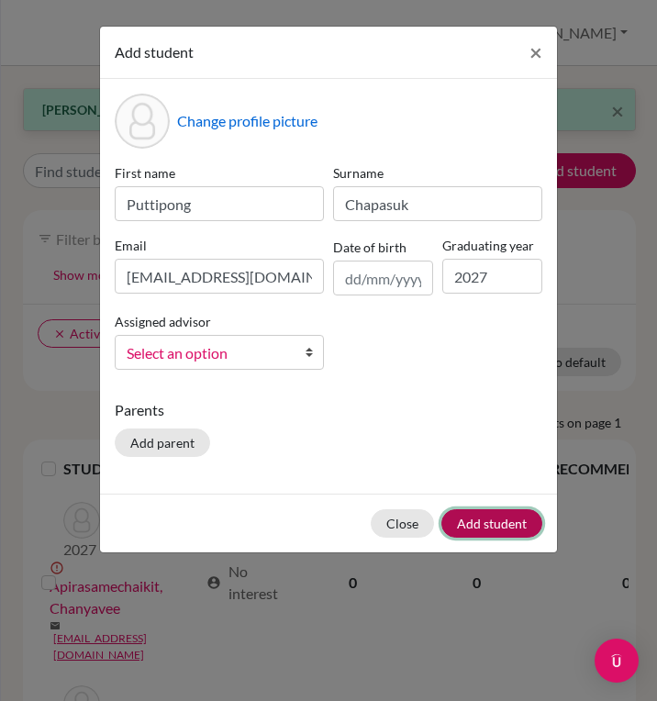
click at [488, 527] on button "Add student" at bounding box center [491, 523] width 101 height 28
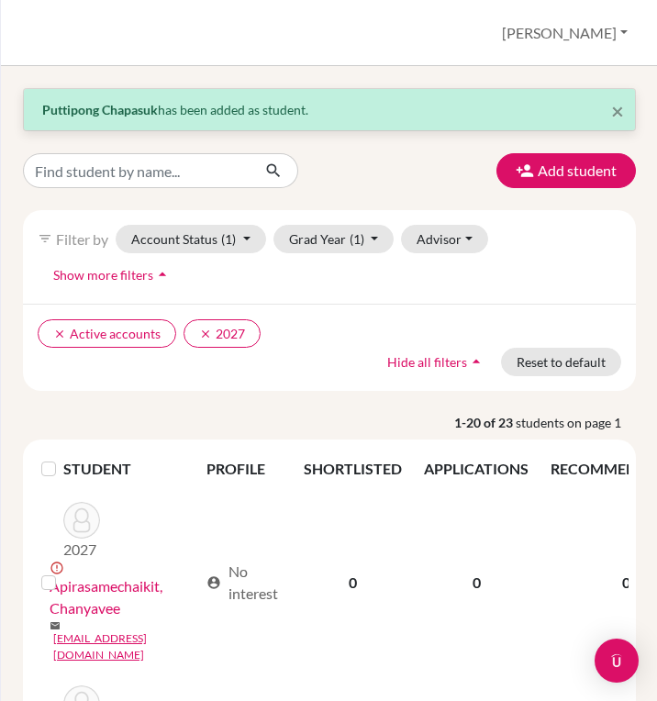
click at [300, 416] on p "1-20 of 23 students on page 1" at bounding box center [329, 422] width 640 height 19
click at [241, 418] on p "1-20 of 23 students on page 1" at bounding box center [329, 422] width 640 height 19
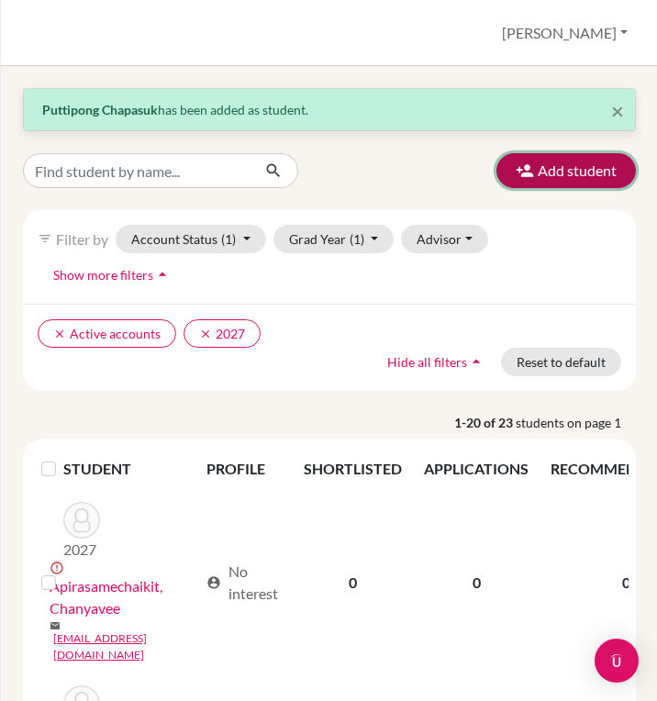
click at [565, 164] on button "Add student" at bounding box center [565, 170] width 139 height 35
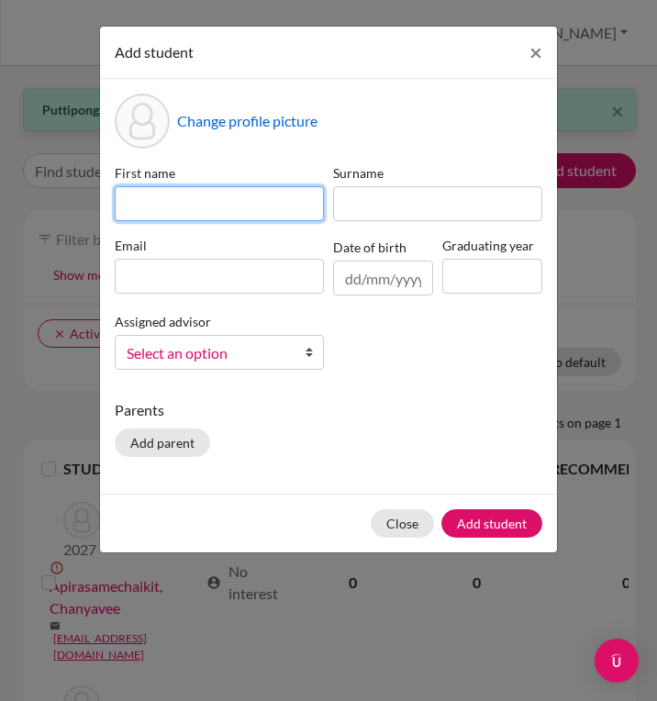
click at [134, 211] on input at bounding box center [219, 203] width 209 height 35
type input "[PERSON_NAME]"
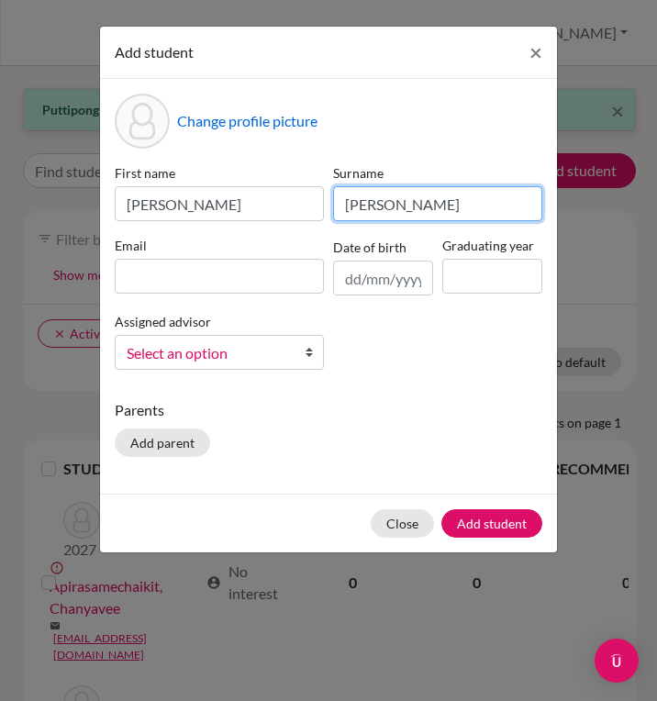
type input "[PERSON_NAME]"
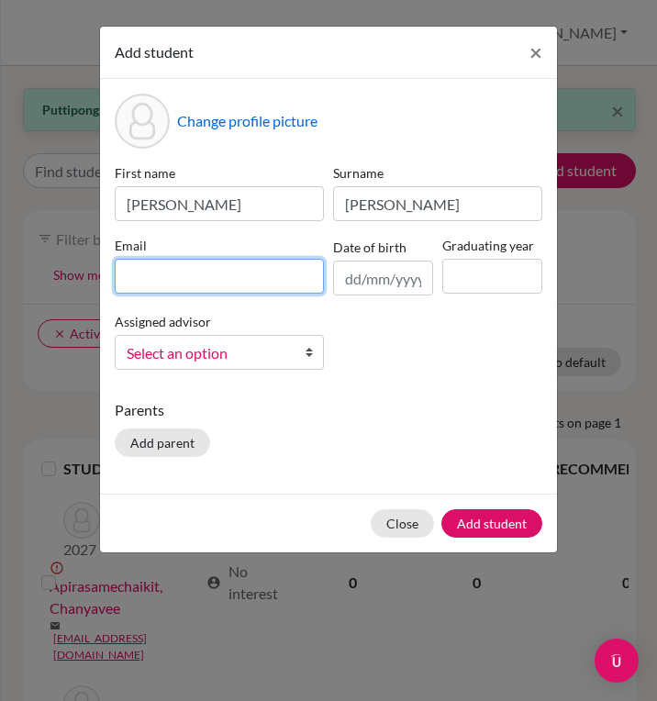
click at [181, 274] on input at bounding box center [219, 276] width 209 height 35
type input "[PERSON_NAME][EMAIL_ADDRESS][DOMAIN_NAME]"
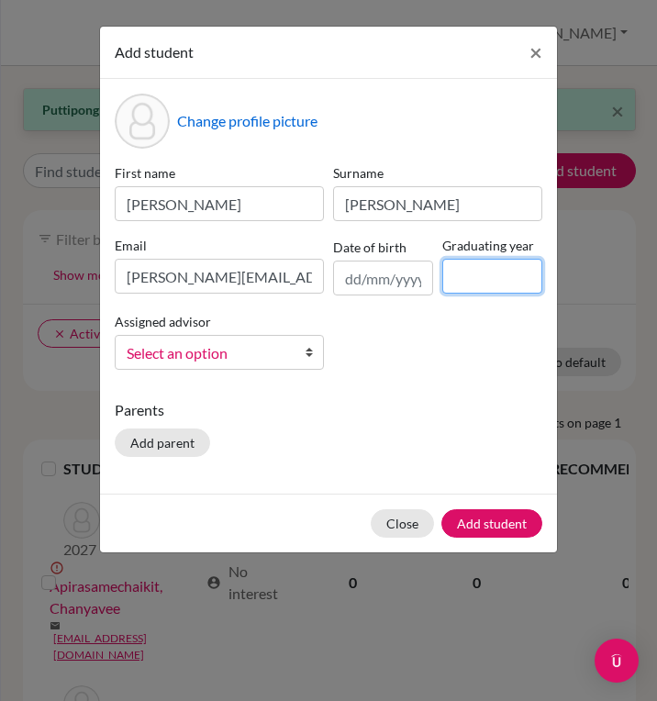
click at [459, 271] on input at bounding box center [492, 276] width 100 height 35
type input "2027"
click at [304, 439] on div "Parents Add parent" at bounding box center [328, 431] width 427 height 65
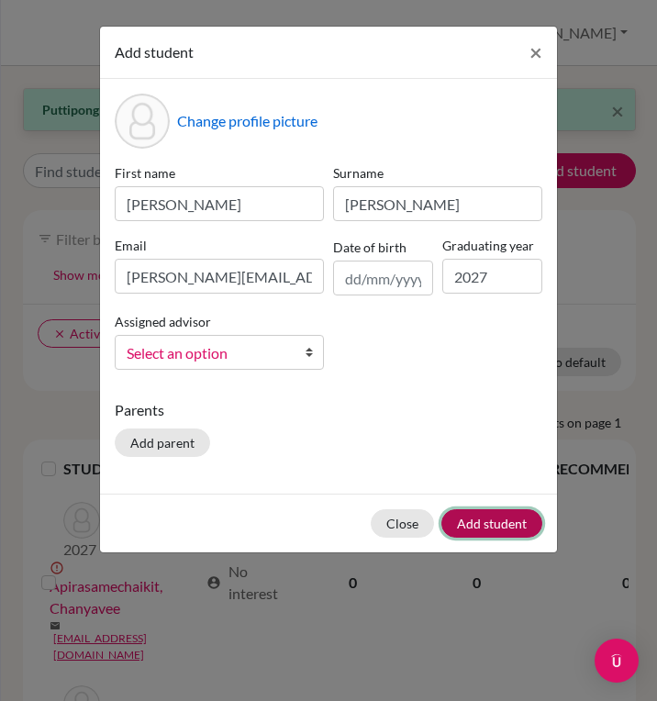
click at [514, 514] on button "Add student" at bounding box center [491, 523] width 101 height 28
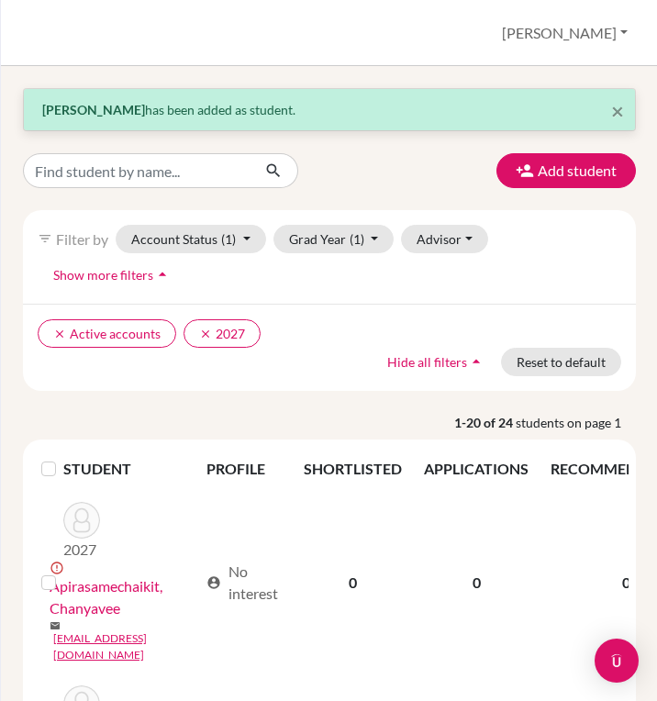
click at [459, 161] on div "Add student" at bounding box center [329, 170] width 640 height 35
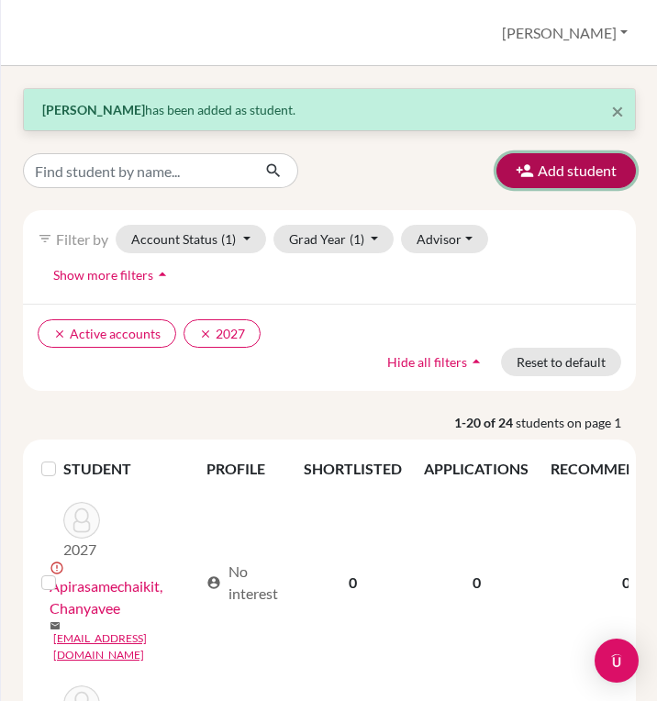
click at [547, 175] on button "Add student" at bounding box center [565, 170] width 139 height 35
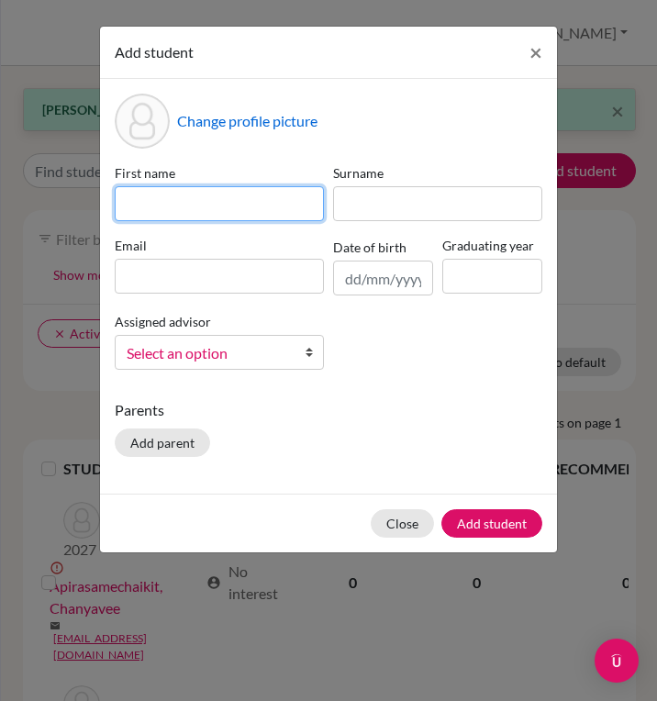
click at [149, 206] on input at bounding box center [219, 203] width 209 height 35
type input "Thaksaon"
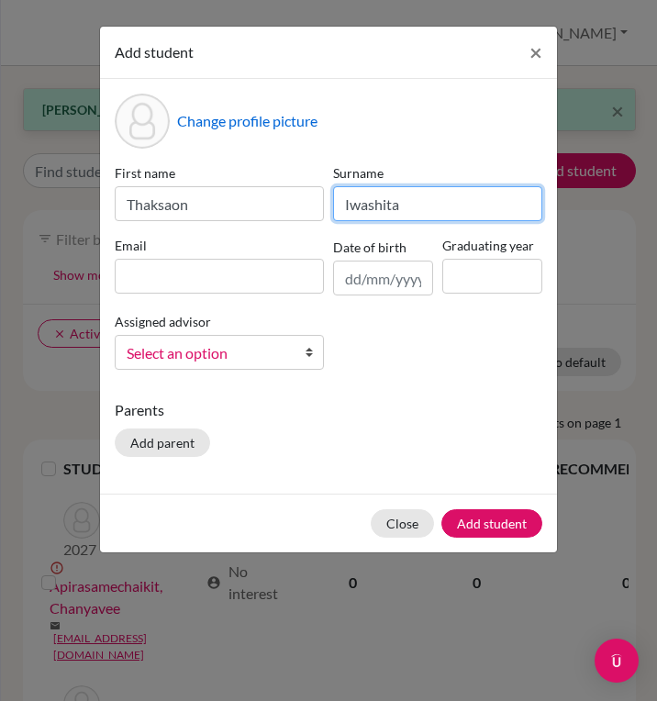
type input "Iwashita"
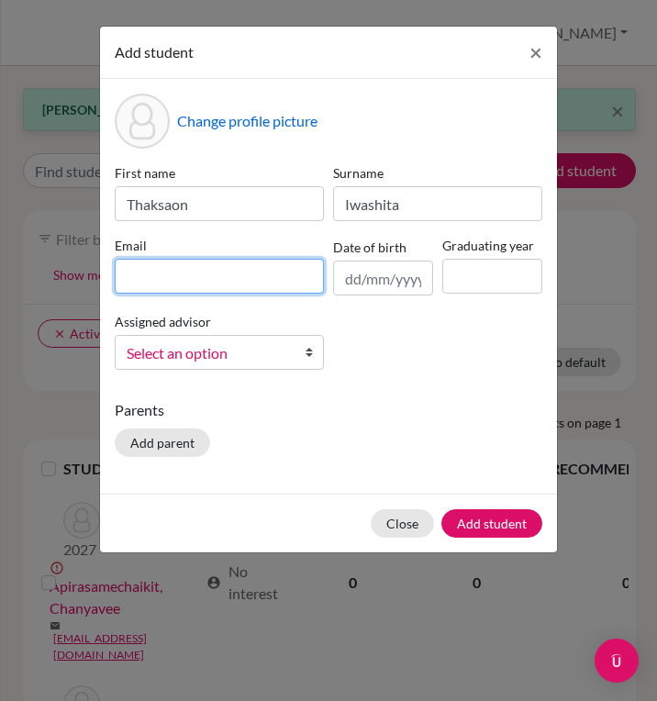
click at [131, 274] on input at bounding box center [219, 276] width 209 height 35
type input "[EMAIL_ADDRESS][DOMAIN_NAME]"
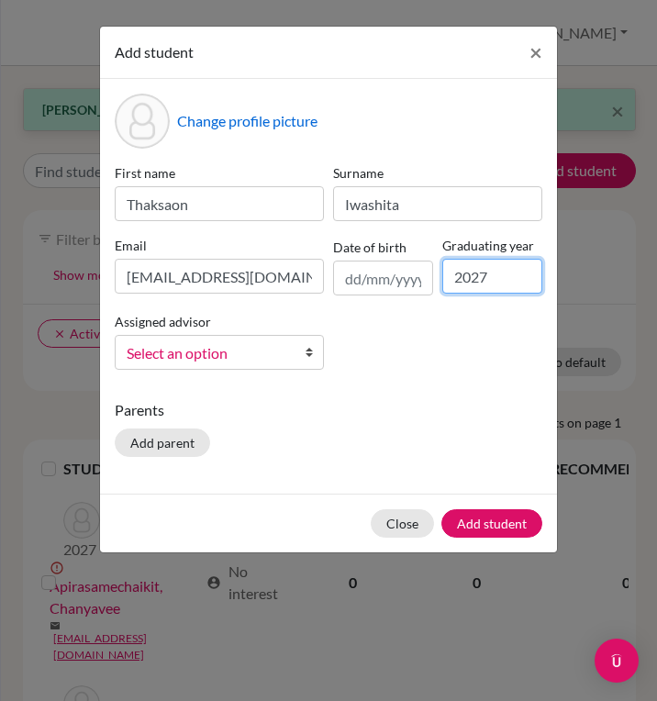
type input "2027"
click at [490, 374] on div "First name [PERSON_NAME] [PERSON_NAME] [PERSON_NAME][EMAIL_ADDRESS][DOMAIN_NAME…" at bounding box center [328, 273] width 437 height 221
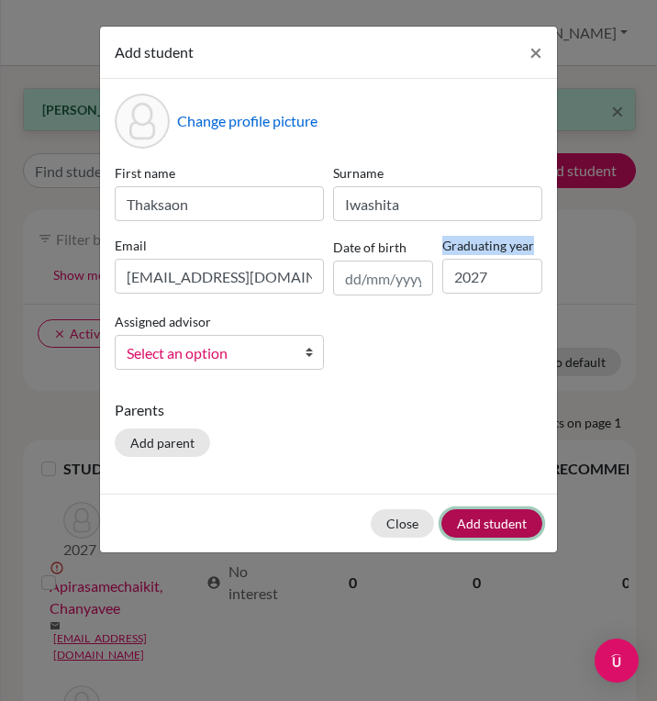
click at [503, 517] on button "Add student" at bounding box center [491, 523] width 101 height 28
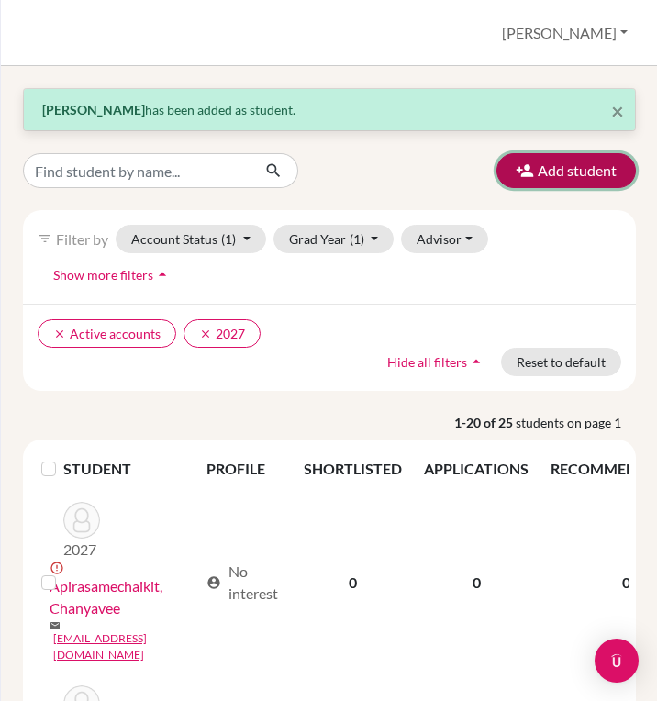
click at [526, 169] on icon "button" at bounding box center [524, 170] width 18 height 18
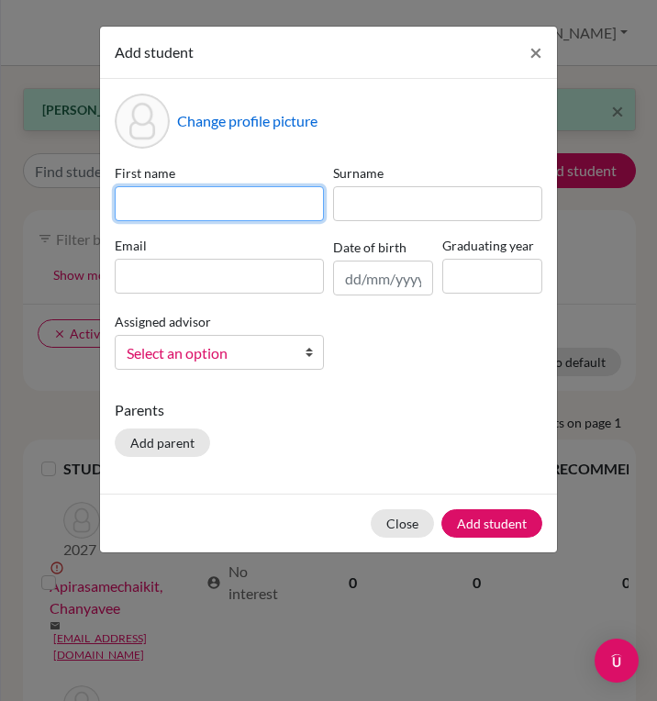
click at [253, 205] on input at bounding box center [219, 203] width 209 height 35
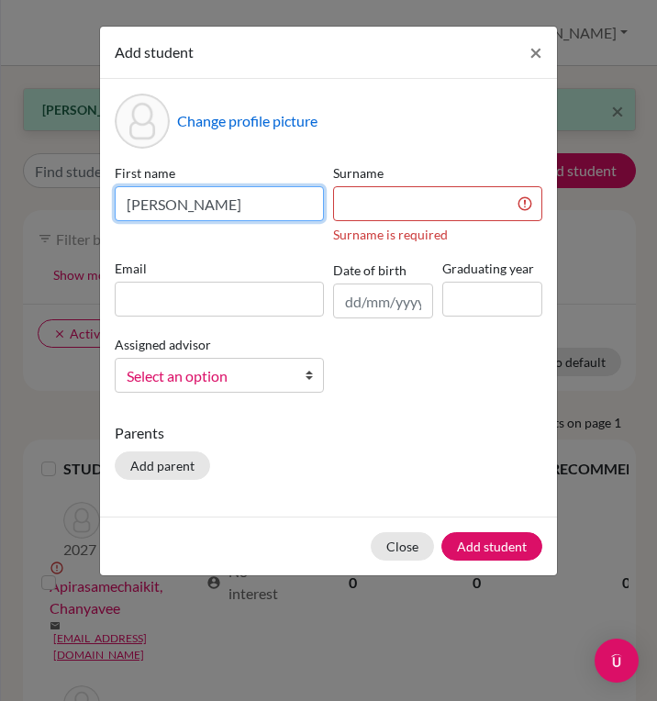
click at [238, 202] on input "[PERSON_NAME]" at bounding box center [219, 203] width 209 height 35
type input "[PERSON_NAME]"
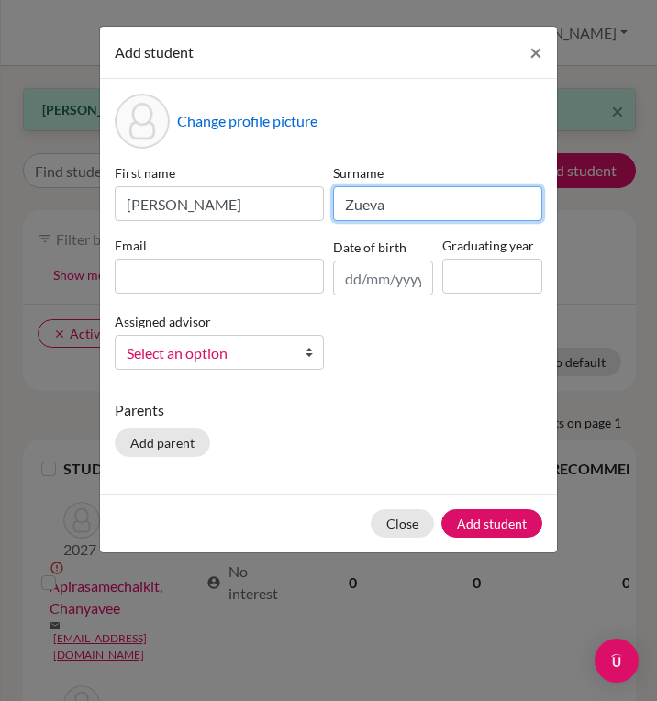
type input "Zueva"
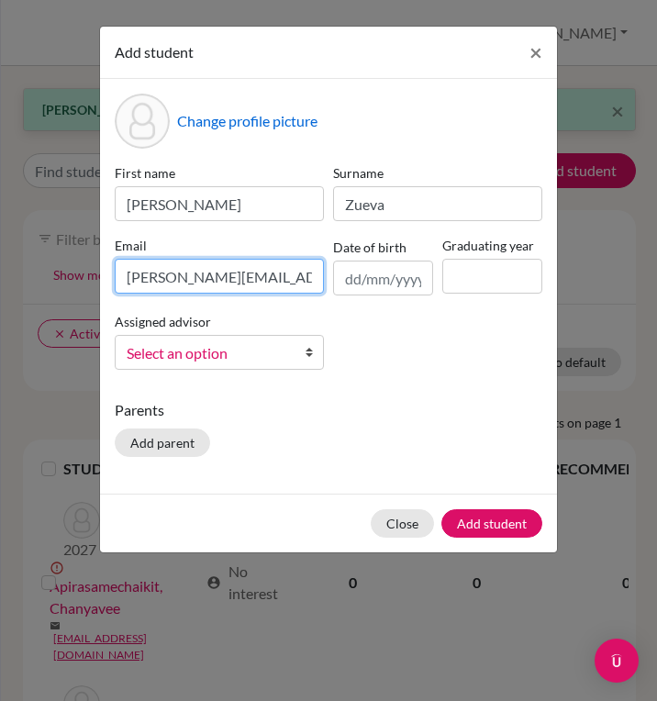
type input "[PERSON_NAME][EMAIL_ADDRESS][DOMAIN_NAME]"
type input "2027"
click at [459, 390] on div "Change profile picture First name [PERSON_NAME] [PERSON_NAME] Email [PERSON_NAM…" at bounding box center [328, 286] width 457 height 414
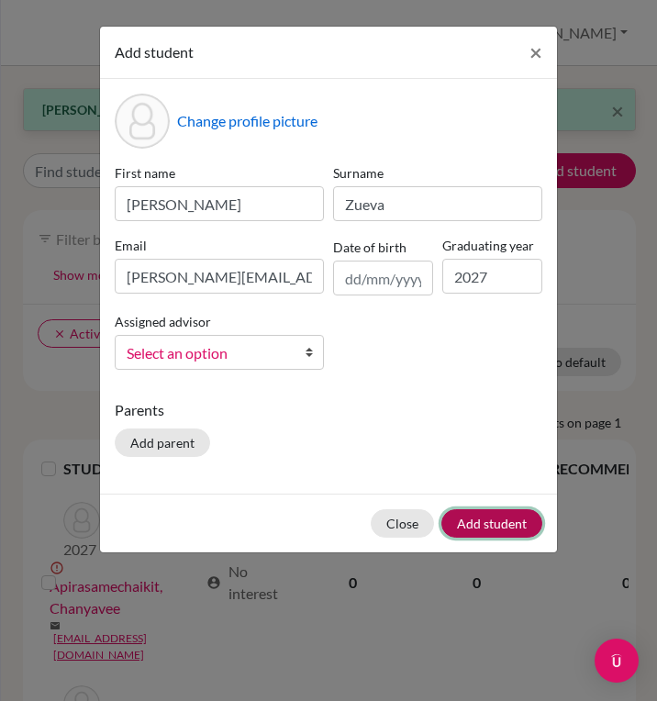
click at [501, 521] on button "Add student" at bounding box center [491, 523] width 101 height 28
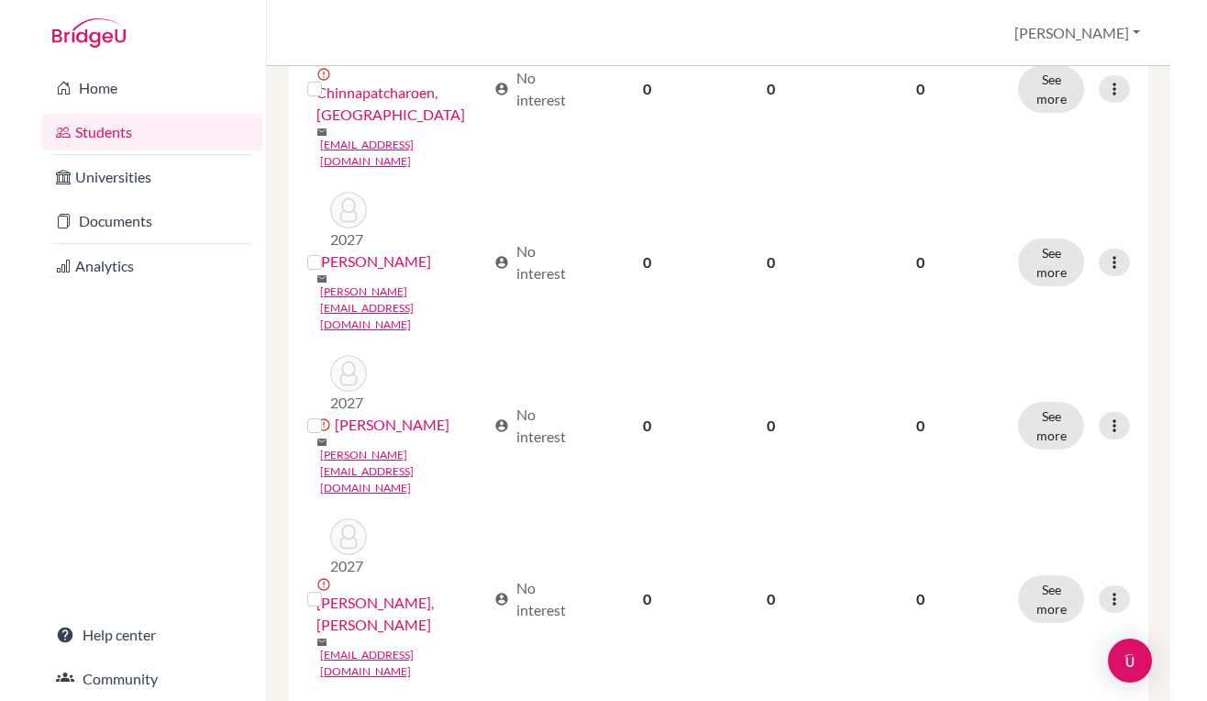
scroll to position [1037, 0]
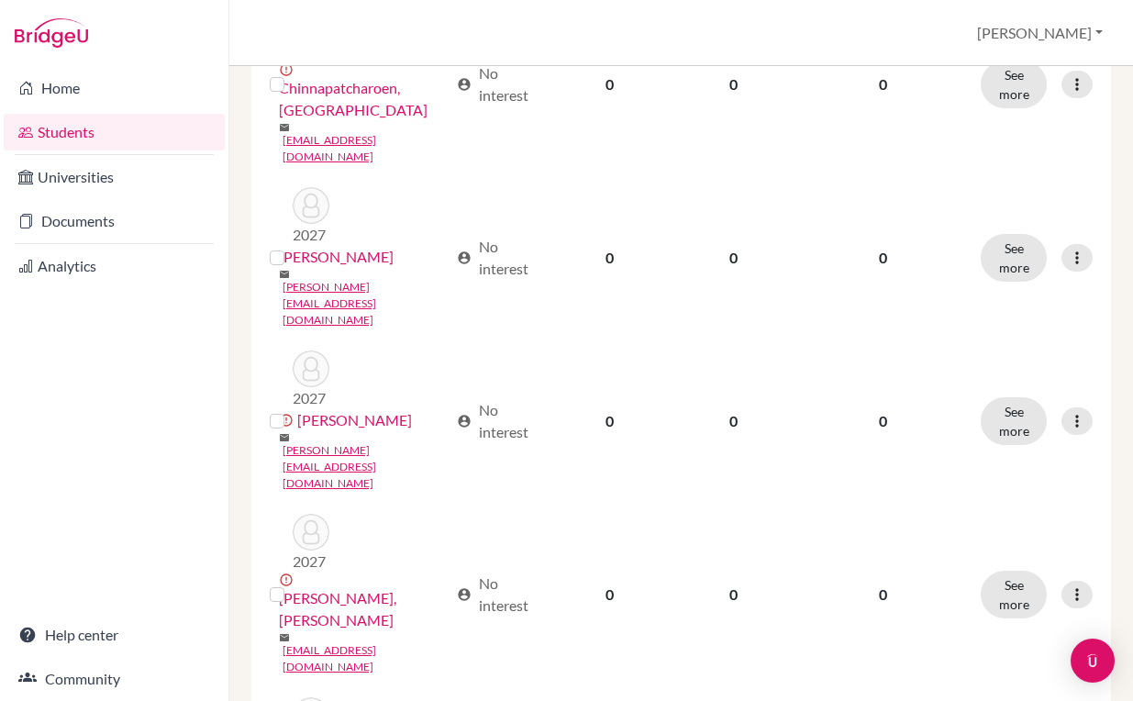
click at [0, 564] on div "Home Students Universities Documents Analytics Help center Community" at bounding box center [114, 383] width 228 height 635
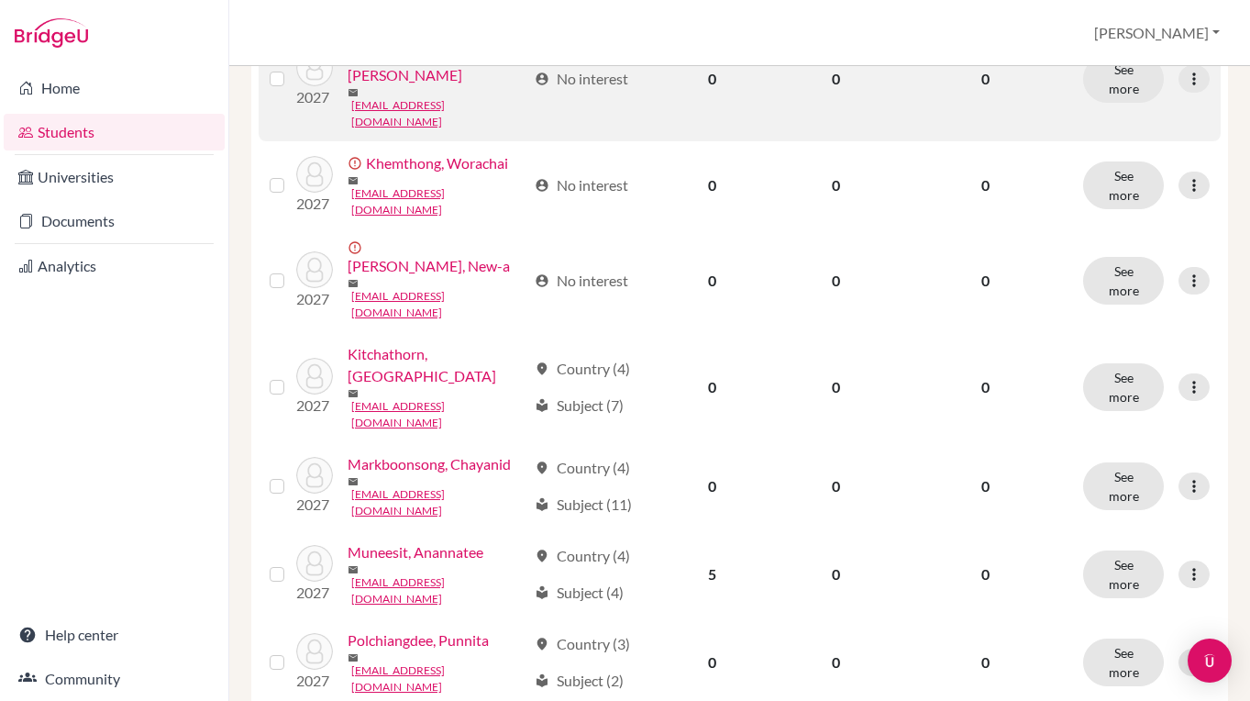
scroll to position [1442, 0]
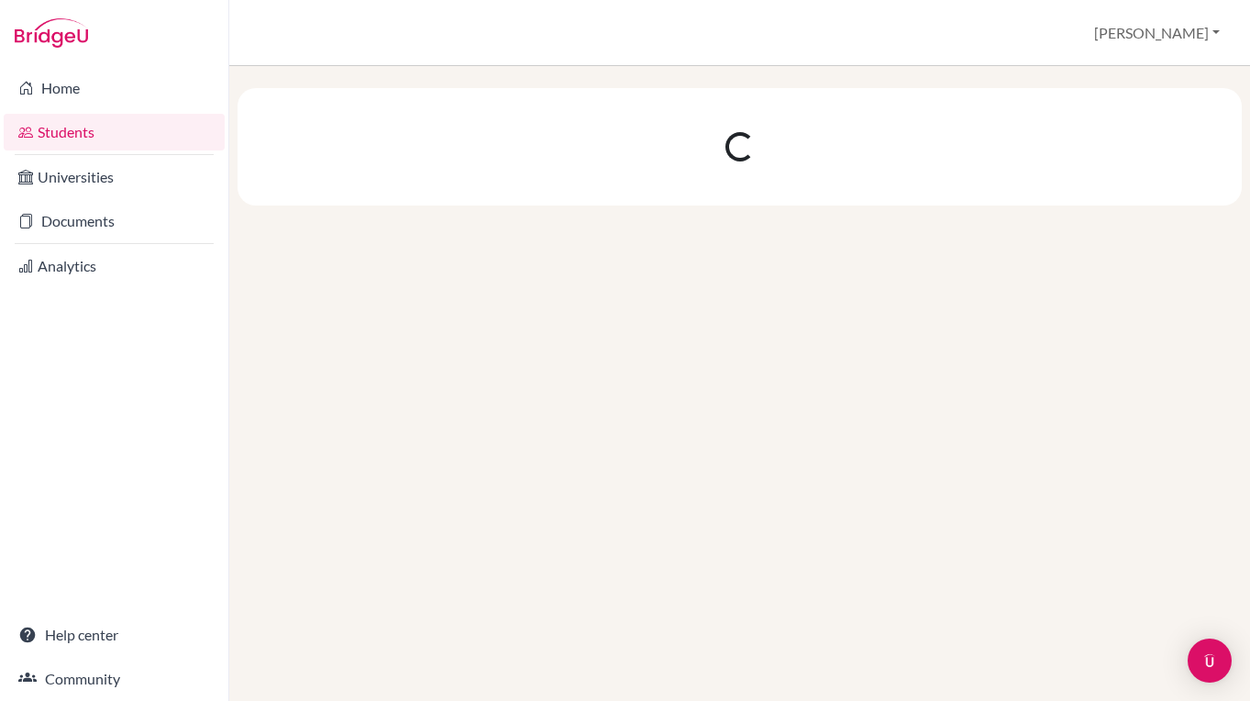
scroll to position [0, 0]
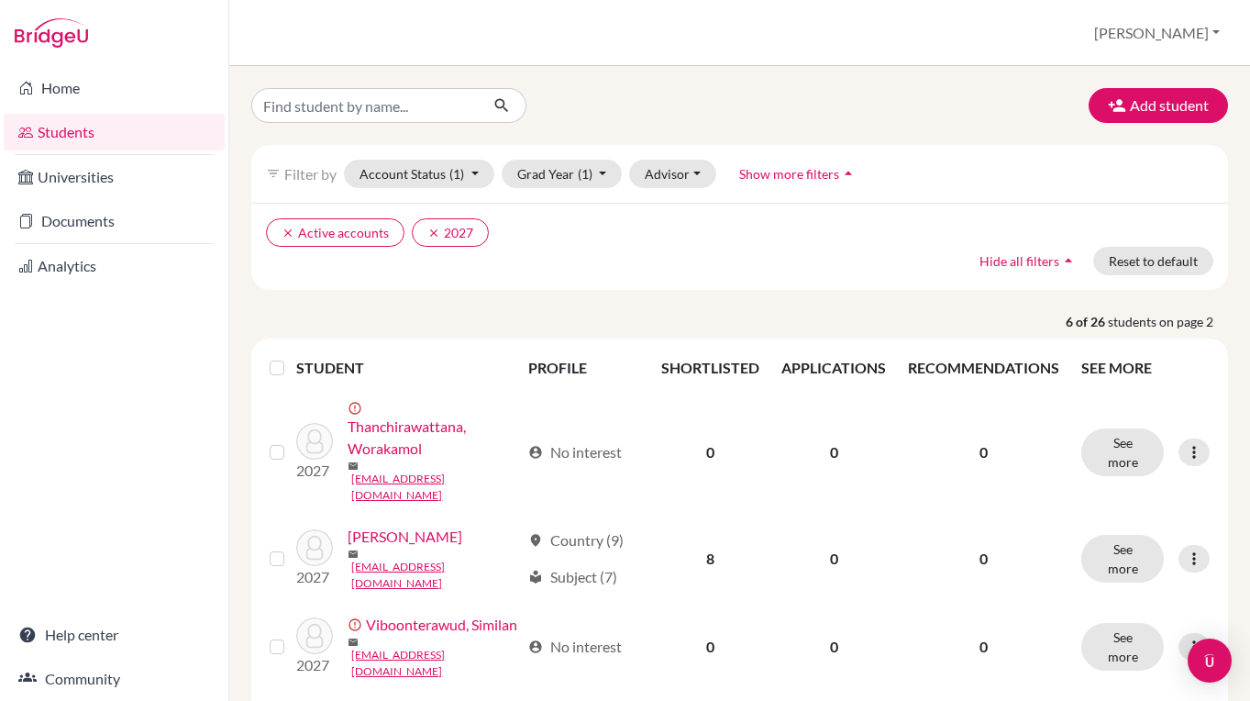
scroll to position [315, 0]
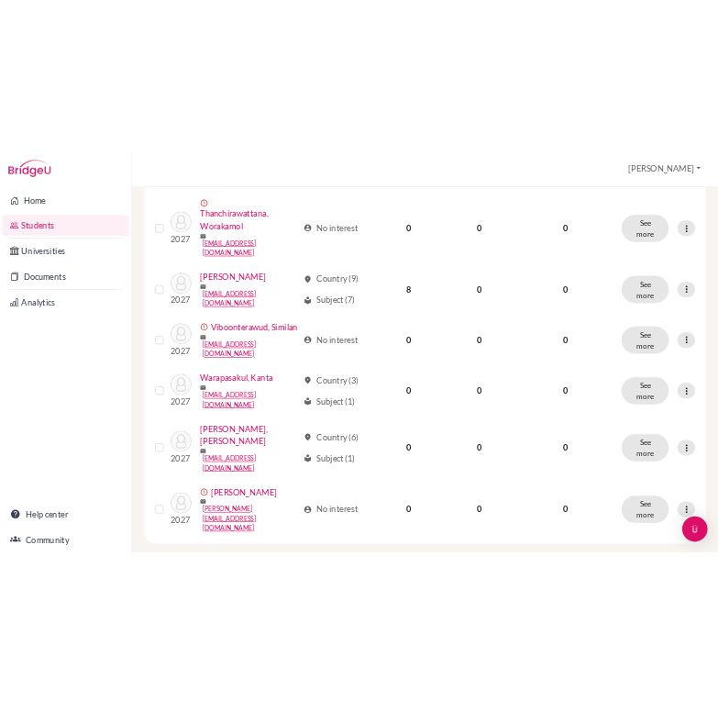
scroll to position [0, 0]
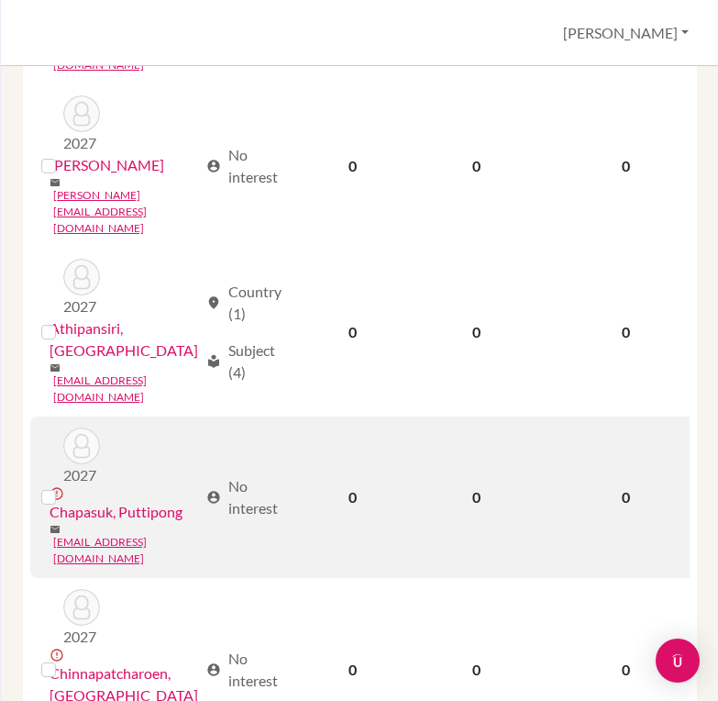
scroll to position [500, 0]
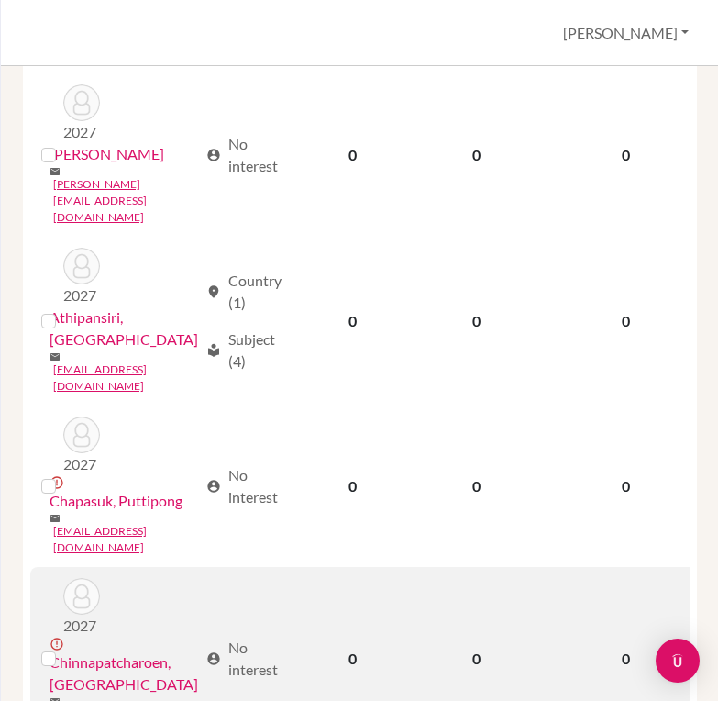
click at [113, 651] on link "Chinnapatcharoen, [GEOGRAPHIC_DATA]" at bounding box center [124, 673] width 149 height 44
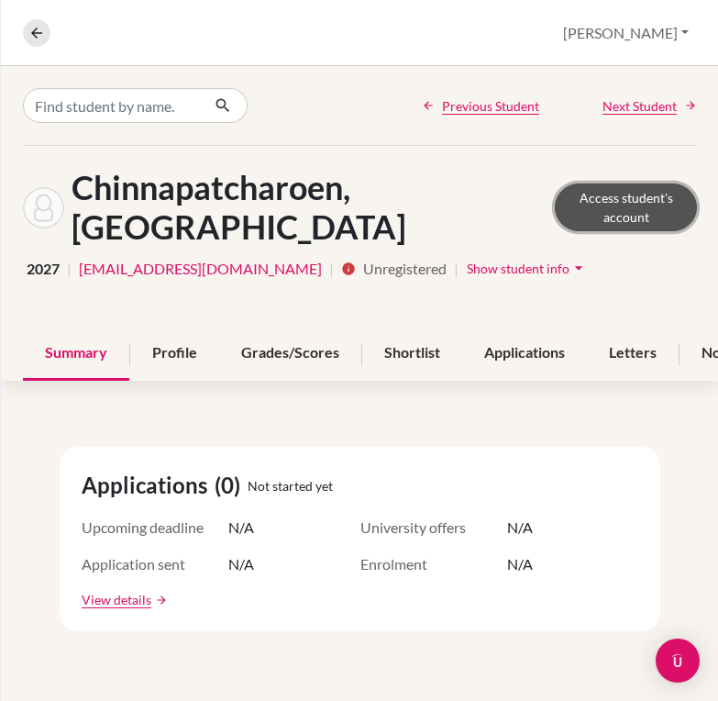
click at [582, 191] on link "Access student's account" at bounding box center [626, 207] width 142 height 48
